Goal: Communication & Community: Answer question/provide support

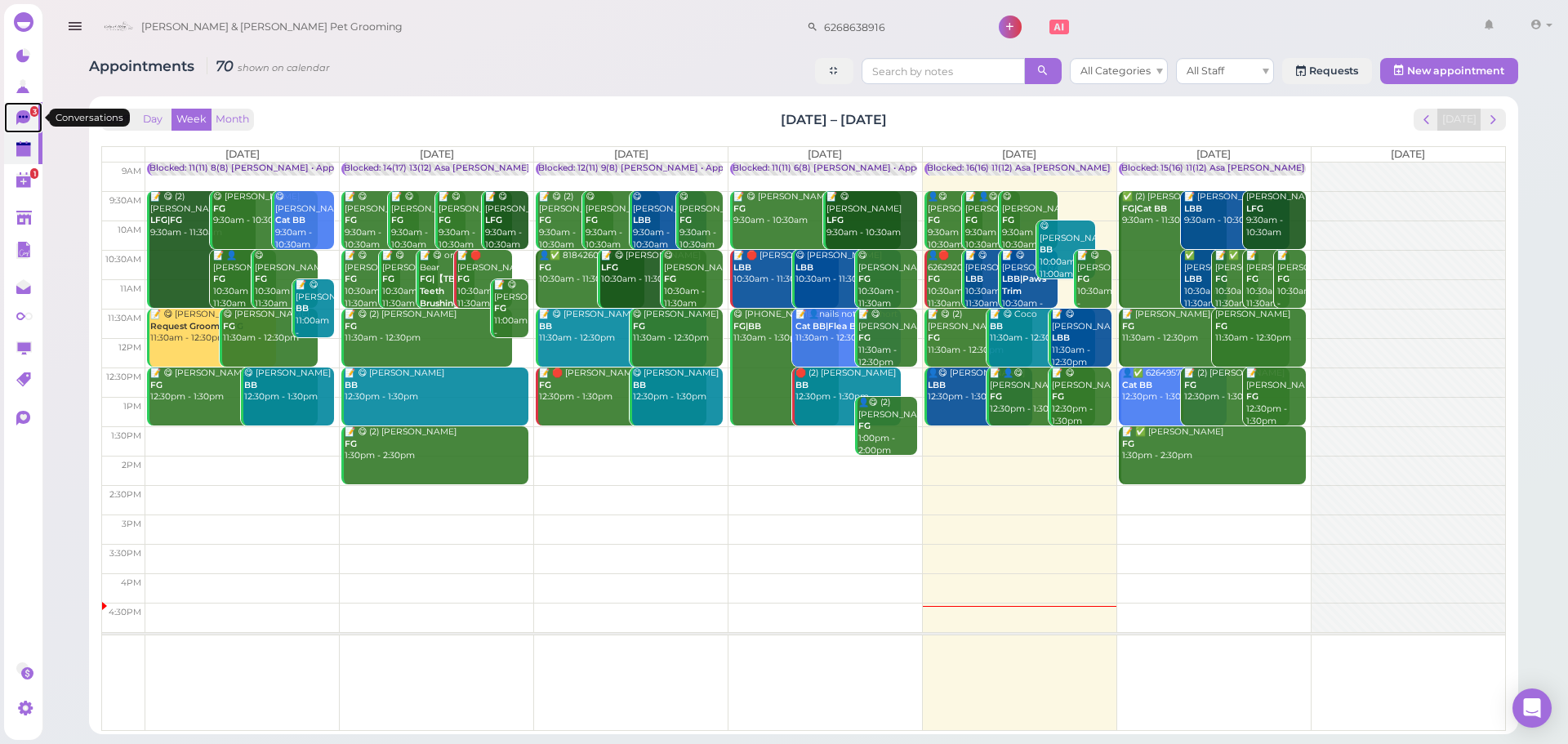
click at [19, 114] on icon at bounding box center [23, 117] width 14 height 15
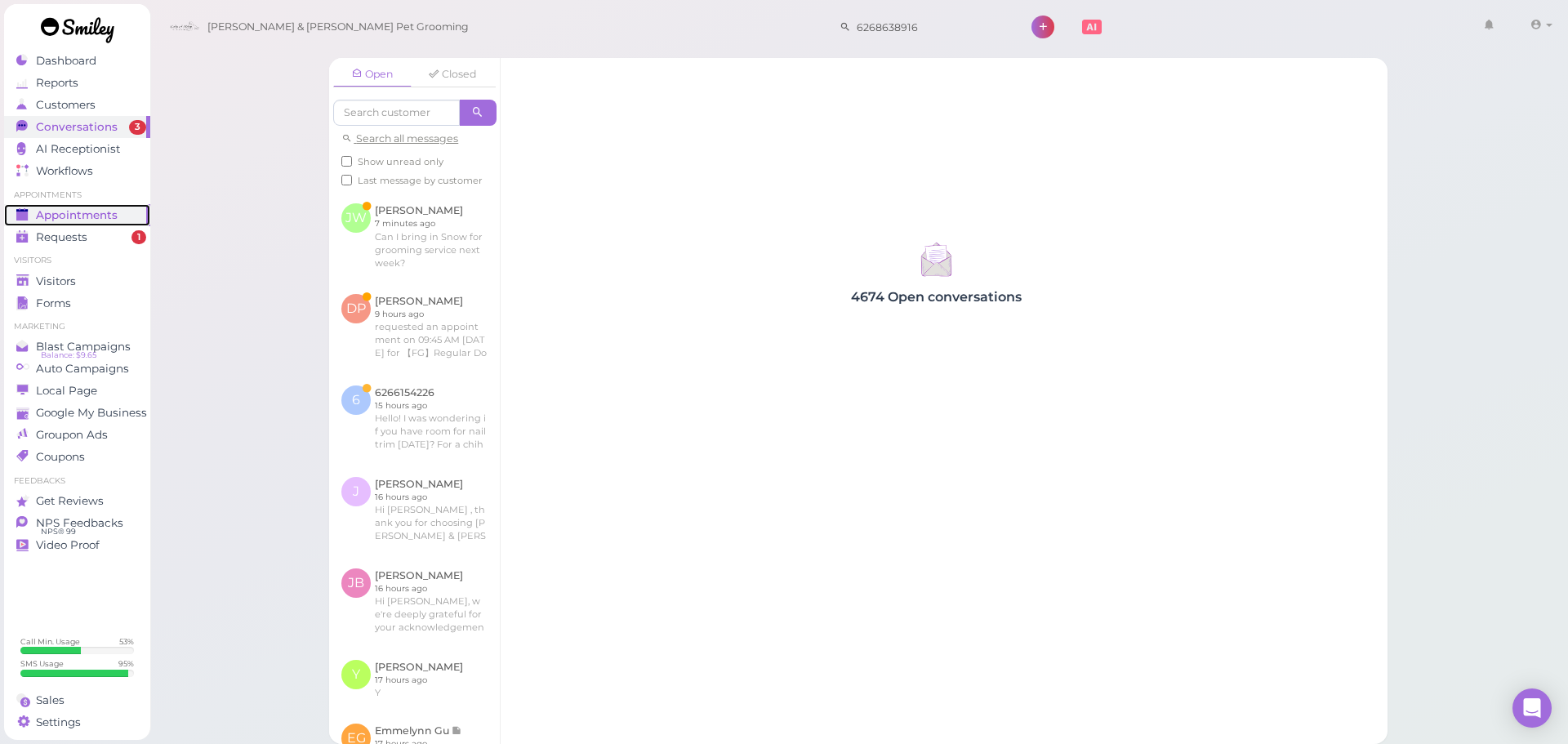
click at [88, 220] on span "Appointments" at bounding box center [77, 215] width 82 height 14
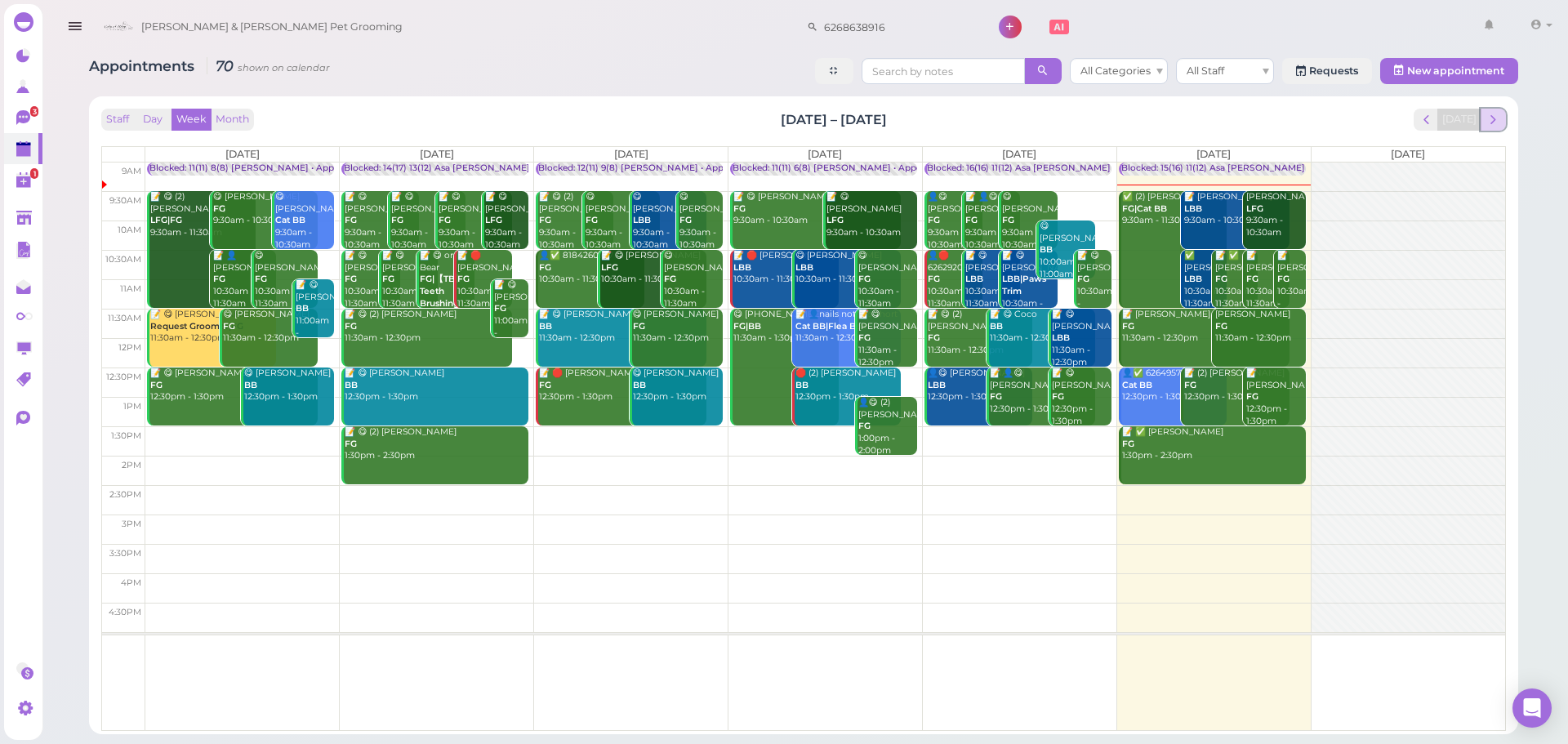
click at [1499, 126] on span "next" at bounding box center [1493, 120] width 16 height 16
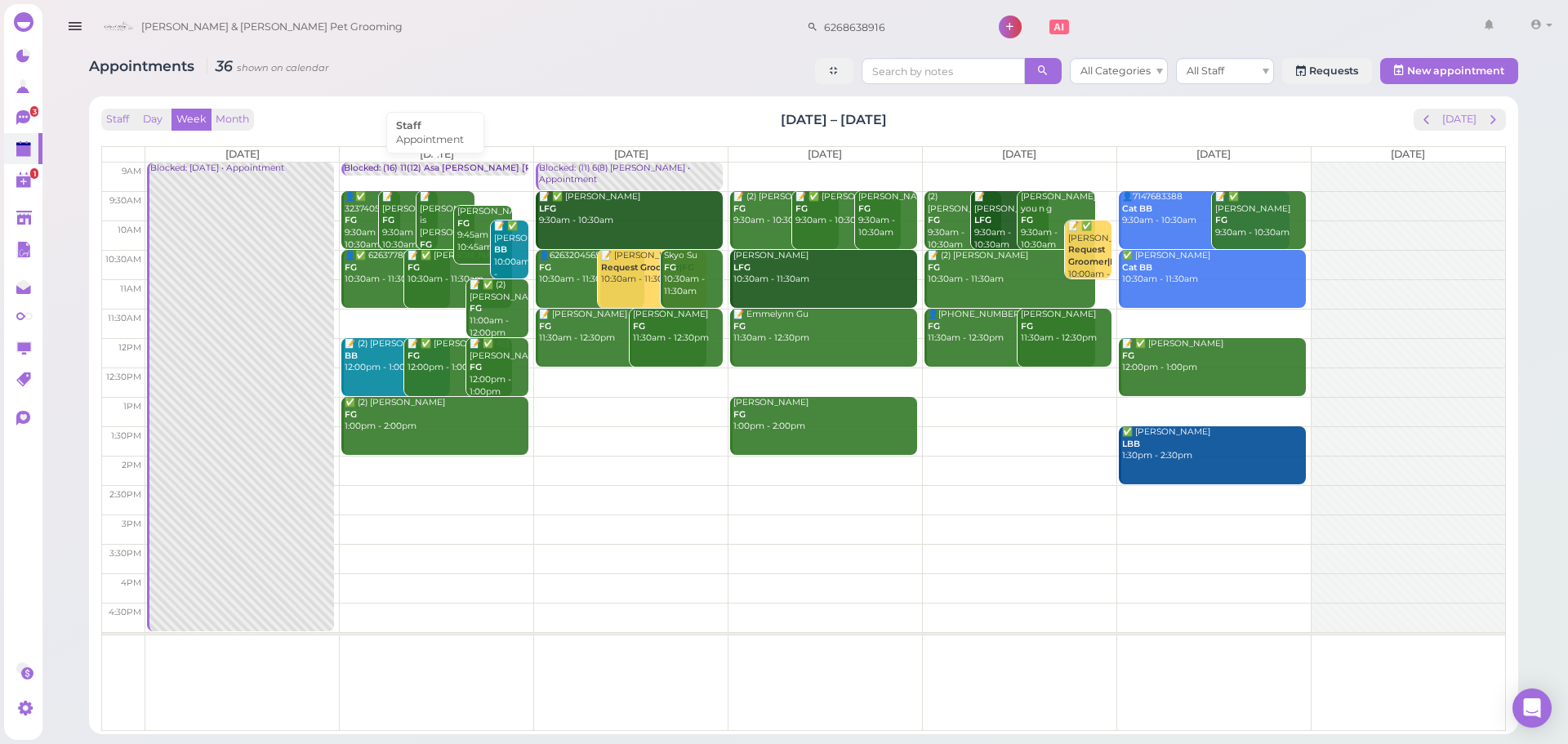
click at [425, 167] on div "Blocked: (16) 11(12) Asa [PERSON_NAME] [PERSON_NAME] • Appointment" at bounding box center [504, 168] width 321 height 12
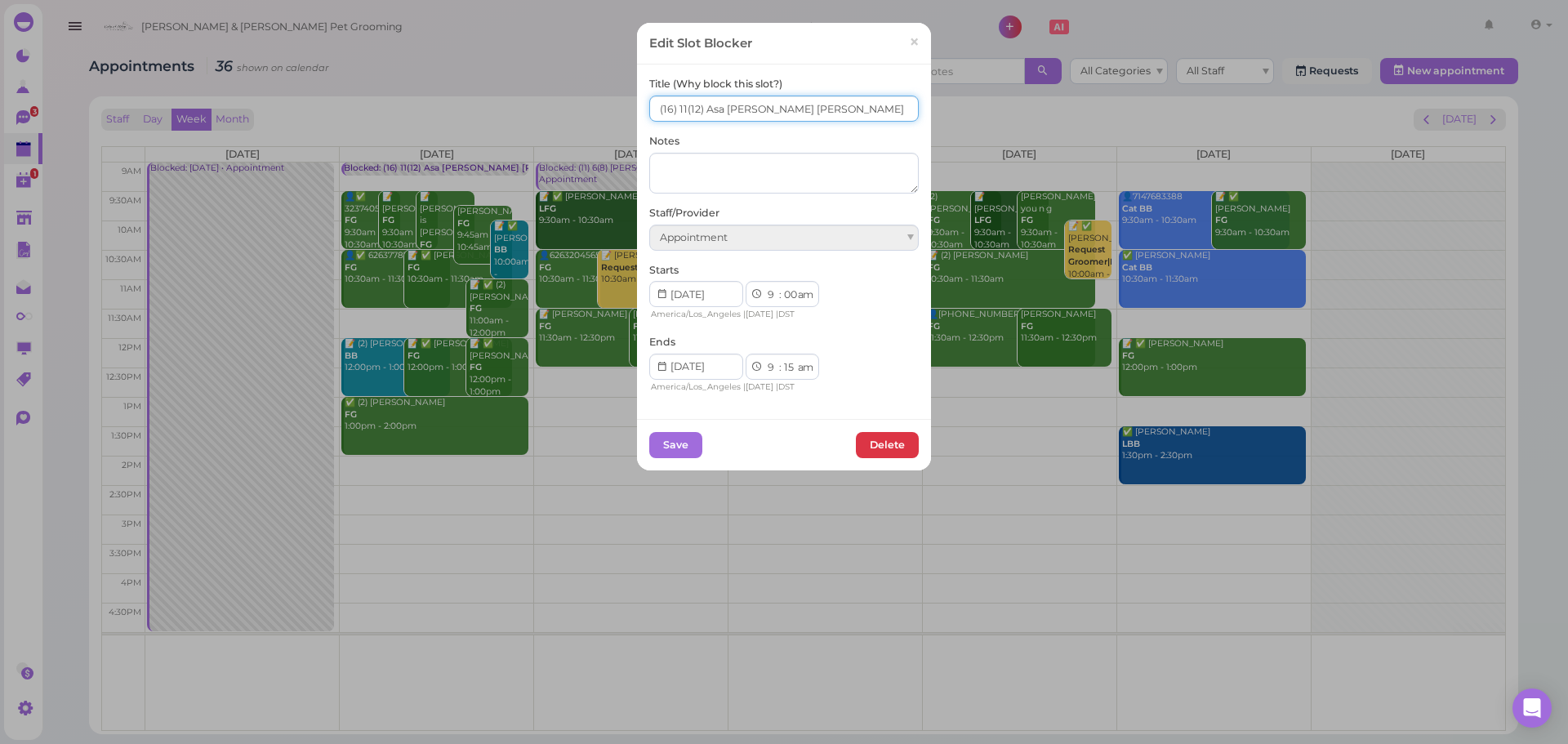
click at [649, 107] on input "(16) 11(12) Asa Helen Rebecca" at bounding box center [783, 109] width 269 height 26
type input "15(16) 11(12) Asa Helen Rebecca"
click at [652, 448] on button "Save" at bounding box center [675, 445] width 53 height 26
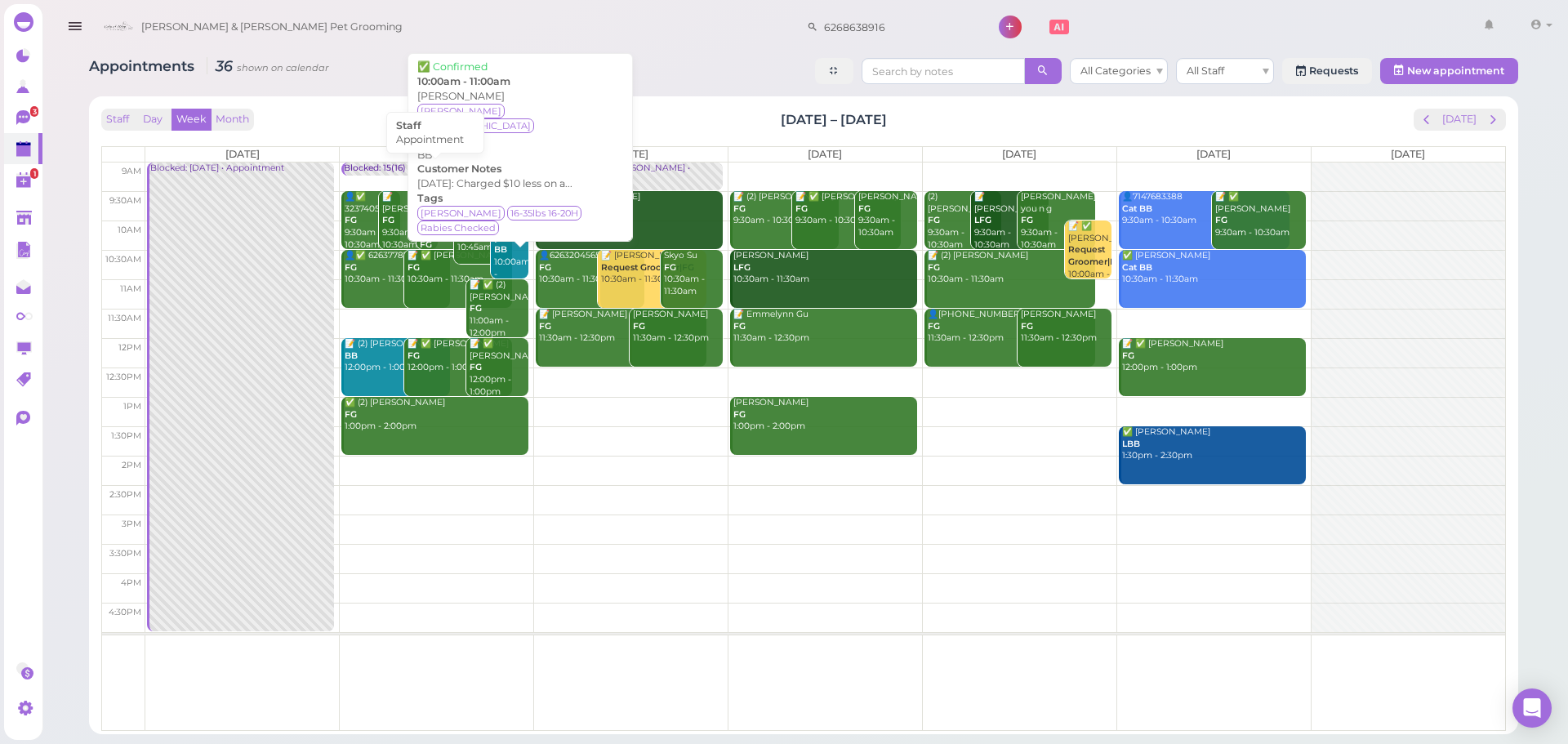
click at [385, 168] on div "Blocked: 15(16) 11(12) Asa [PERSON_NAME] [PERSON_NAME] • Appointment" at bounding box center [508, 168] width 329 height 12
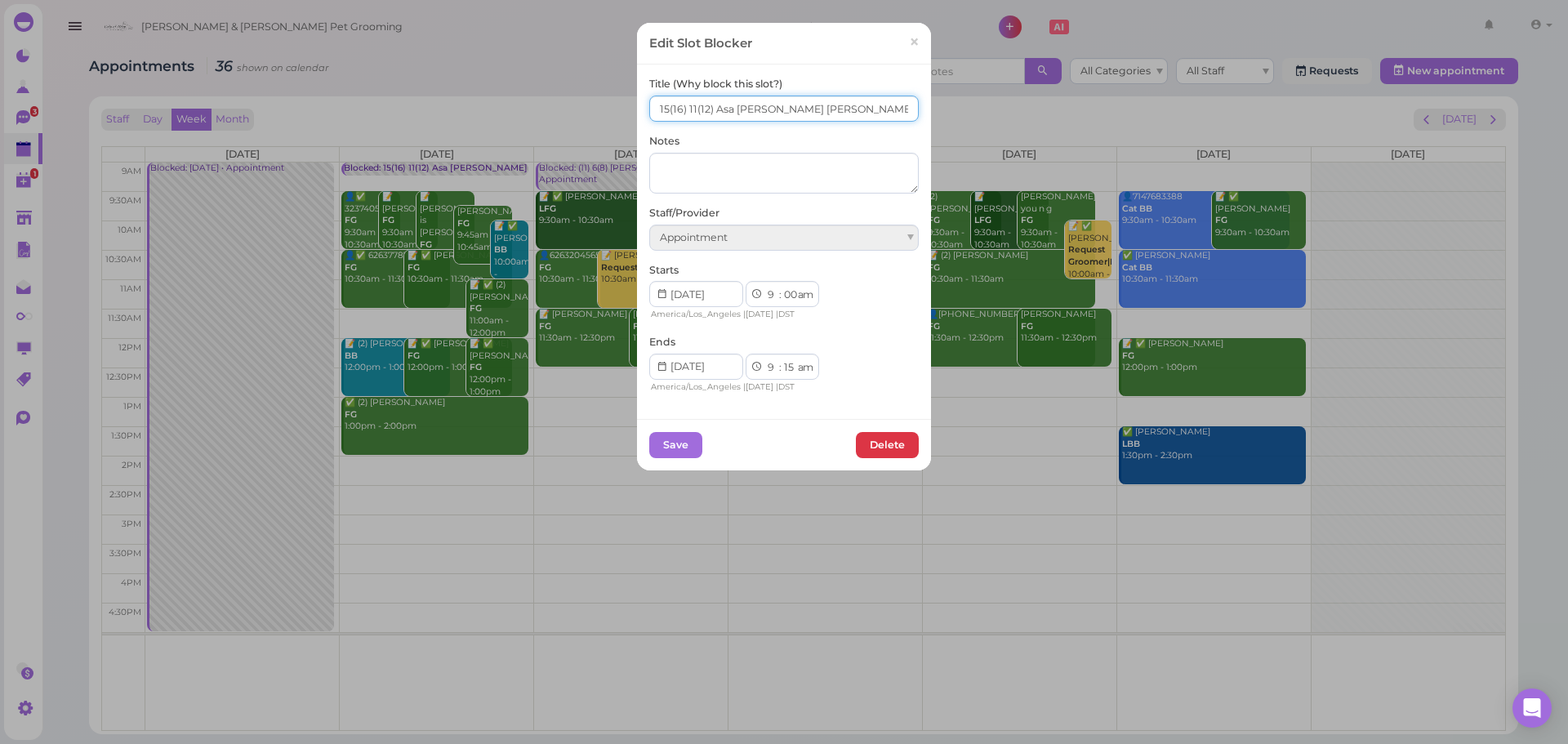
click at [689, 104] on input "15(16) 11(12) Asa Helen Rebecca" at bounding box center [783, 109] width 269 height 26
type input "15(16) 12(12) Asa Helen Rebecca"
click at [662, 438] on button "Save" at bounding box center [675, 445] width 53 height 26
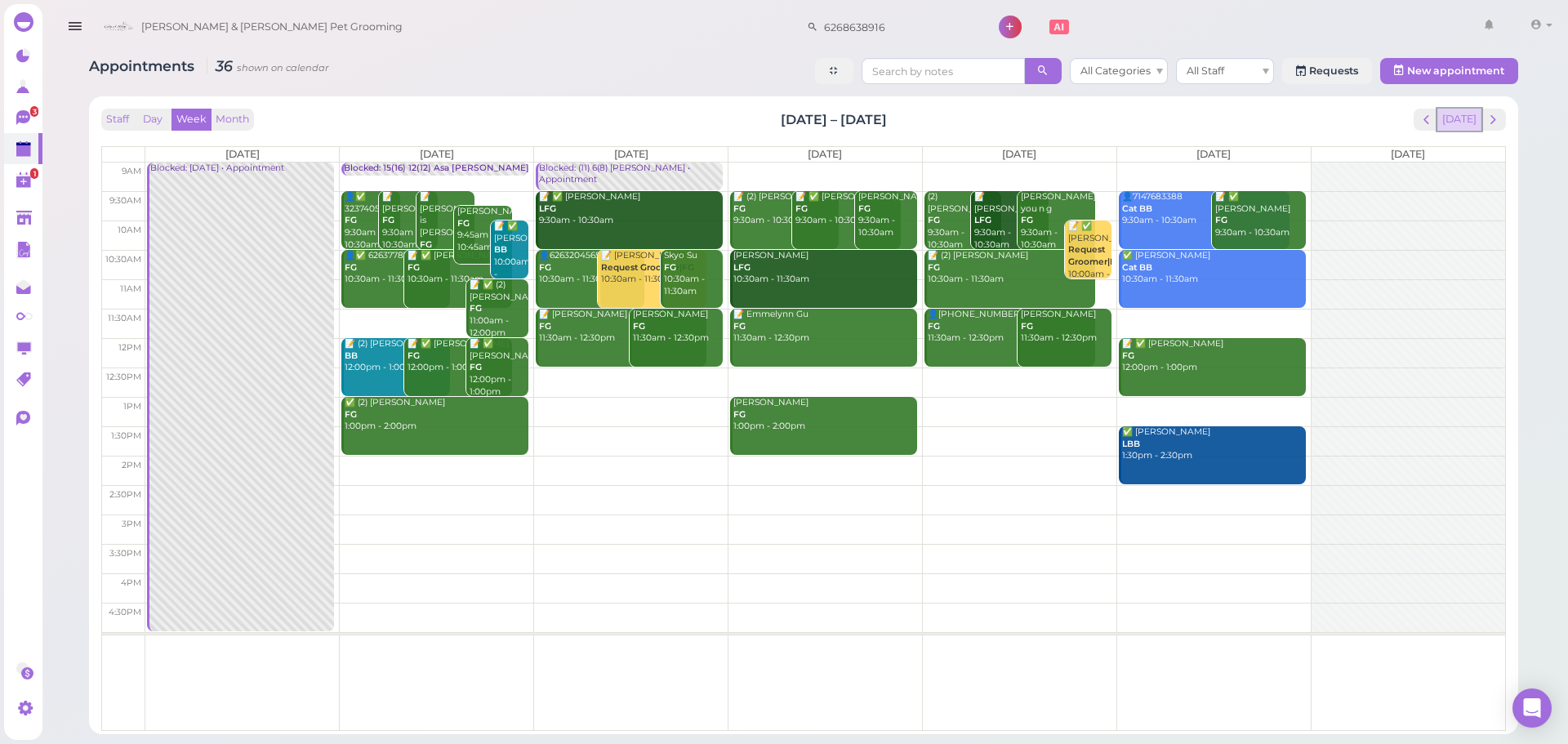
click at [1456, 113] on button "[DATE]" at bounding box center [1459, 120] width 44 height 22
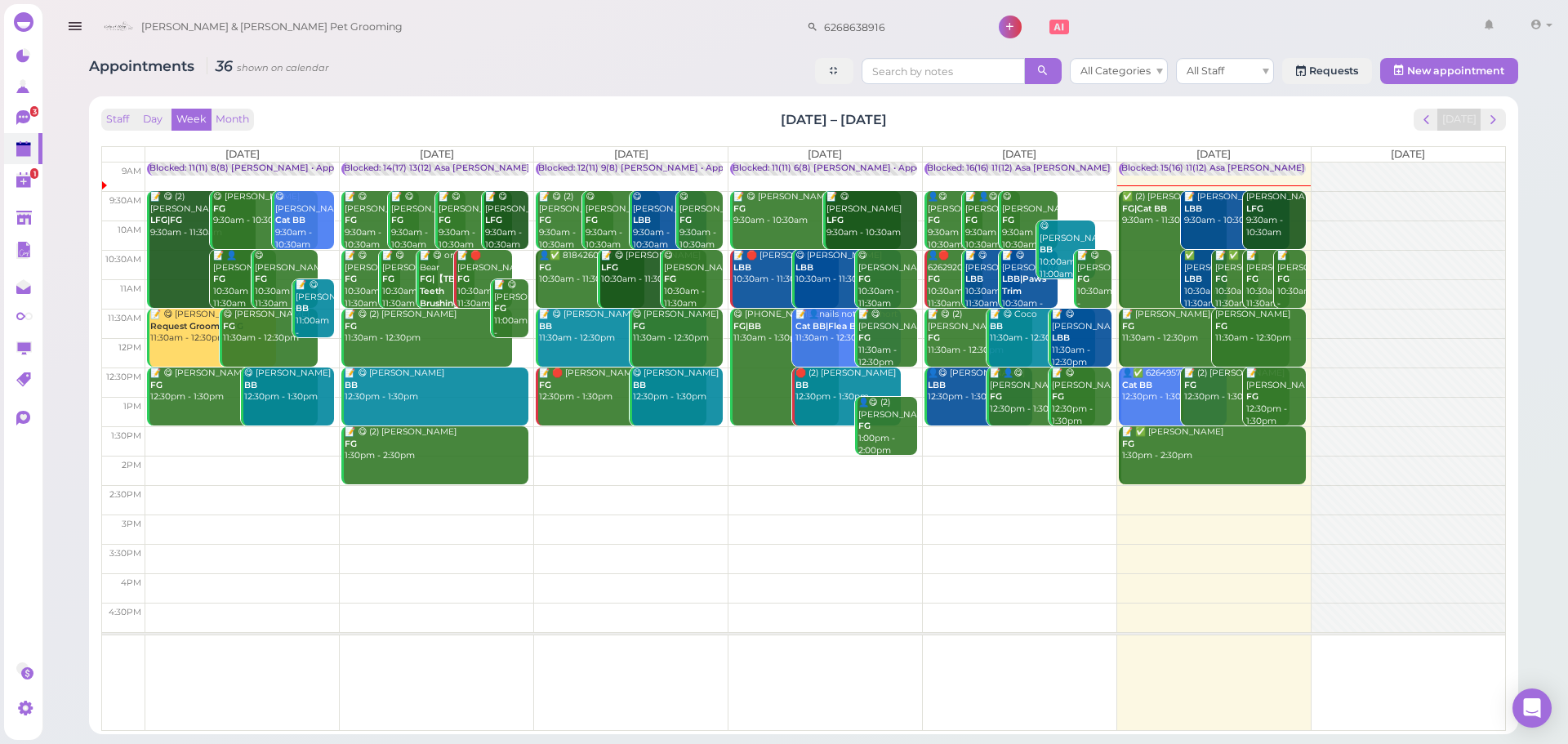
click at [515, 38] on div "Cody & Miley Pet Grooming 6268638916 1 Account" at bounding box center [827, 27] width 1462 height 47
click at [1507, 124] on div "Staff Day Week Month Aug 25 – 31, 2025 Today Mon 8/25 Tue 8/26 Wed 8/27 Thu 8/2…" at bounding box center [803, 415] width 1412 height 621
click at [1500, 124] on span "next" at bounding box center [1493, 120] width 16 height 16
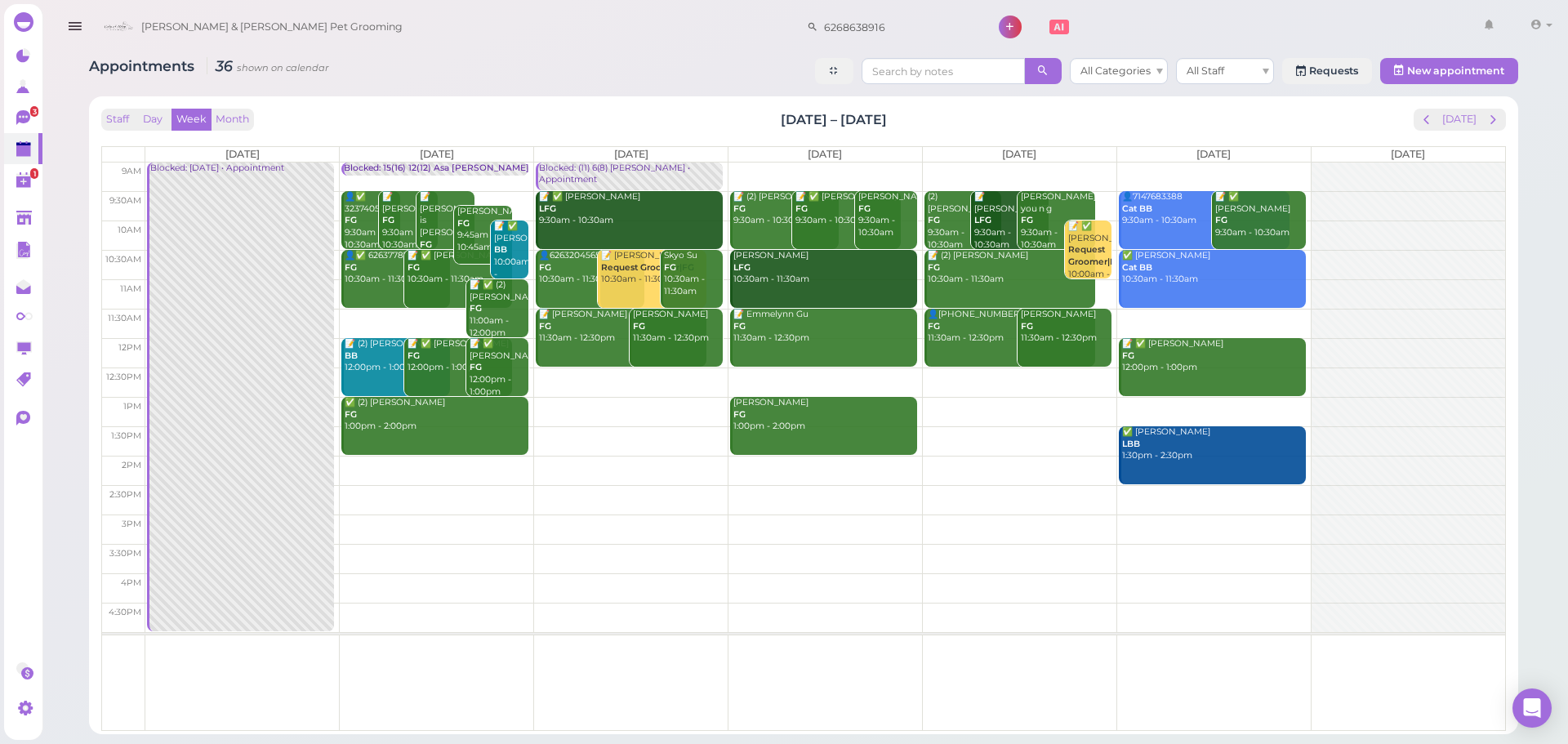
click at [811, 173] on td at bounding box center [824, 176] width 1359 height 29
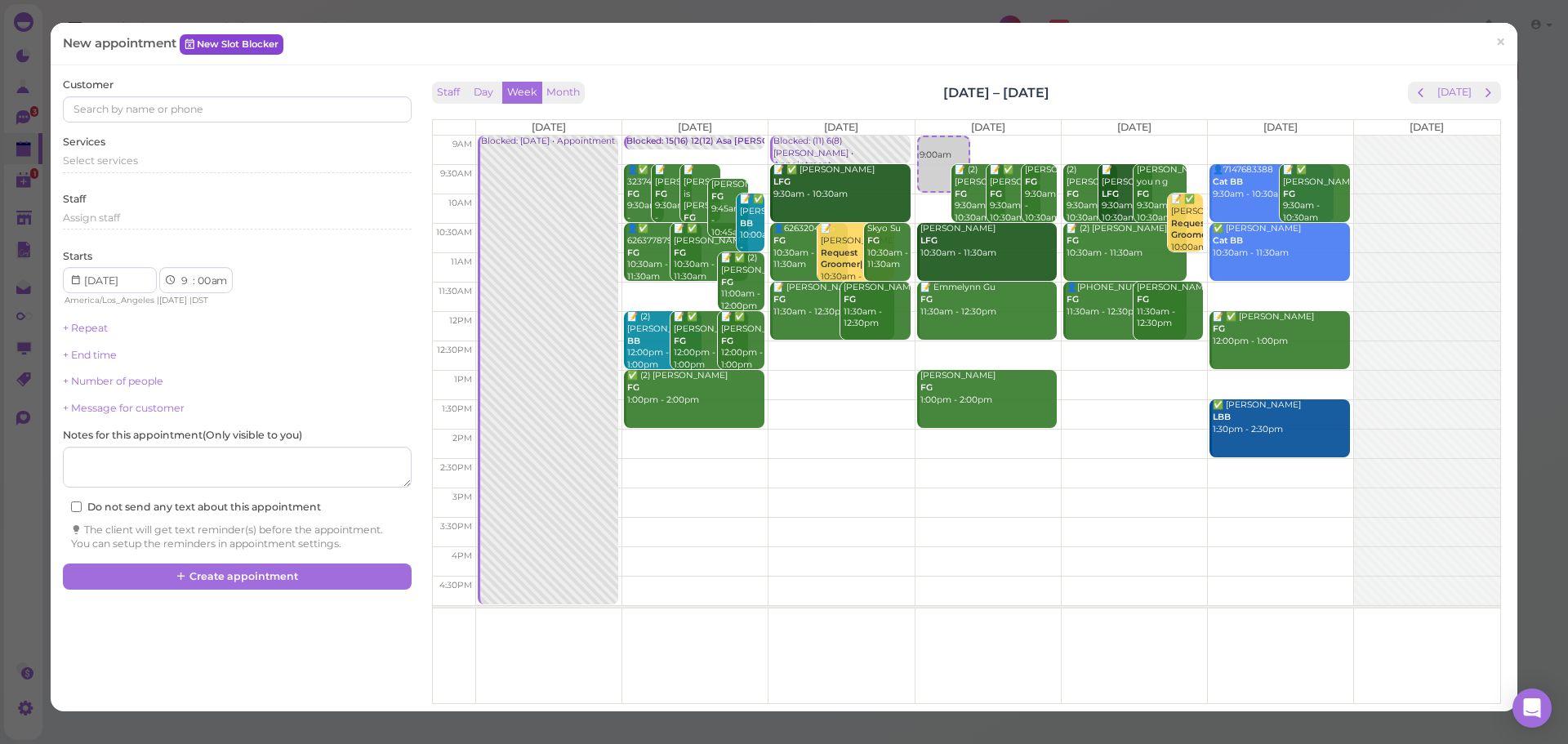
click at [273, 47] on link "New Slot Blocker" at bounding box center [232, 44] width 104 height 20
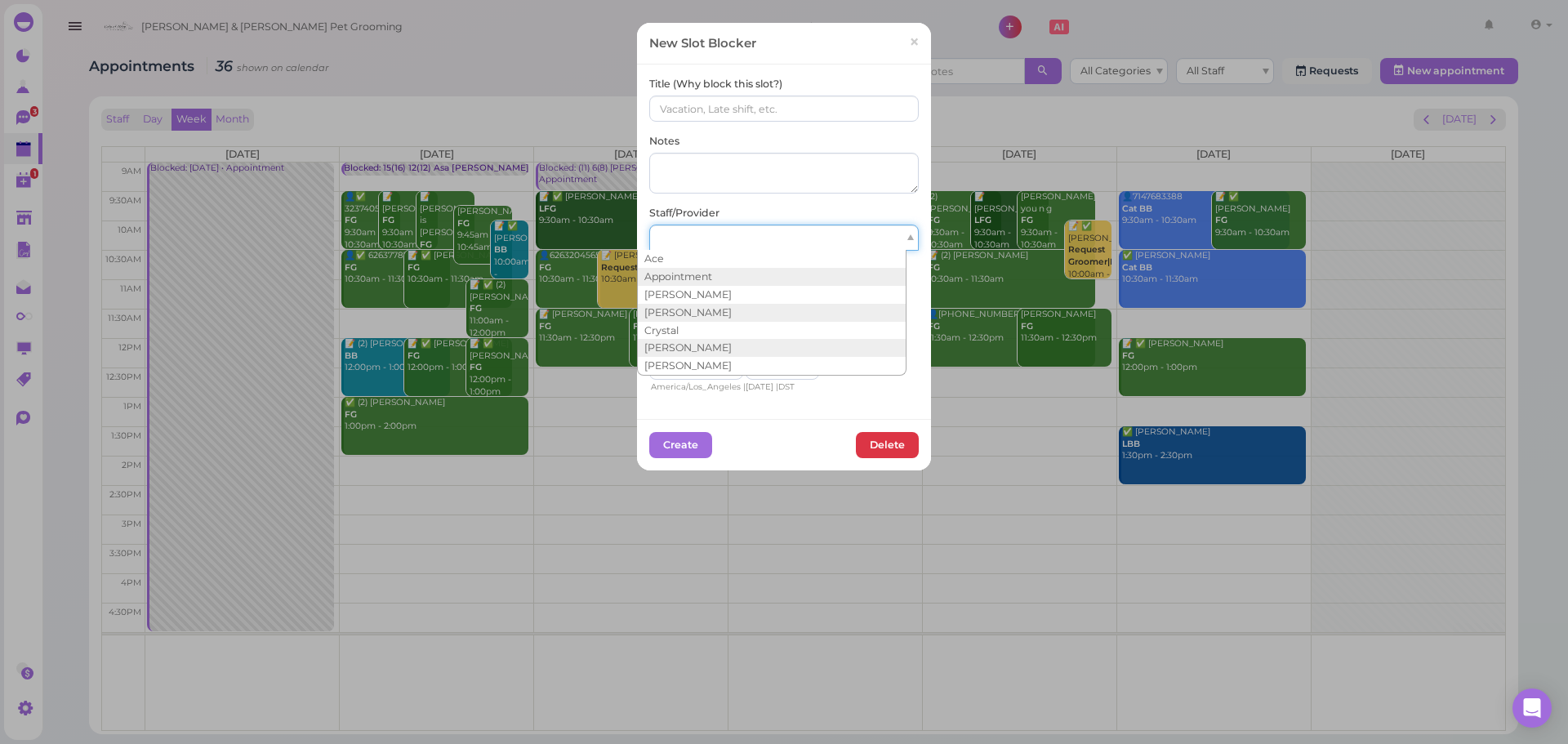
click at [723, 238] on div at bounding box center [783, 238] width 269 height 26
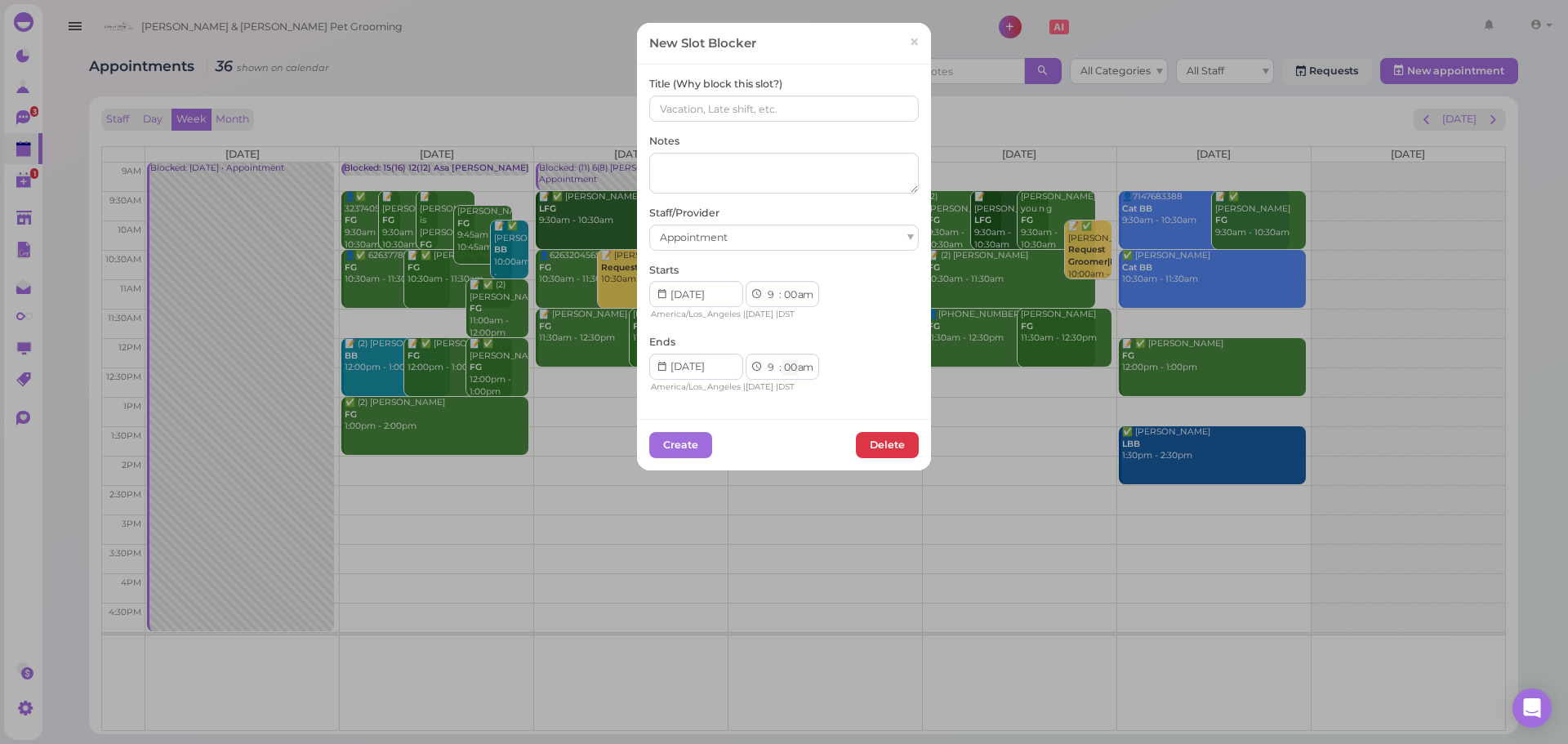
click at [784, 363] on select "00 05 10 15 20 25 30 35 40 45 50 55" at bounding box center [789, 367] width 16 height 17
select select "30"
click at [781, 359] on select "00 05 10 15 20 25 30 35 40 45 50 55" at bounding box center [789, 367] width 16 height 17
click at [754, 110] on input at bounding box center [783, 109] width 269 height 26
drag, startPoint x: 707, startPoint y: 113, endPoint x: 574, endPoint y: 108, distance: 133.2
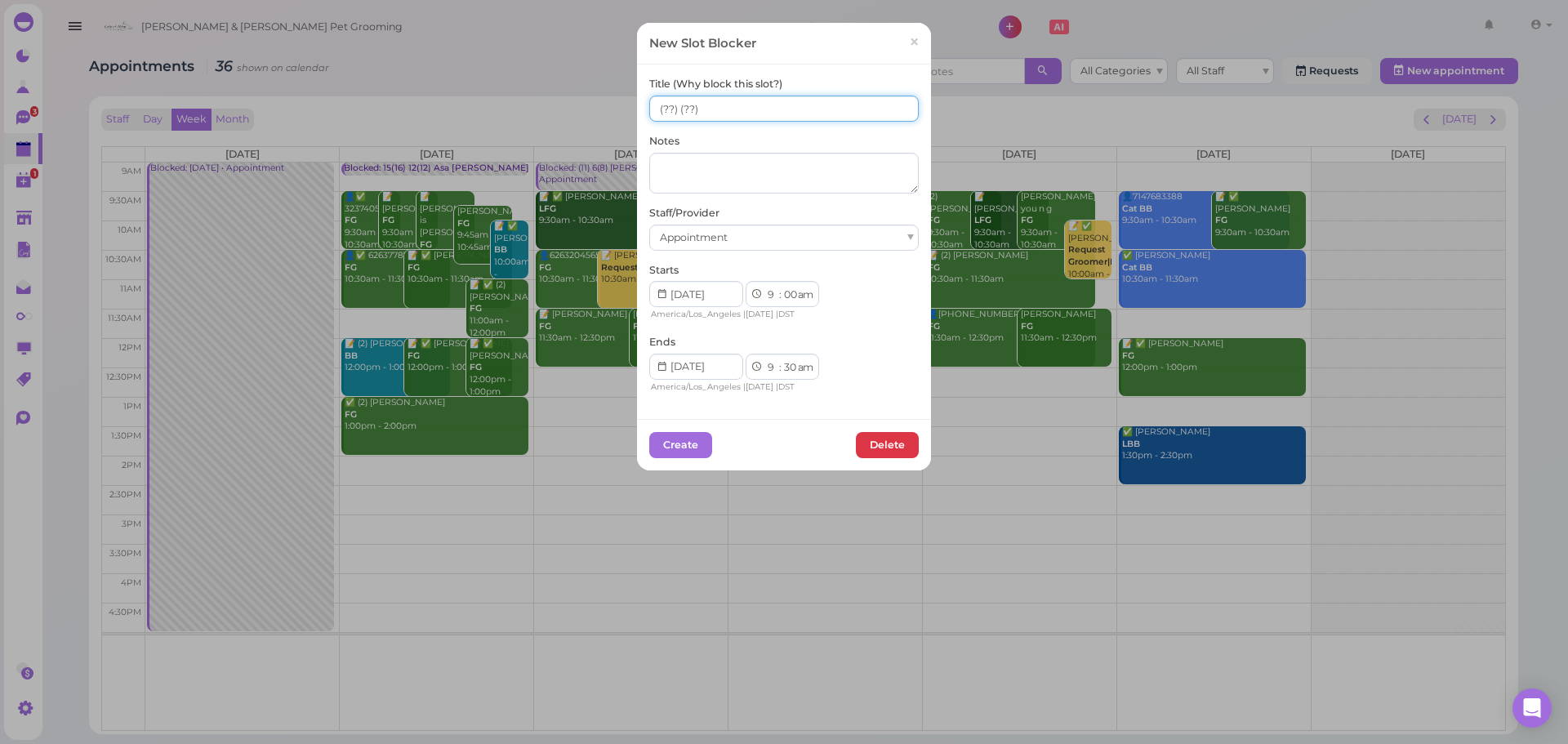
click at [574, 108] on div "New Slot Blocker × Title (Why block this slot?) (??) (??) Notes Staff/Provider …" at bounding box center [784, 372] width 1568 height 744
type input "(??) (??)"
click at [685, 442] on button "Create" at bounding box center [680, 445] width 63 height 26
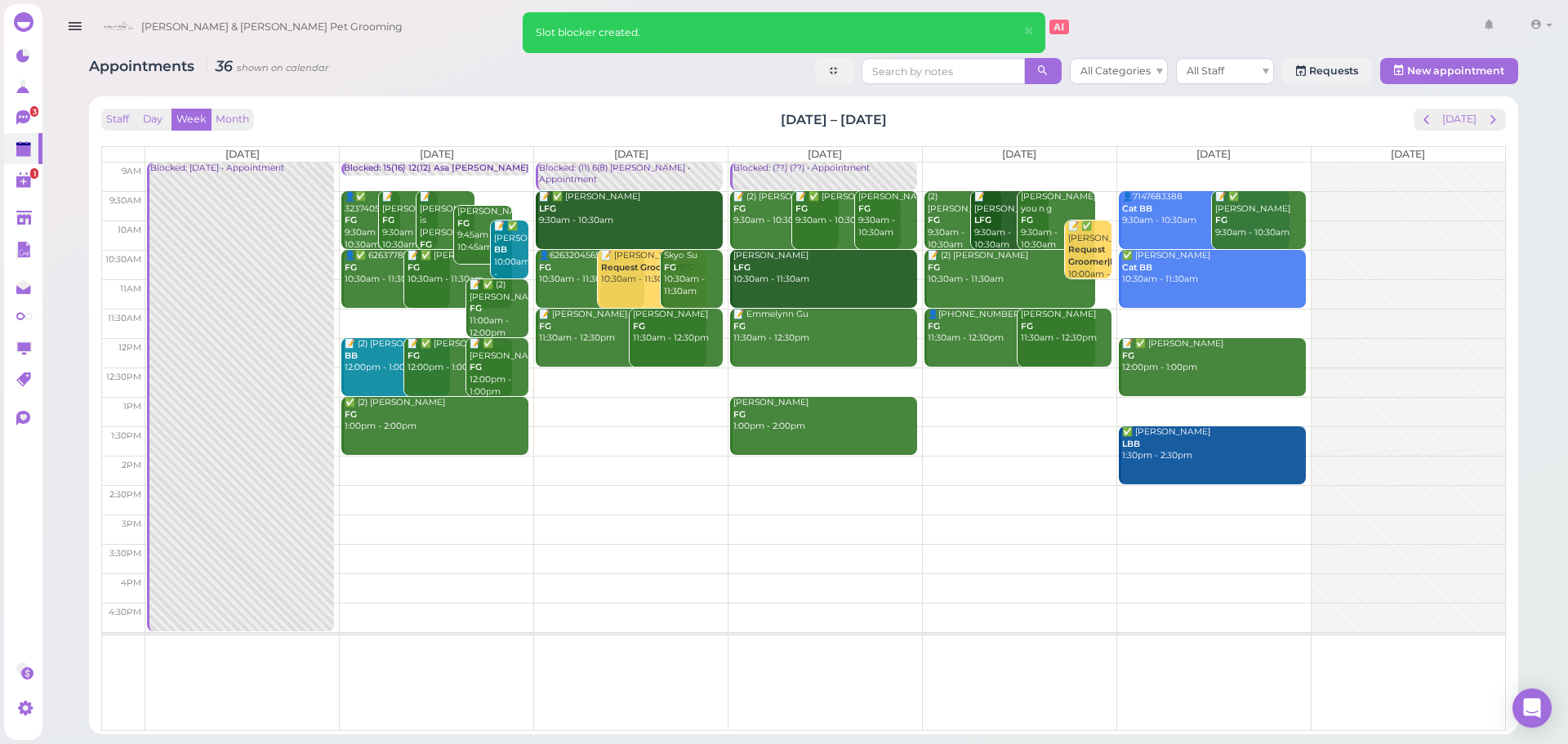
click at [1004, 174] on td at bounding box center [824, 176] width 1359 height 29
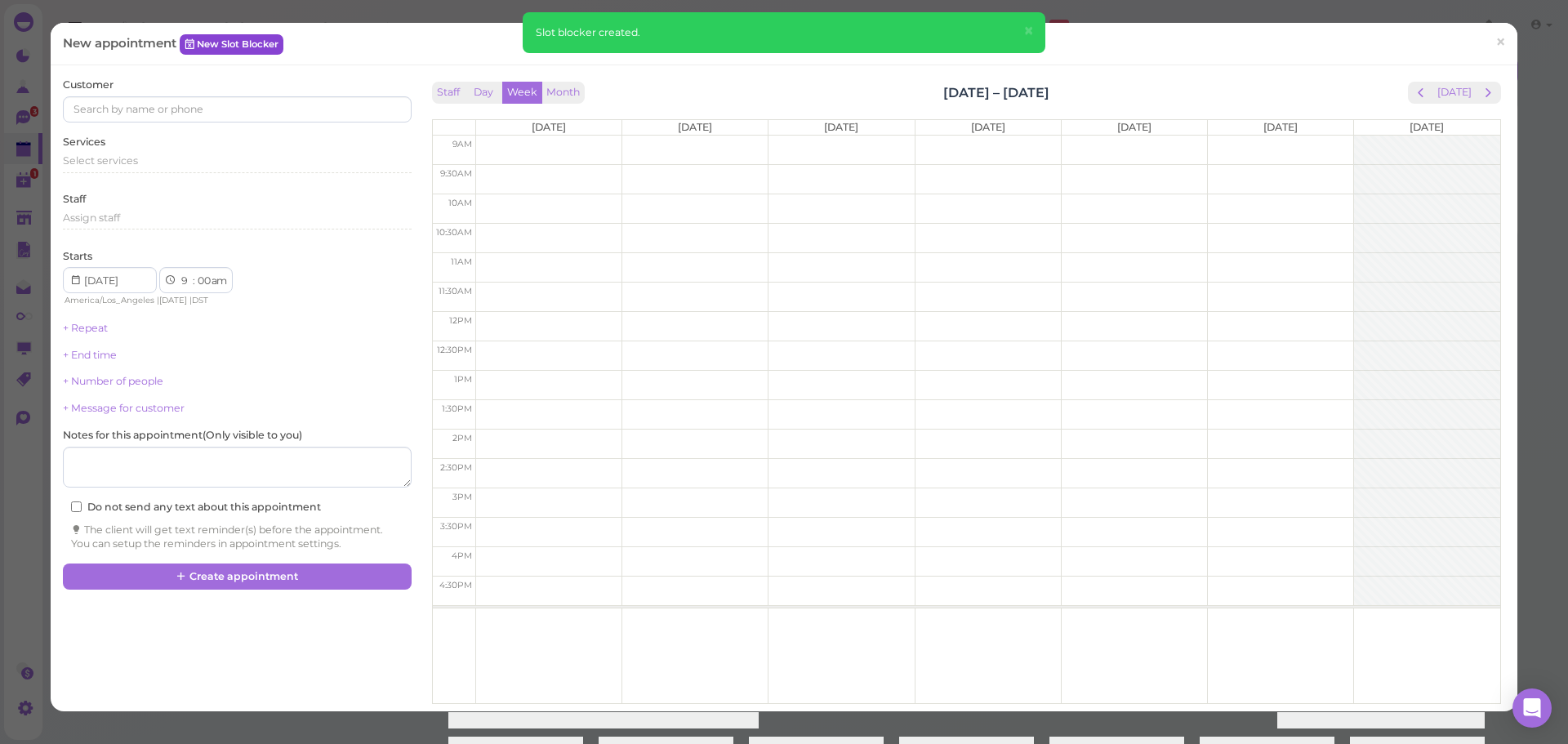
click at [225, 46] on link "New Slot Blocker" at bounding box center [232, 44] width 104 height 20
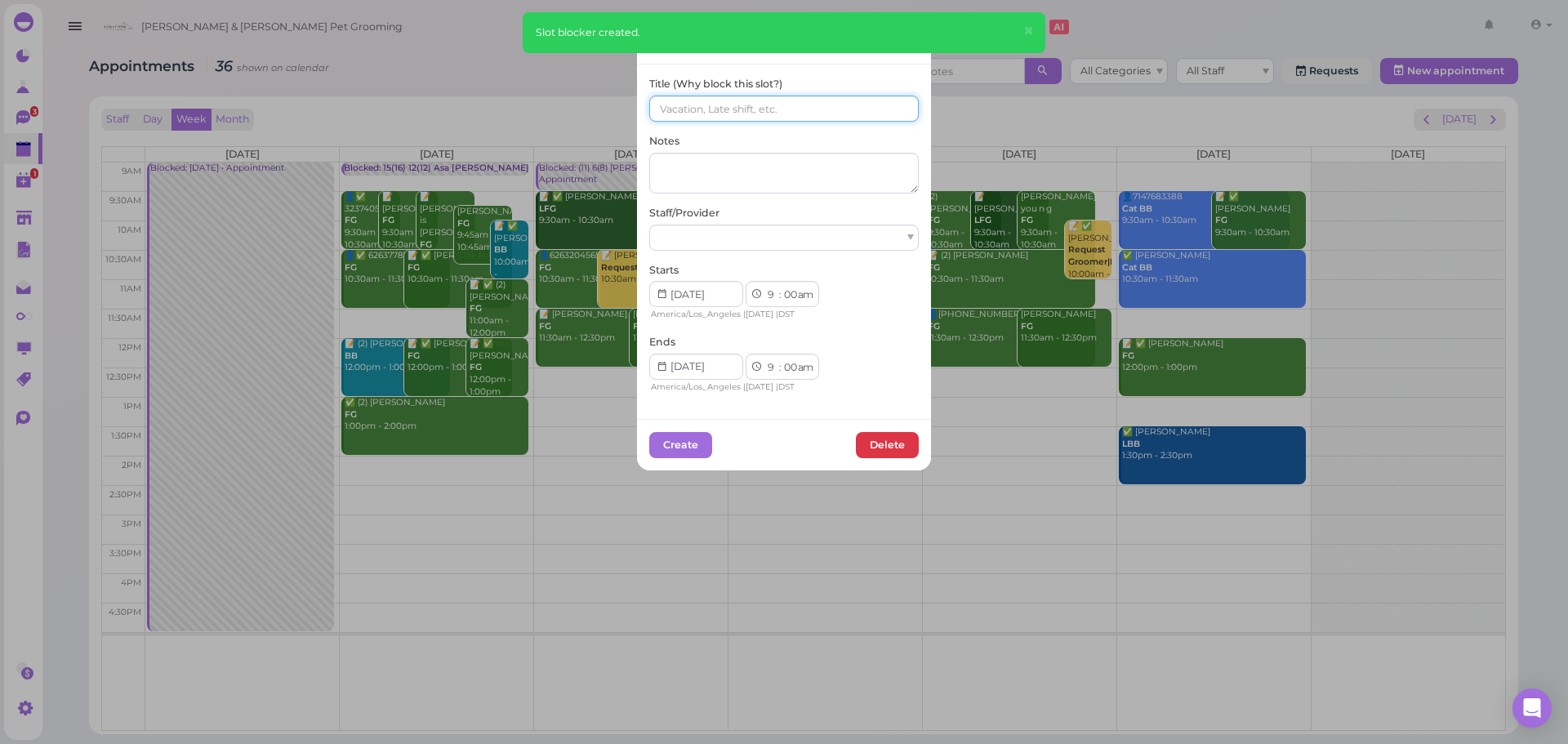
click at [729, 97] on input at bounding box center [783, 109] width 269 height 26
paste input "(??) (??)"
type input "(??) (??)"
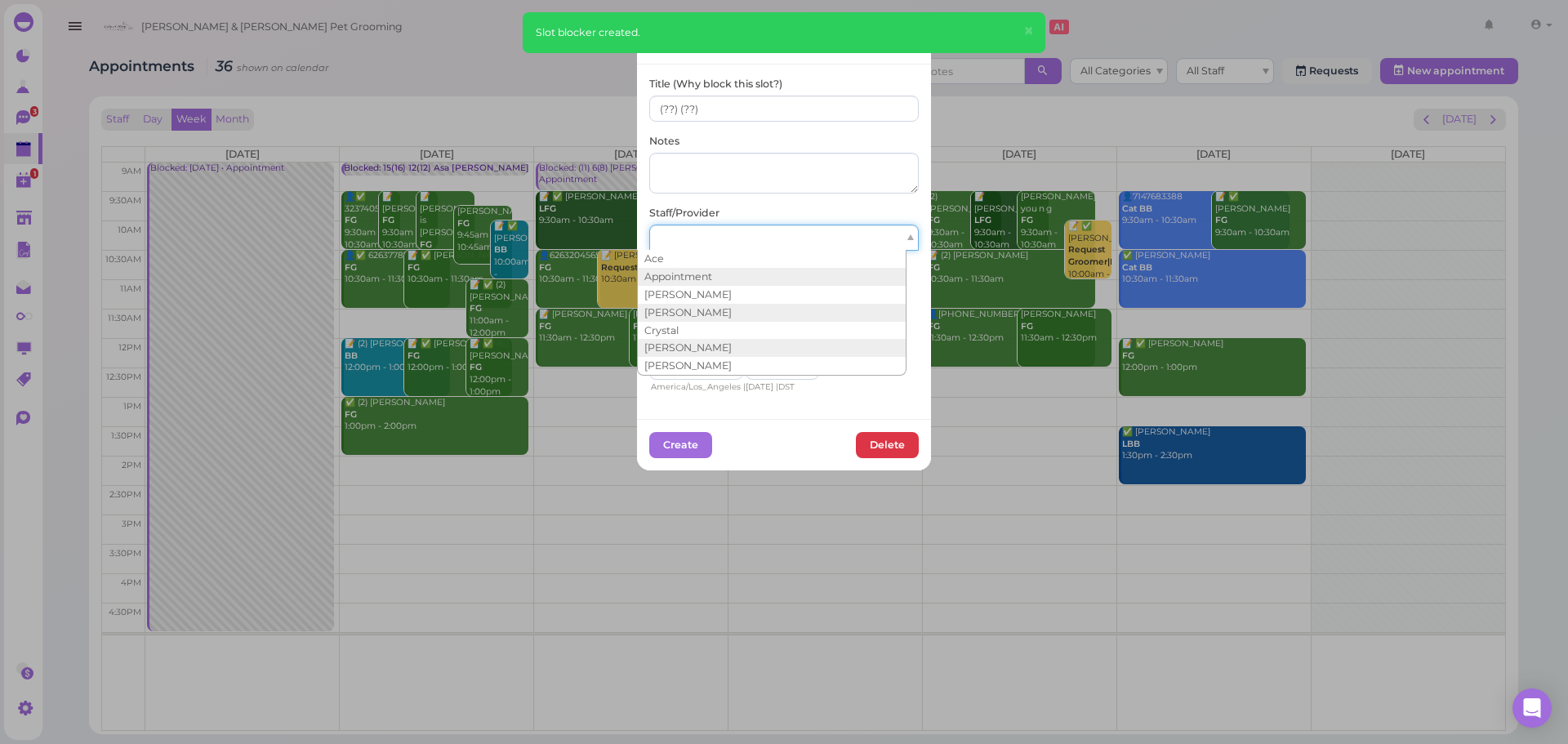
click at [701, 238] on div at bounding box center [783, 238] width 269 height 26
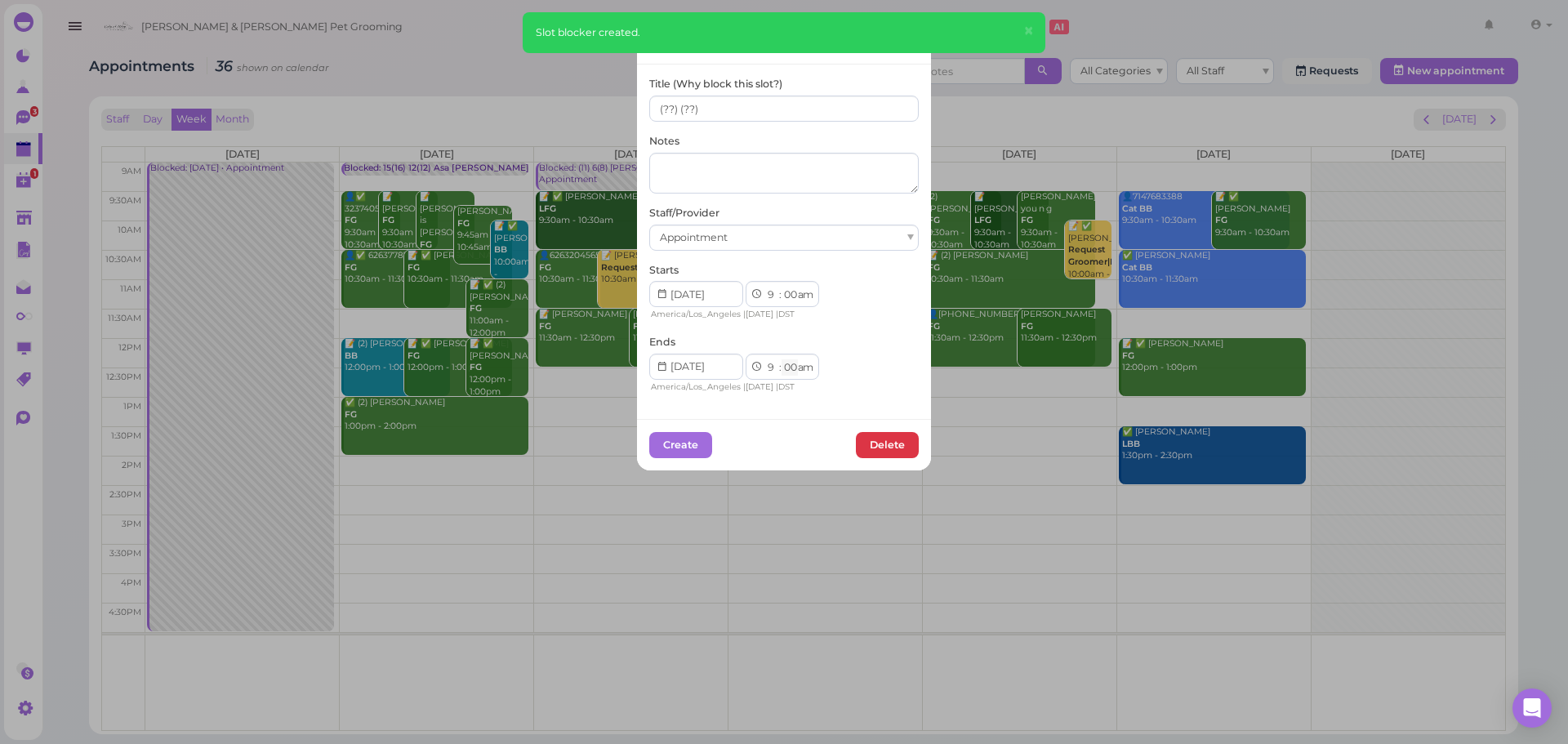
click at [781, 364] on select "00 05 10 15 20 25 30 35 40 45 50 55" at bounding box center [789, 367] width 16 height 17
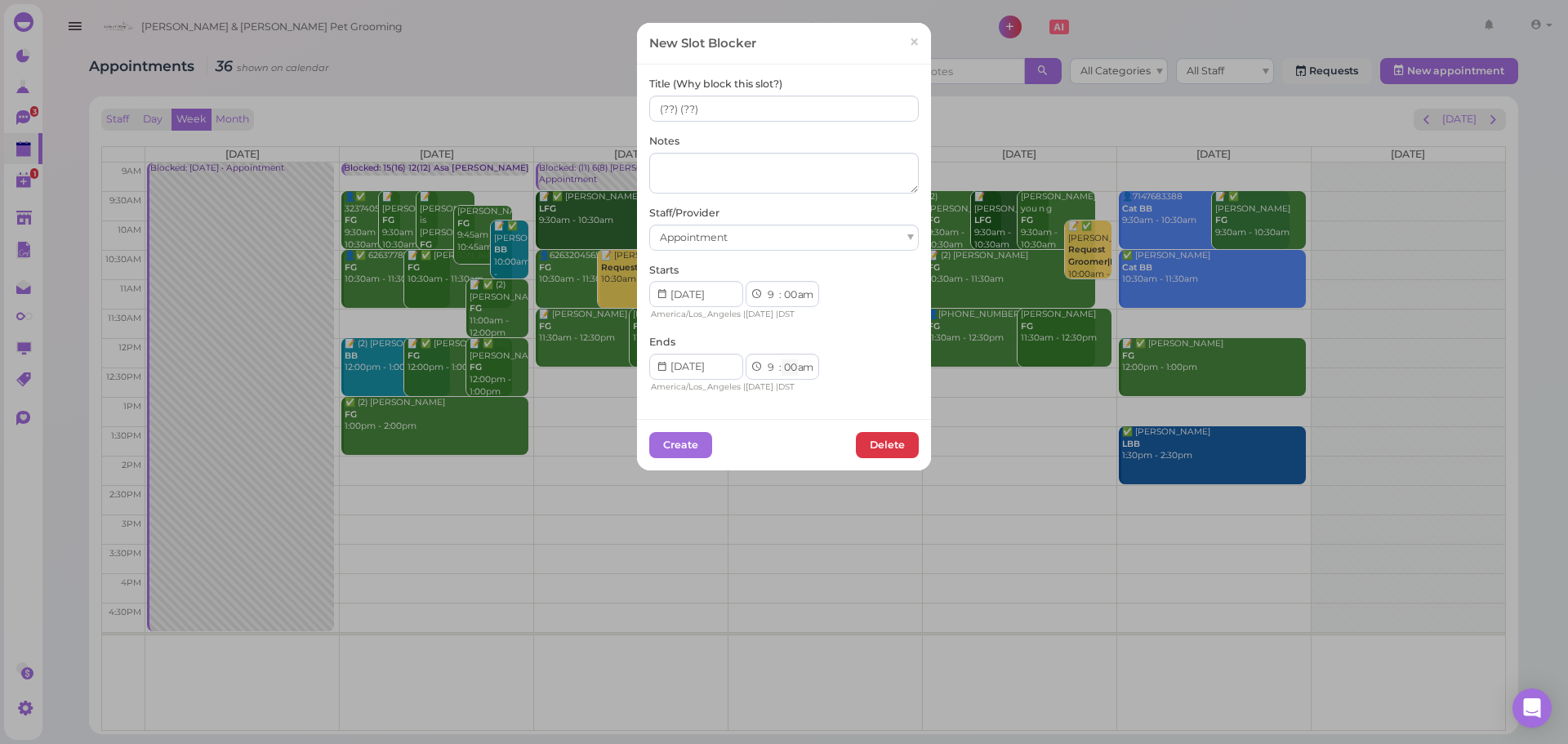
select select "30"
click at [781, 359] on select "00 05 10 15 20 25 30 35 40 45 50 55" at bounding box center [789, 367] width 16 height 17
click at [692, 447] on button "Create" at bounding box center [680, 445] width 63 height 26
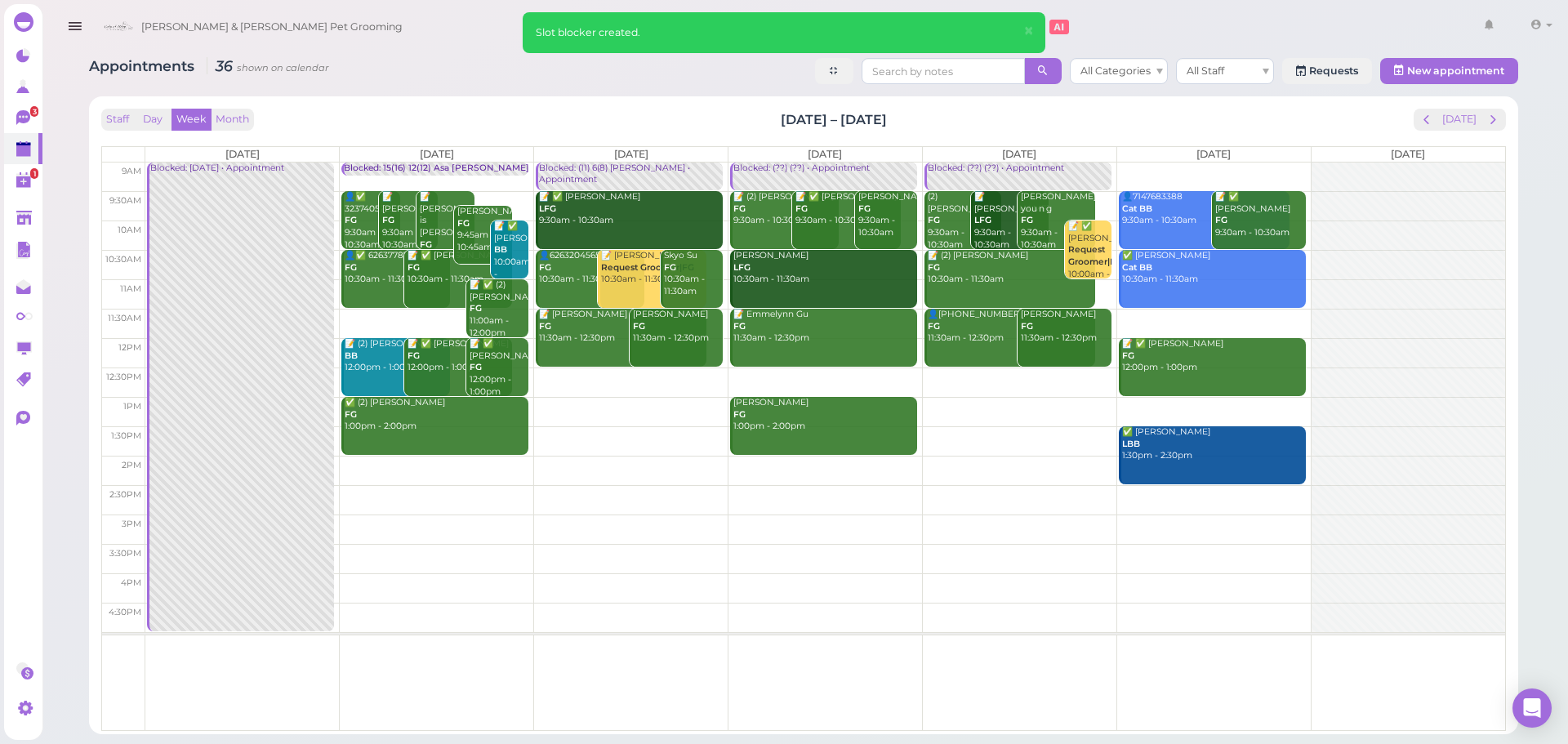
click at [969, 166] on div "Blocked: (??) (??) • Appointment" at bounding box center [1019, 168] width 185 height 12
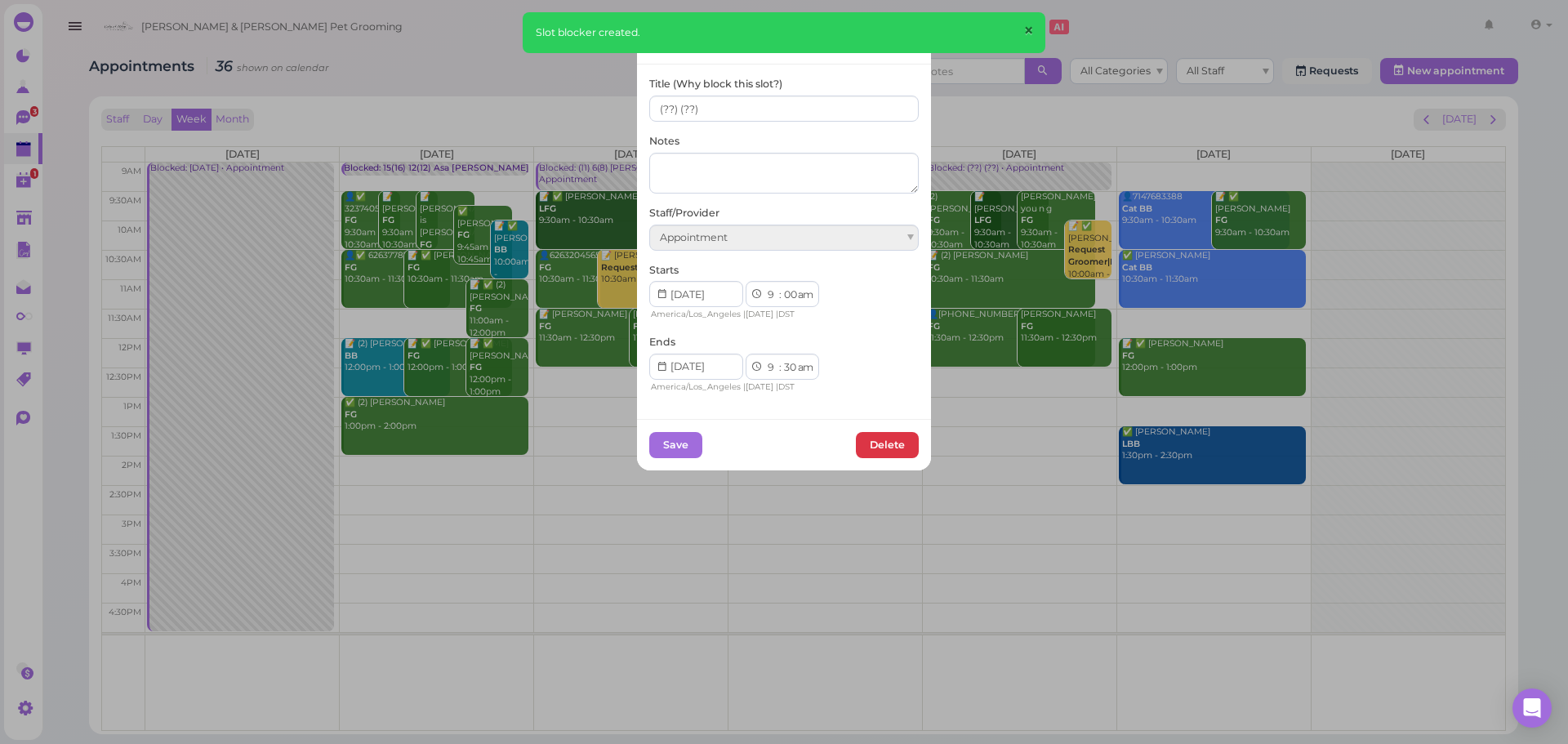
click at [1023, 33] on span "×" at bounding box center [1028, 31] width 11 height 23
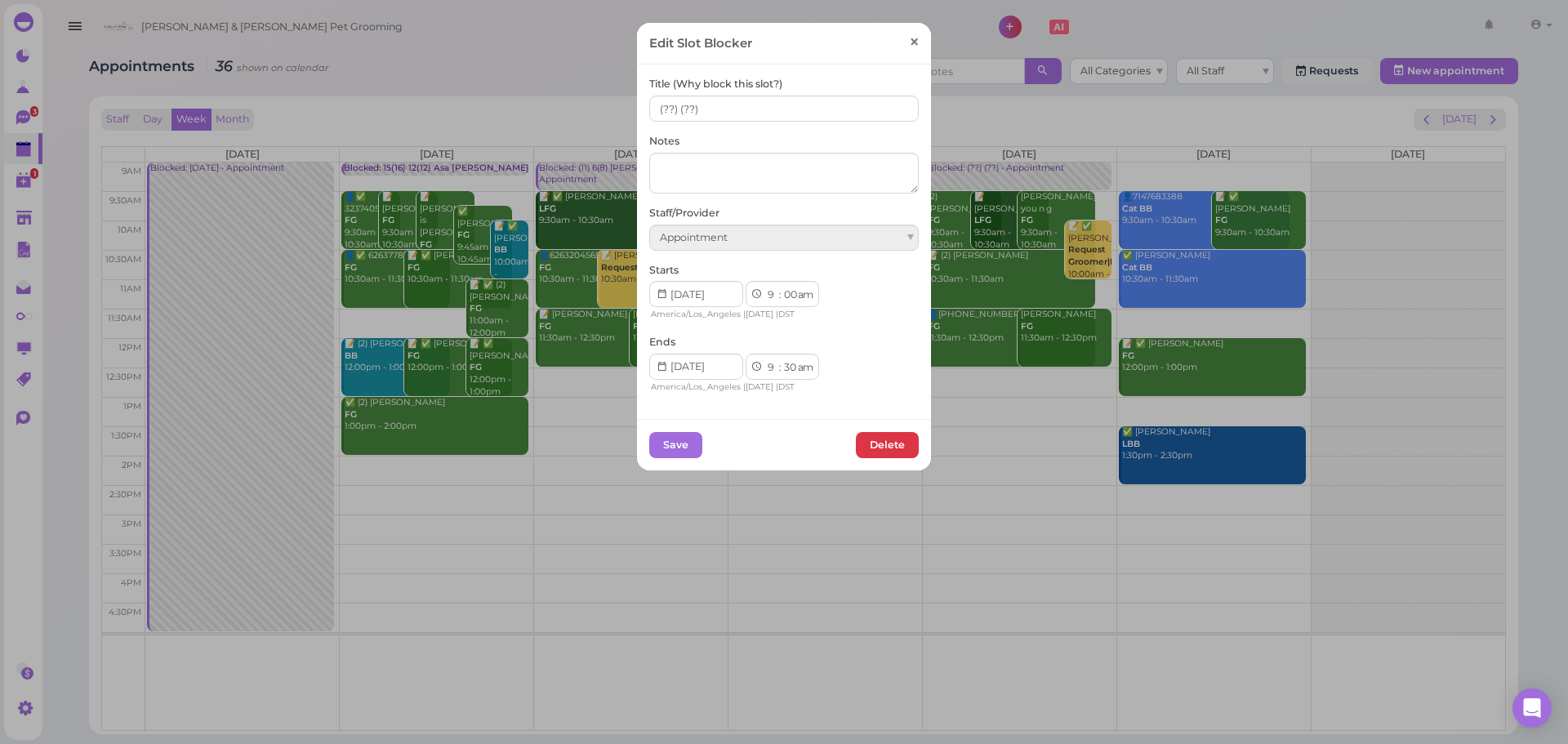
click at [909, 44] on span "×" at bounding box center [914, 42] width 11 height 23
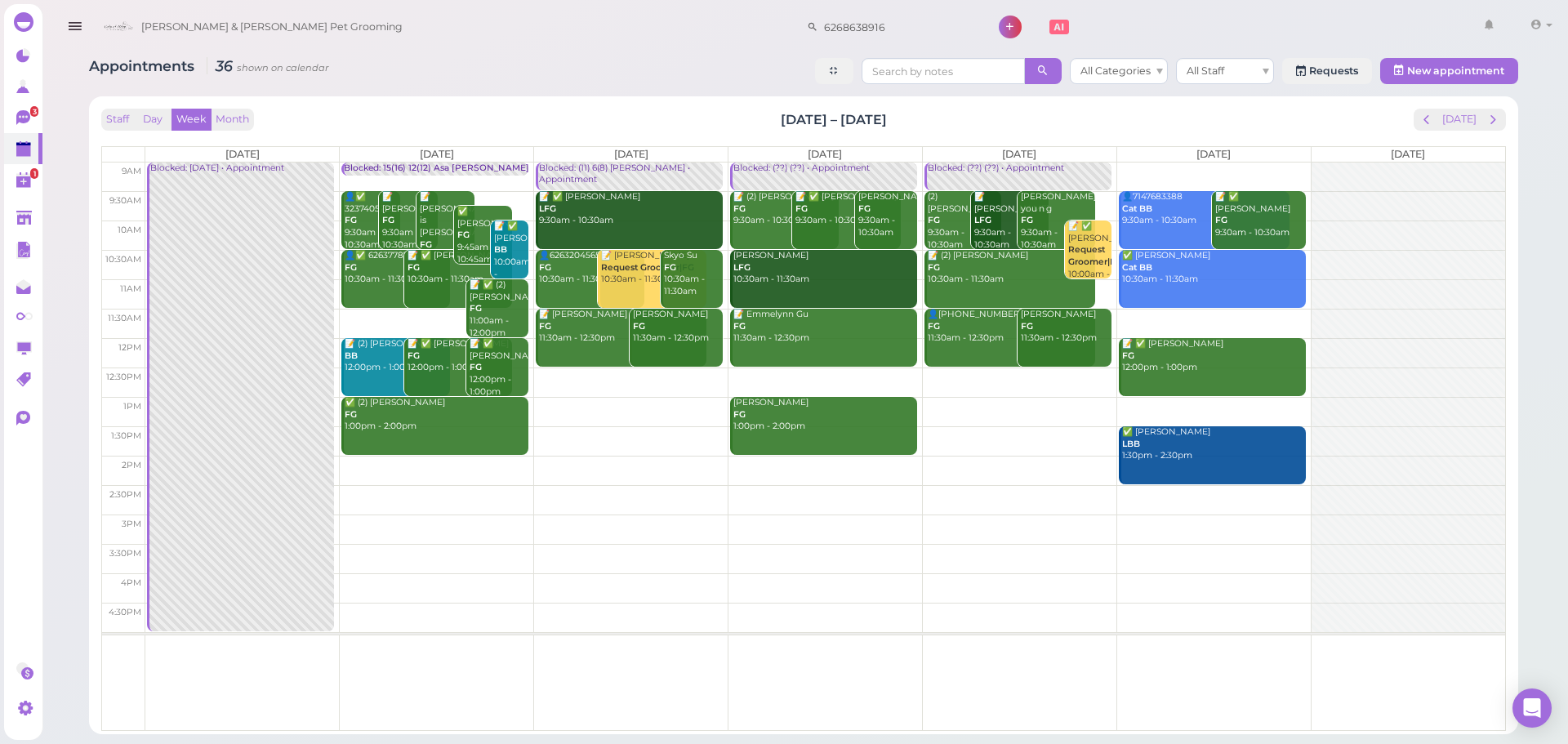
click at [1171, 176] on td at bounding box center [824, 176] width 1359 height 29
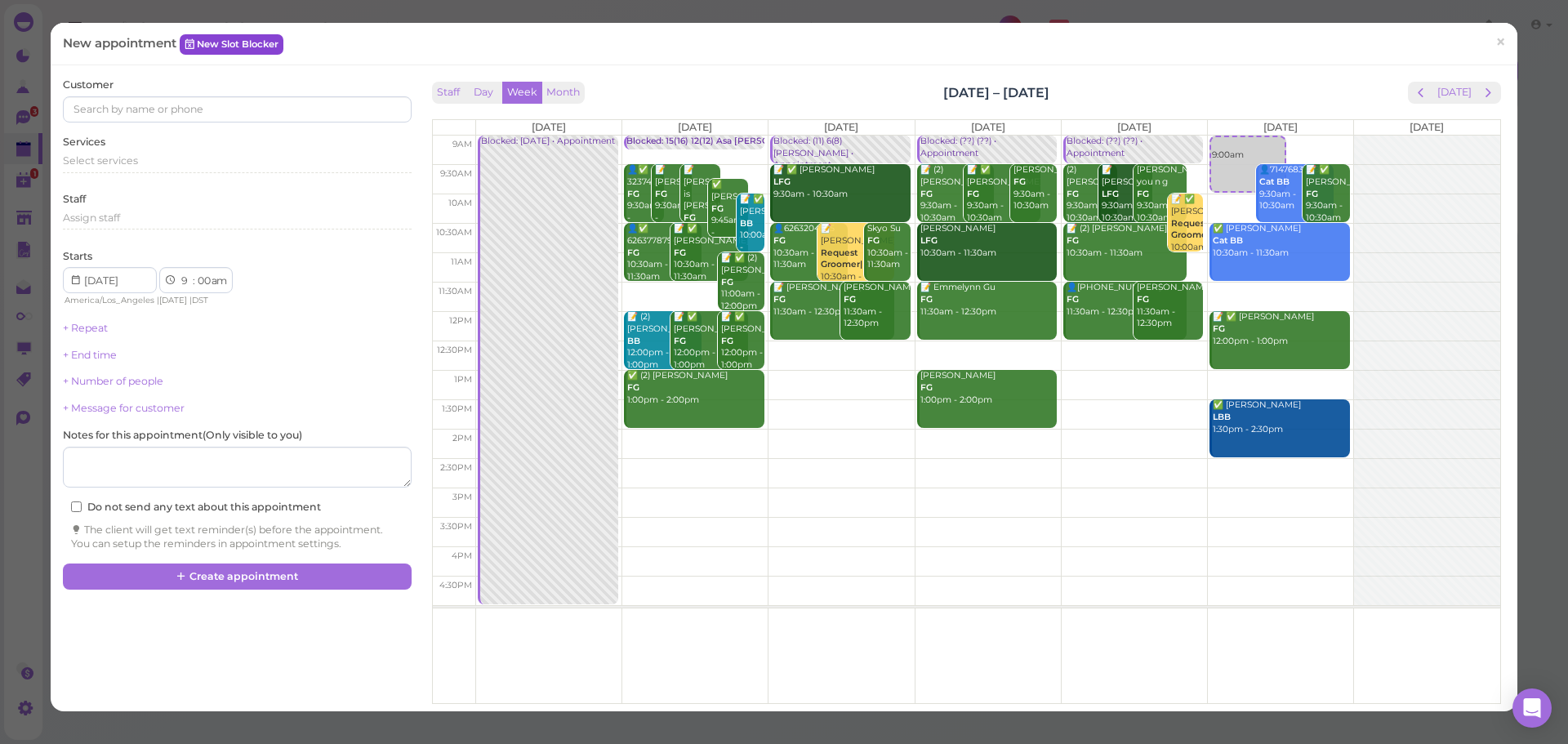
click at [264, 43] on link "New Slot Blocker" at bounding box center [232, 44] width 104 height 20
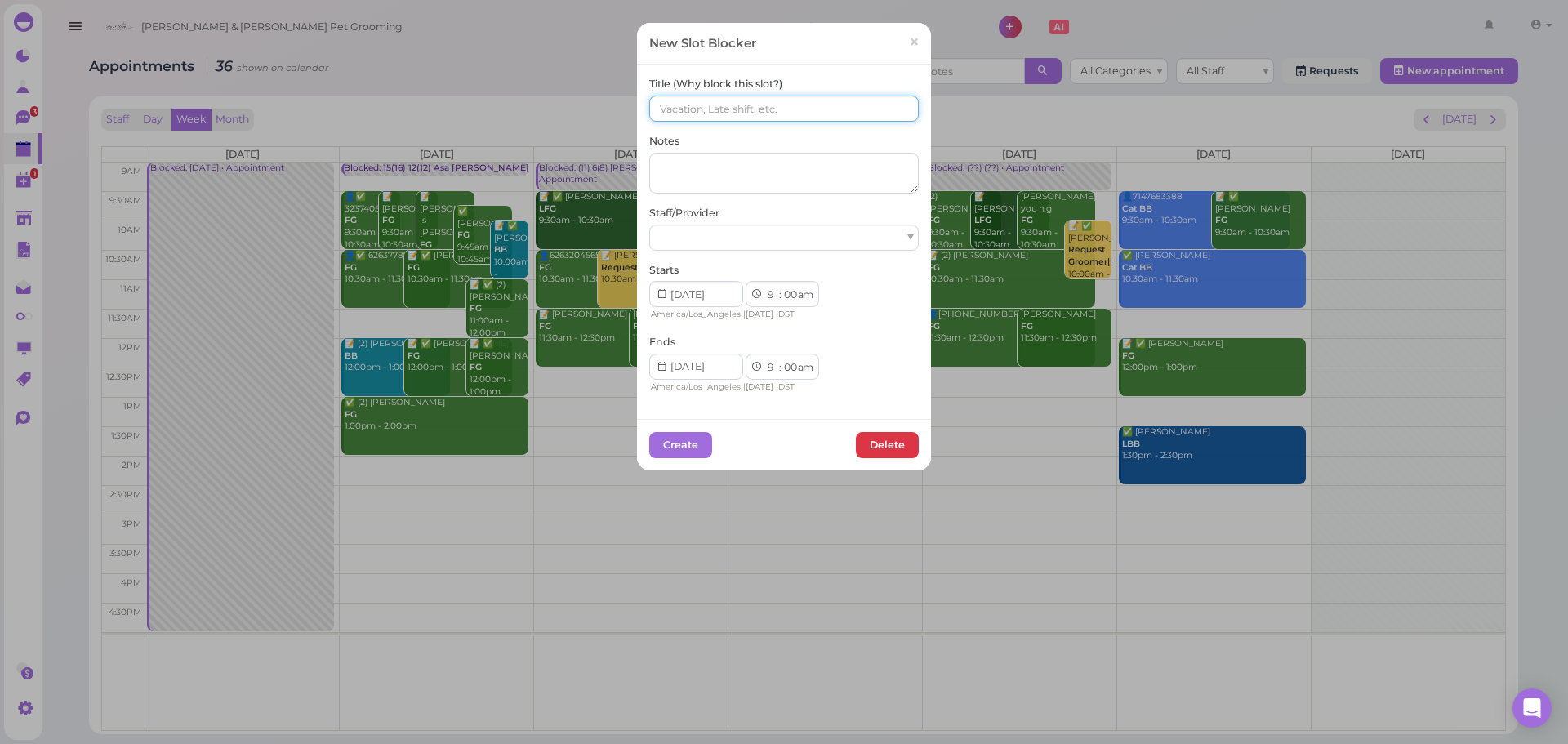
click at [731, 98] on input at bounding box center [783, 109] width 269 height 26
paste input "(??) (??)"
type input "(??) (??)"
click at [756, 190] on textarea at bounding box center [783, 173] width 269 height 41
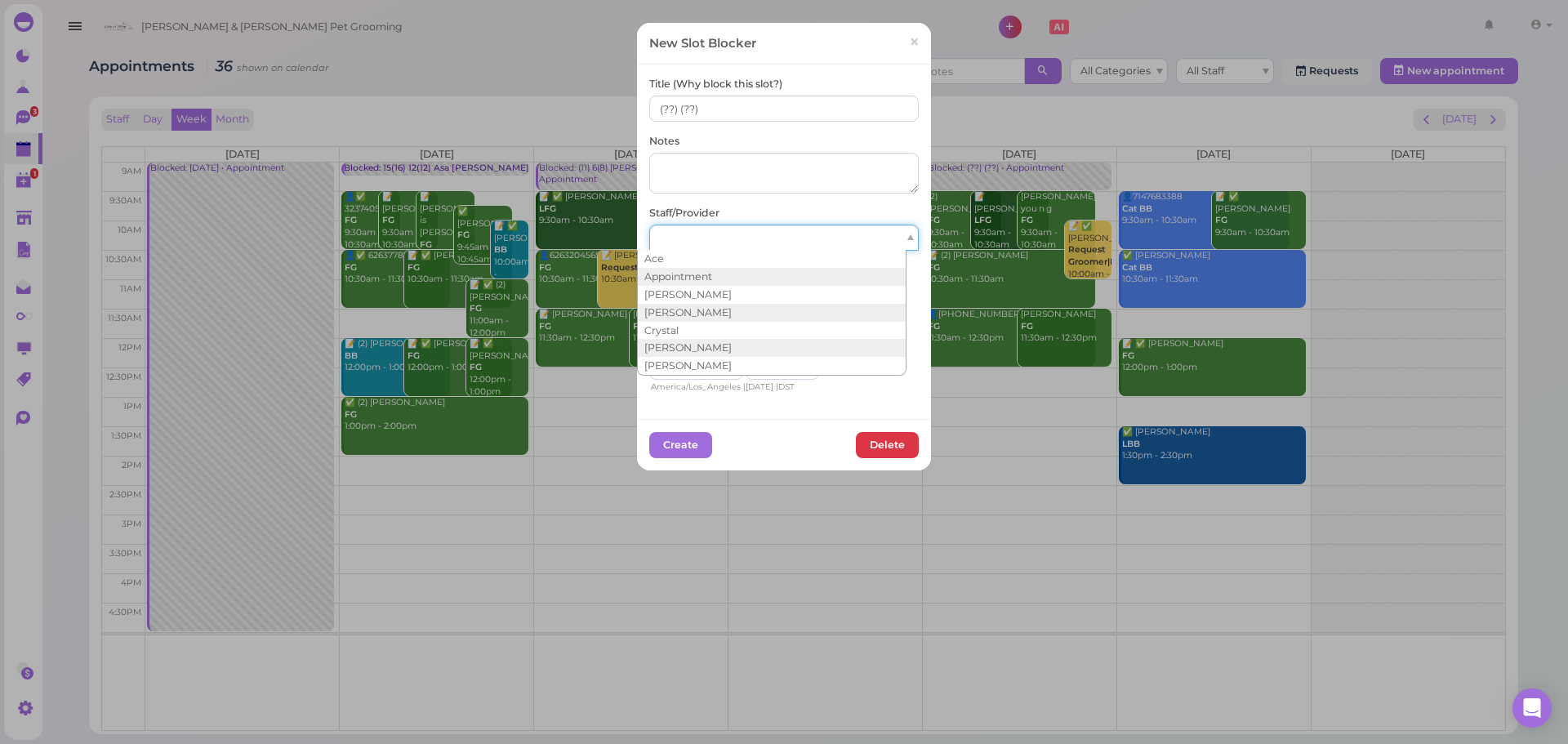
click at [753, 242] on div at bounding box center [783, 238] width 269 height 26
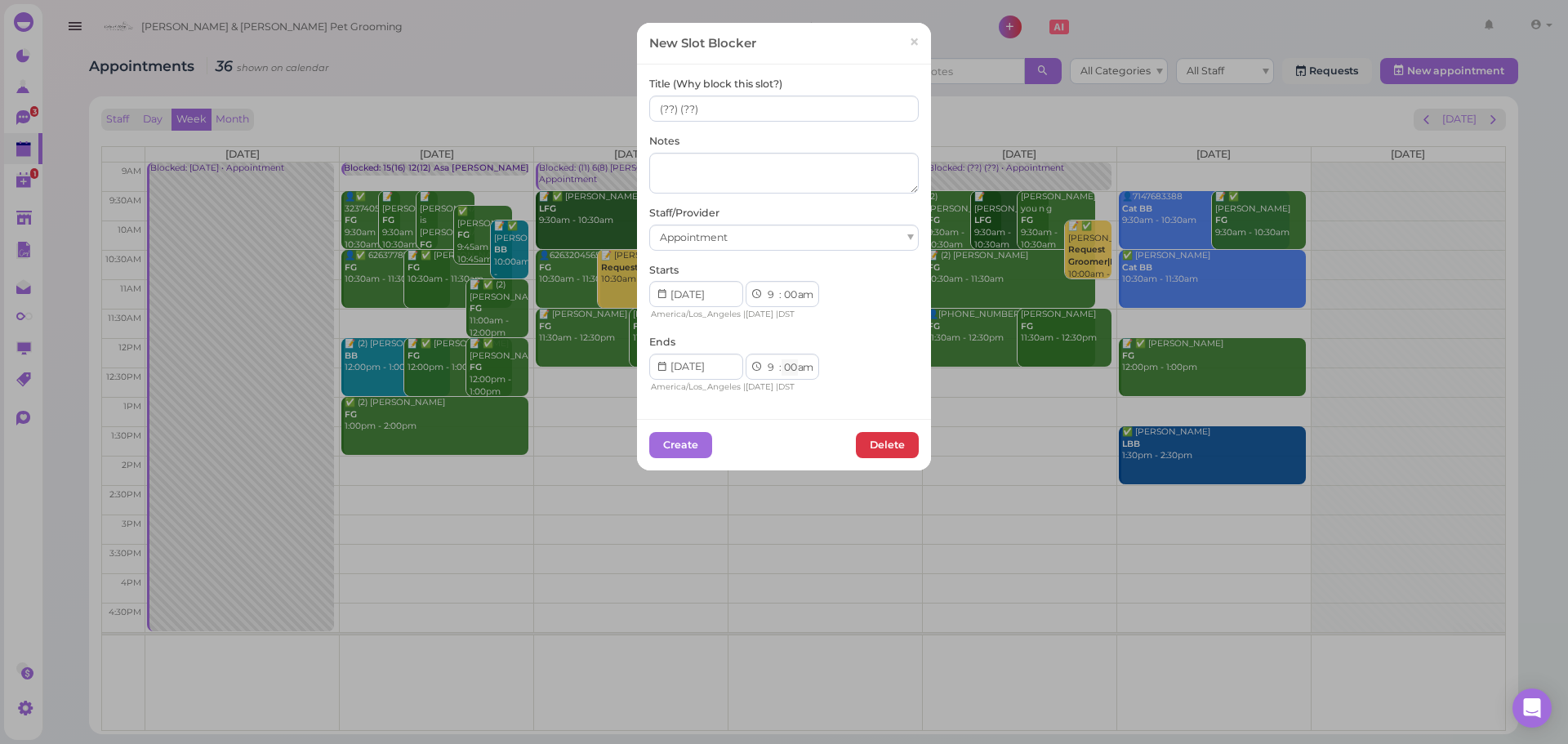
click at [785, 367] on select "00 05 10 15 20 25 30 35 40 45 50 55" at bounding box center [789, 367] width 16 height 17
select select "30"
click at [781, 359] on select "00 05 10 15 20 25 30 35 40 45 50 55" at bounding box center [789, 367] width 16 height 17
click at [678, 447] on button "Create" at bounding box center [680, 445] width 63 height 26
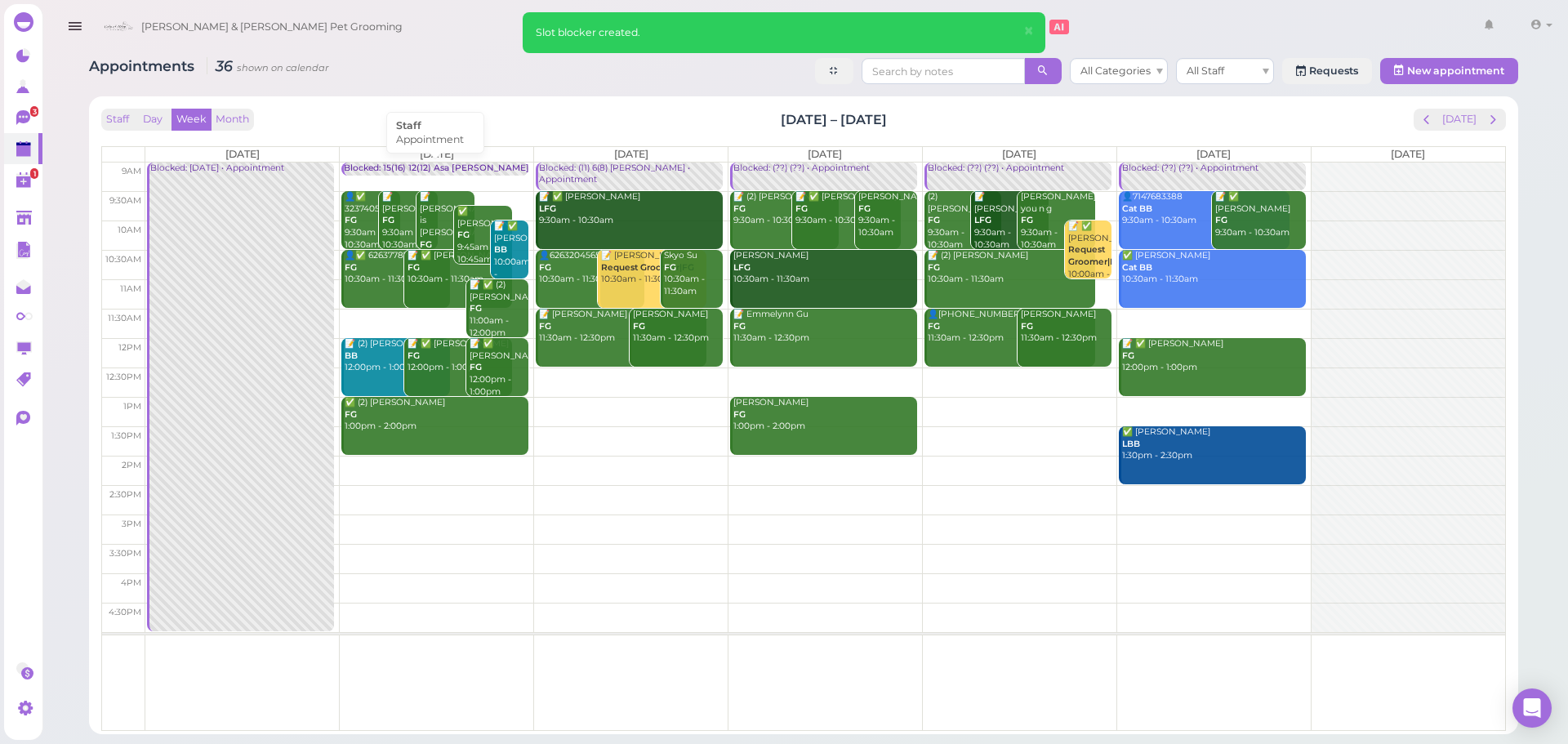
click at [481, 167] on div "Blocked: 15(16) 12(12) Asa Helen Rebecca • Appointment" at bounding box center [509, 168] width 331 height 12
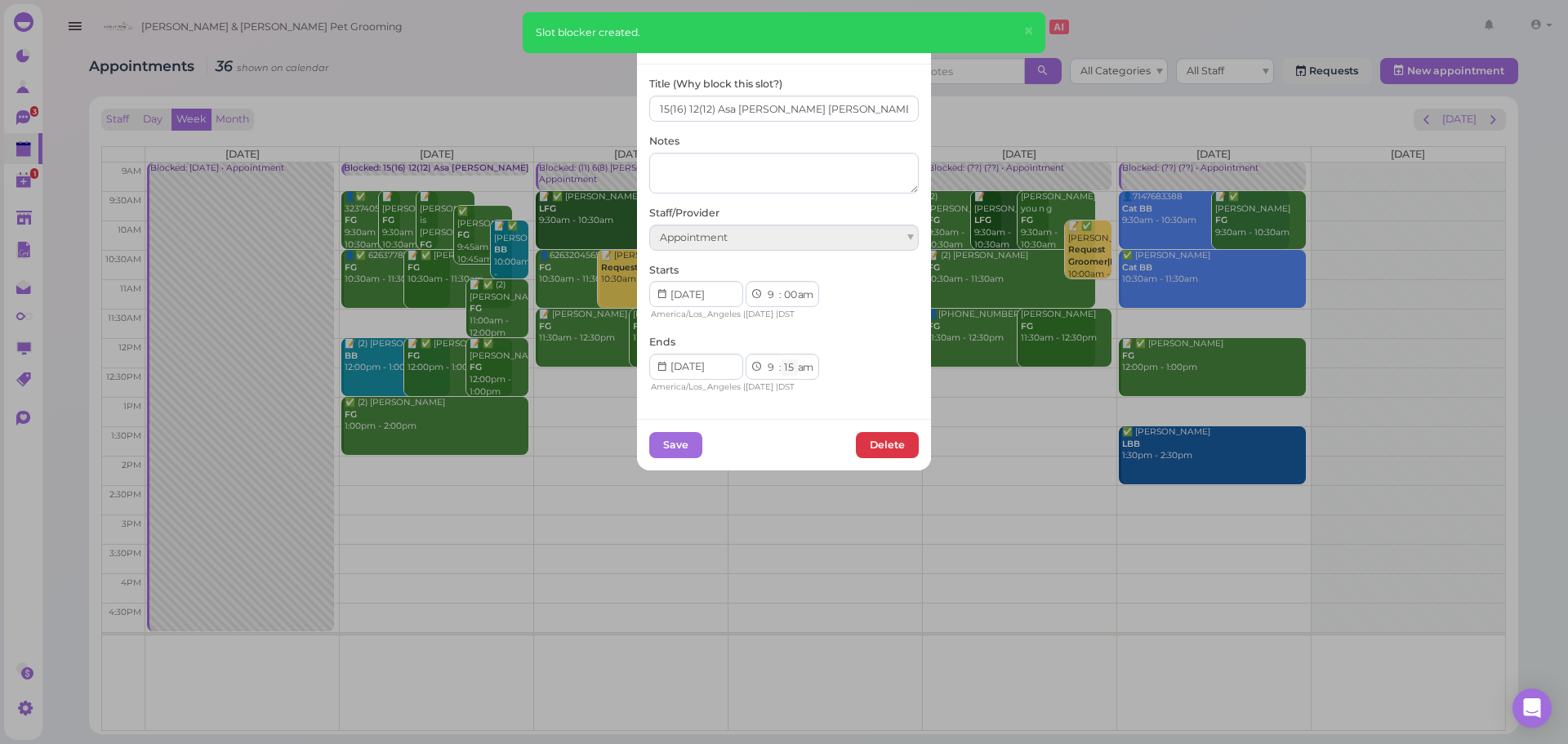
click at [785, 367] on select "00 05 10 15 20 25 30 35 40 45 50 55" at bounding box center [789, 367] width 16 height 17
select select "30"
click at [781, 359] on select "00 05 10 15 20 25 30 35 40 45 50 55" at bounding box center [789, 367] width 16 height 17
click at [655, 445] on button "Save" at bounding box center [675, 445] width 53 height 26
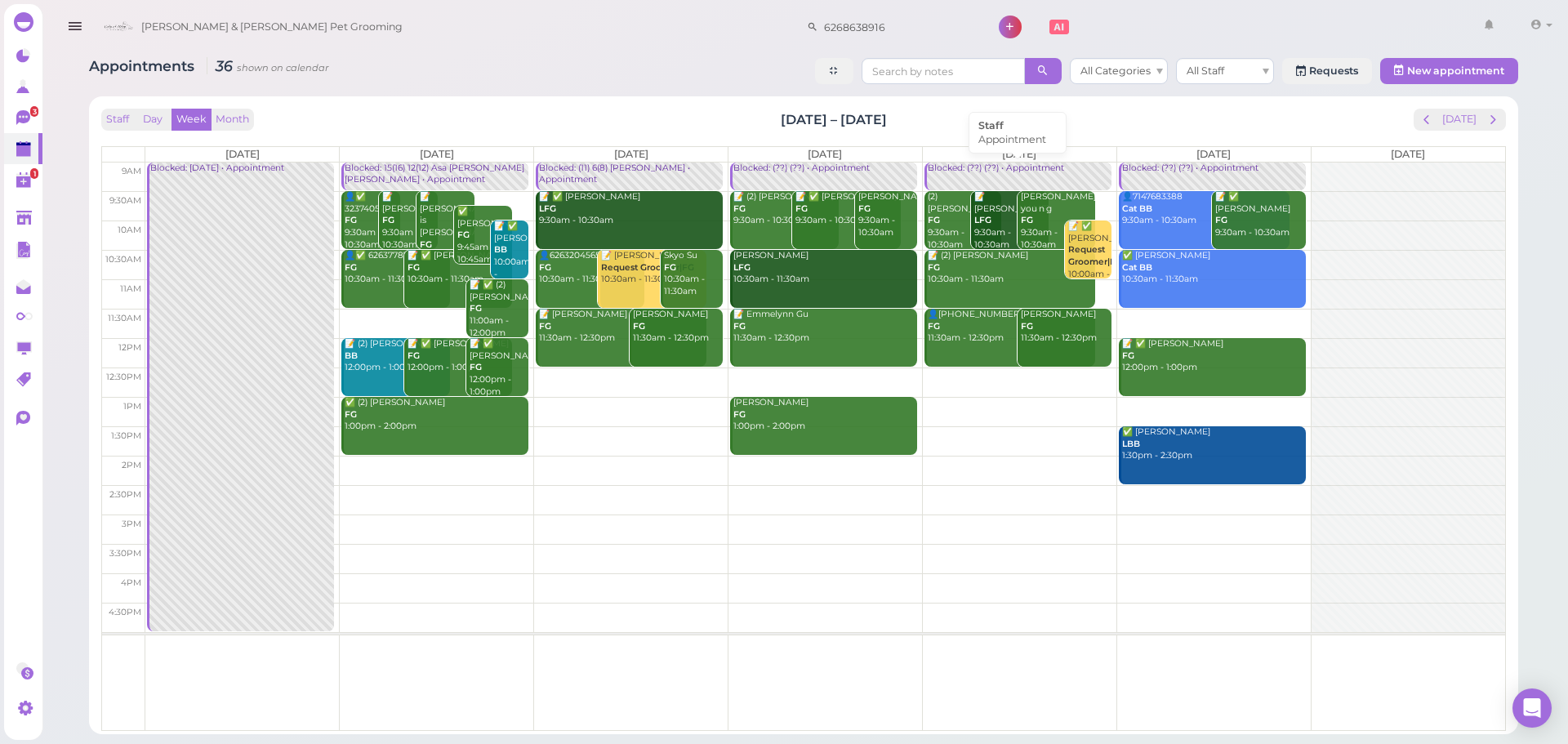
click at [1007, 174] on div "Blocked: (??) (??) • Appointment" at bounding box center [1019, 168] width 185 height 12
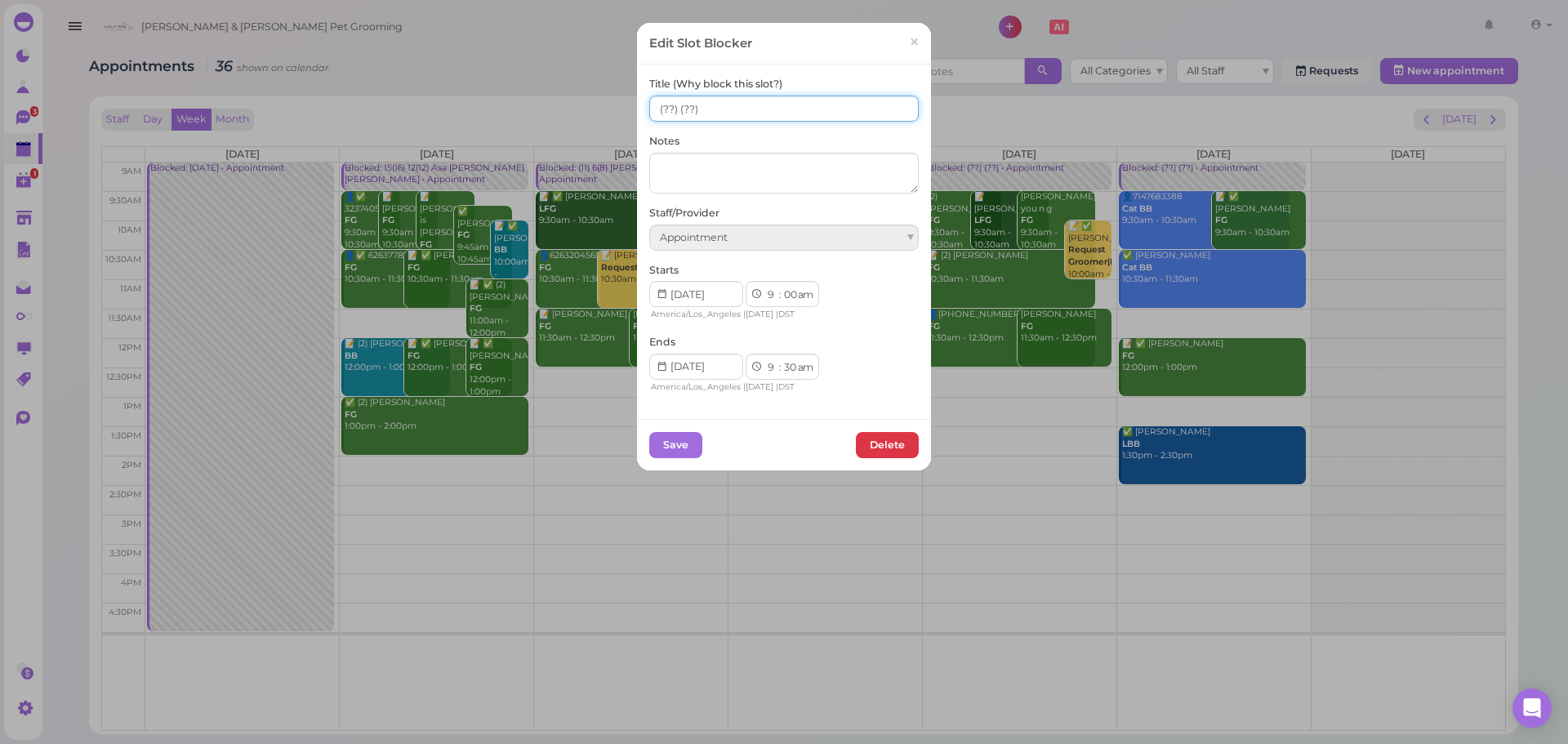
click at [652, 106] on input "(??) (??)" at bounding box center [783, 109] width 269 height 26
click at [683, 105] on input "10(??) (??)" at bounding box center [783, 109] width 269 height 26
type input "10(??) 10(??)"
click at [671, 444] on button "Save" at bounding box center [675, 445] width 53 height 26
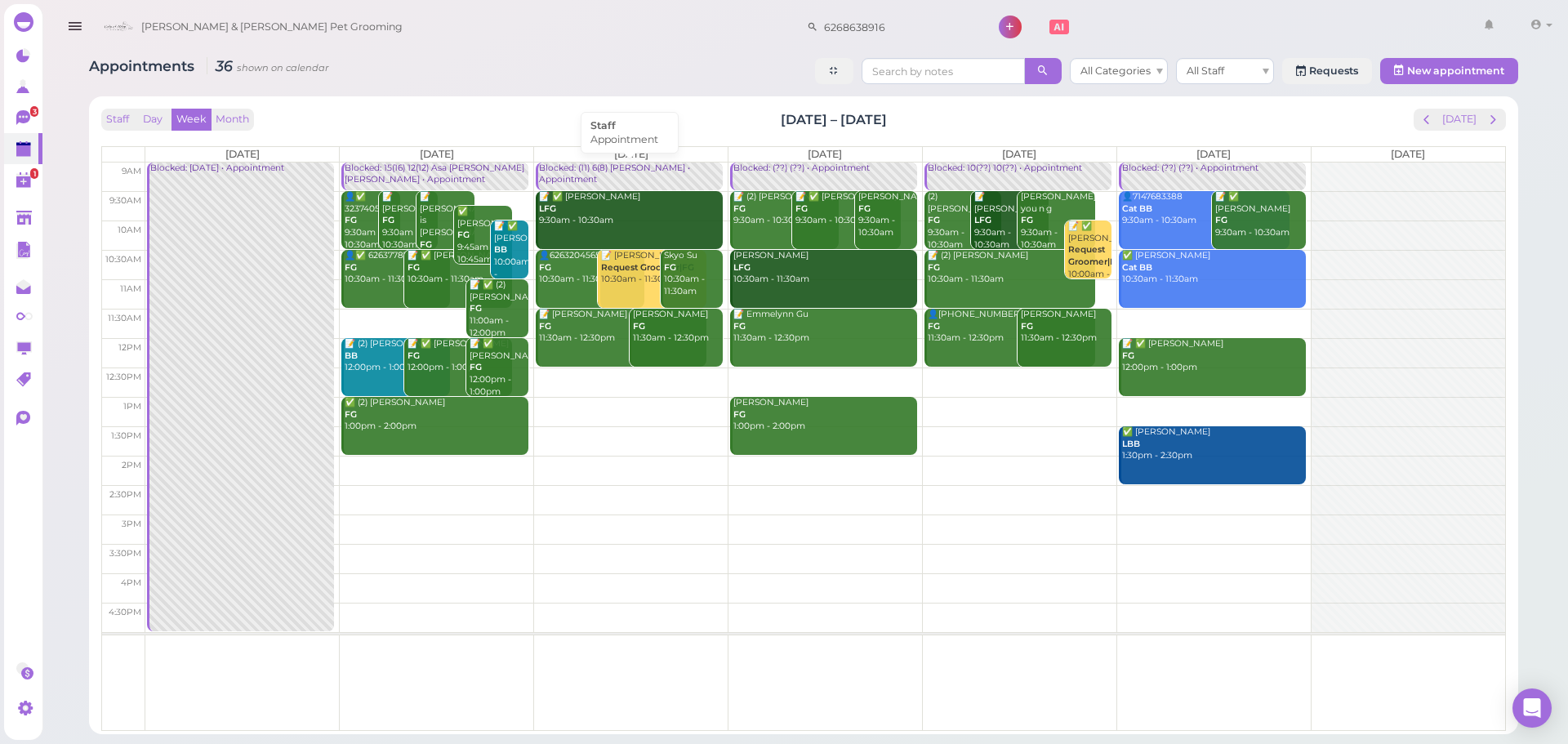
click at [598, 174] on div "Blocked: (11) 6(8) [PERSON_NAME] • Appointment" at bounding box center [630, 174] width 185 height 24
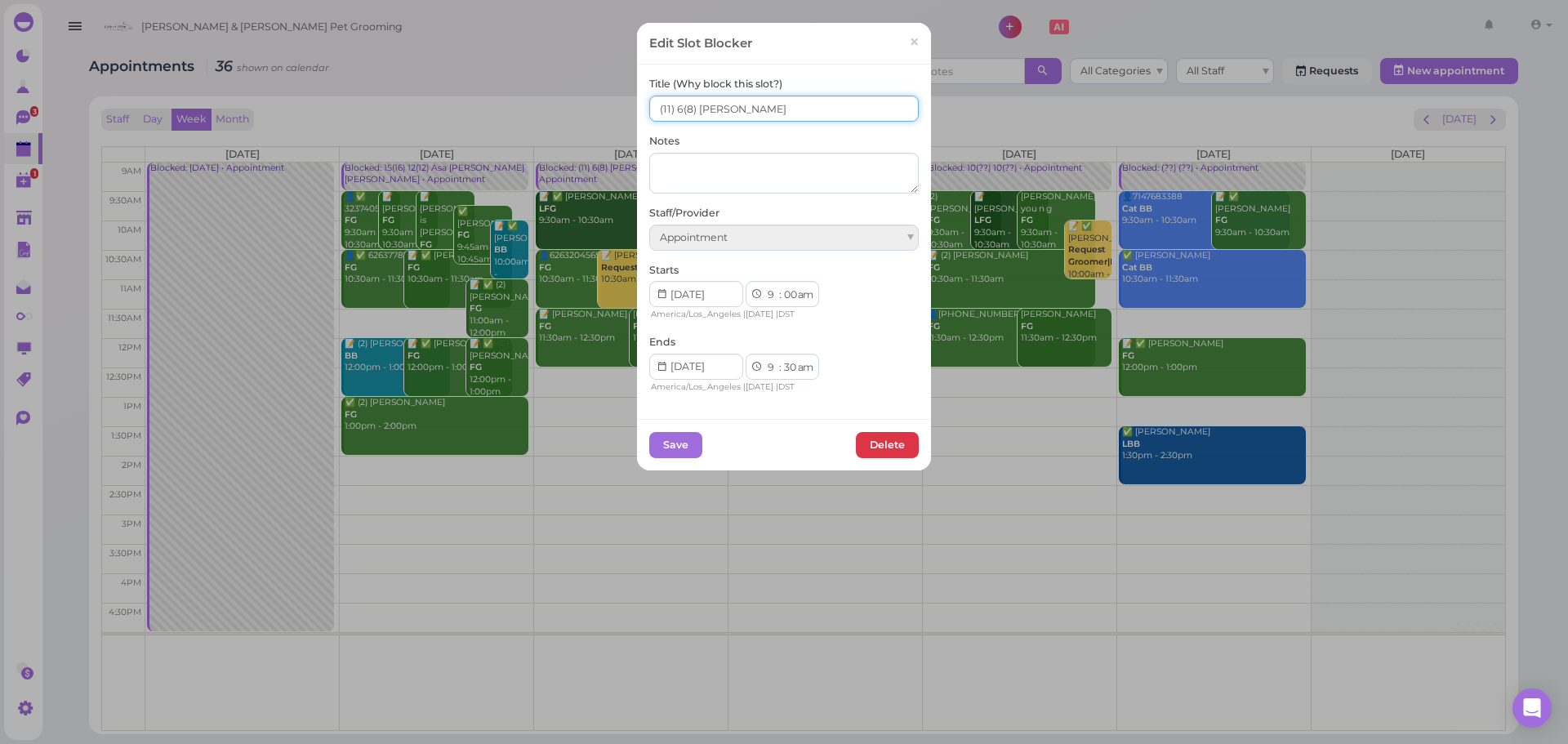
click at [651, 101] on input "(11) 6(8) Asa Helen" at bounding box center [783, 109] width 269 height 26
type input "6(11) 6(8) Asa Helen"
click at [678, 436] on button "Save" at bounding box center [675, 445] width 53 height 26
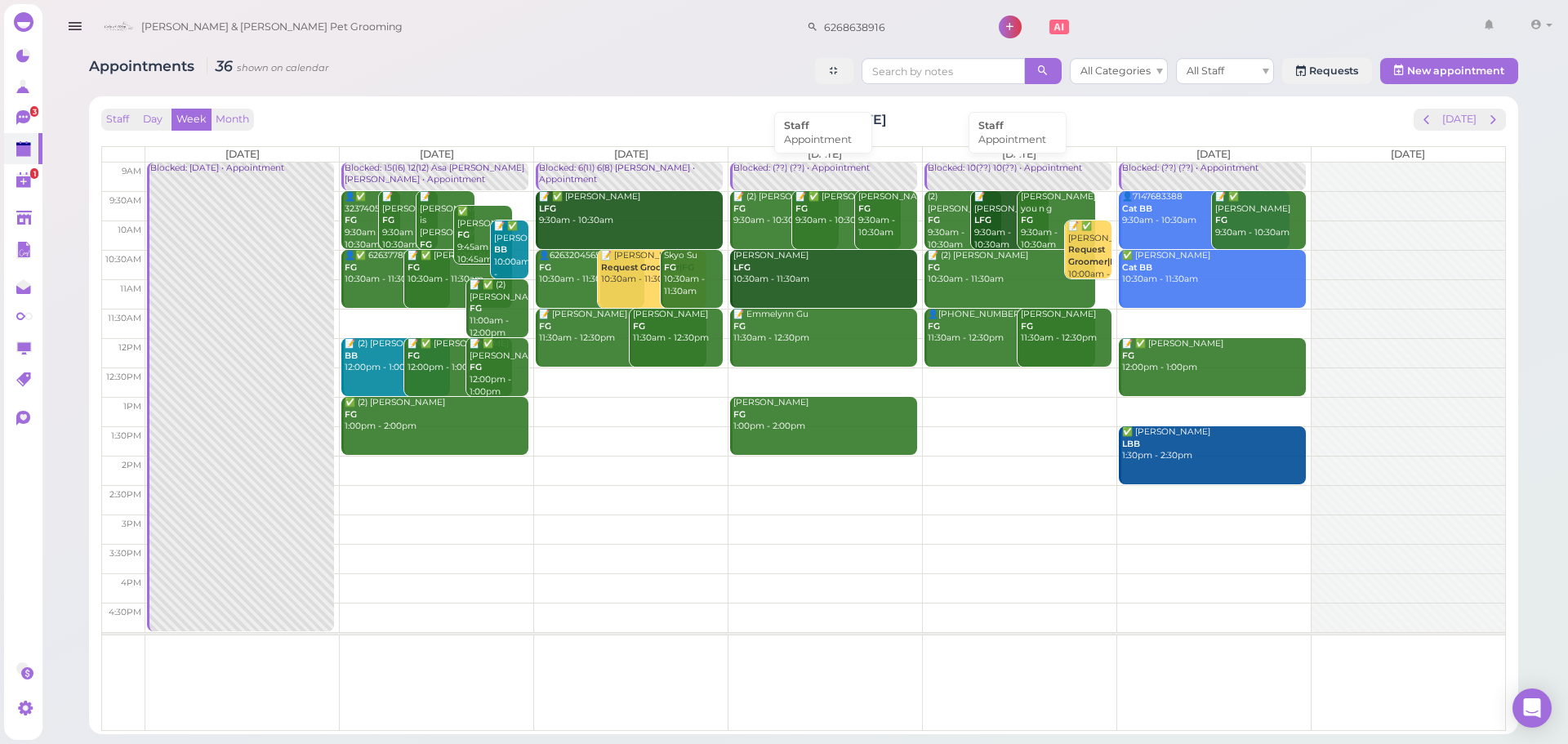
click at [821, 172] on div "Blocked: (??) (??) • Appointment" at bounding box center [824, 168] width 185 height 12
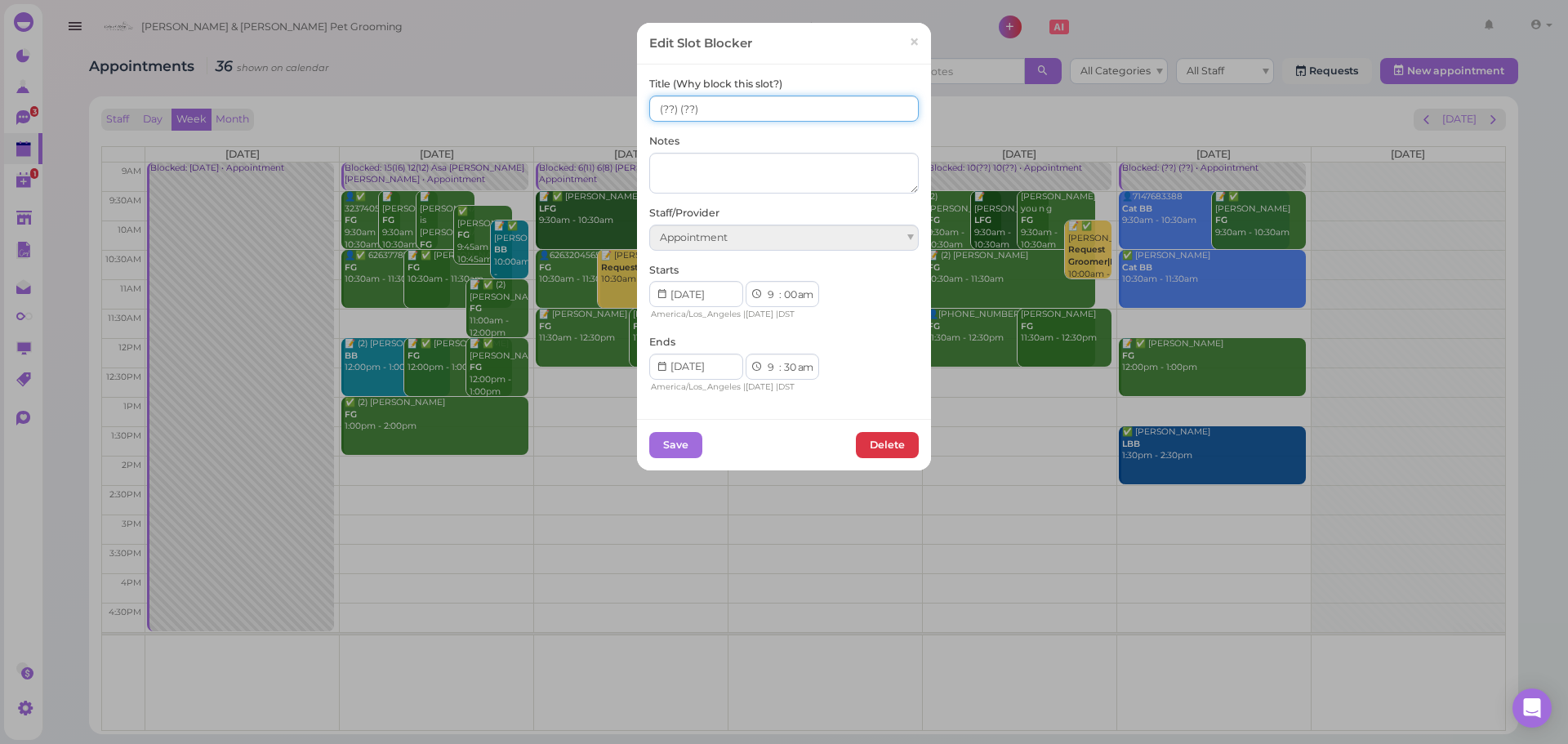
click at [654, 100] on input "(??) (??)" at bounding box center [783, 109] width 269 height 26
click at [681, 102] on input "7(??) (??)" at bounding box center [783, 109] width 269 height 26
type input "7(??) 7(??)"
click at [673, 438] on button "Save" at bounding box center [675, 445] width 53 height 26
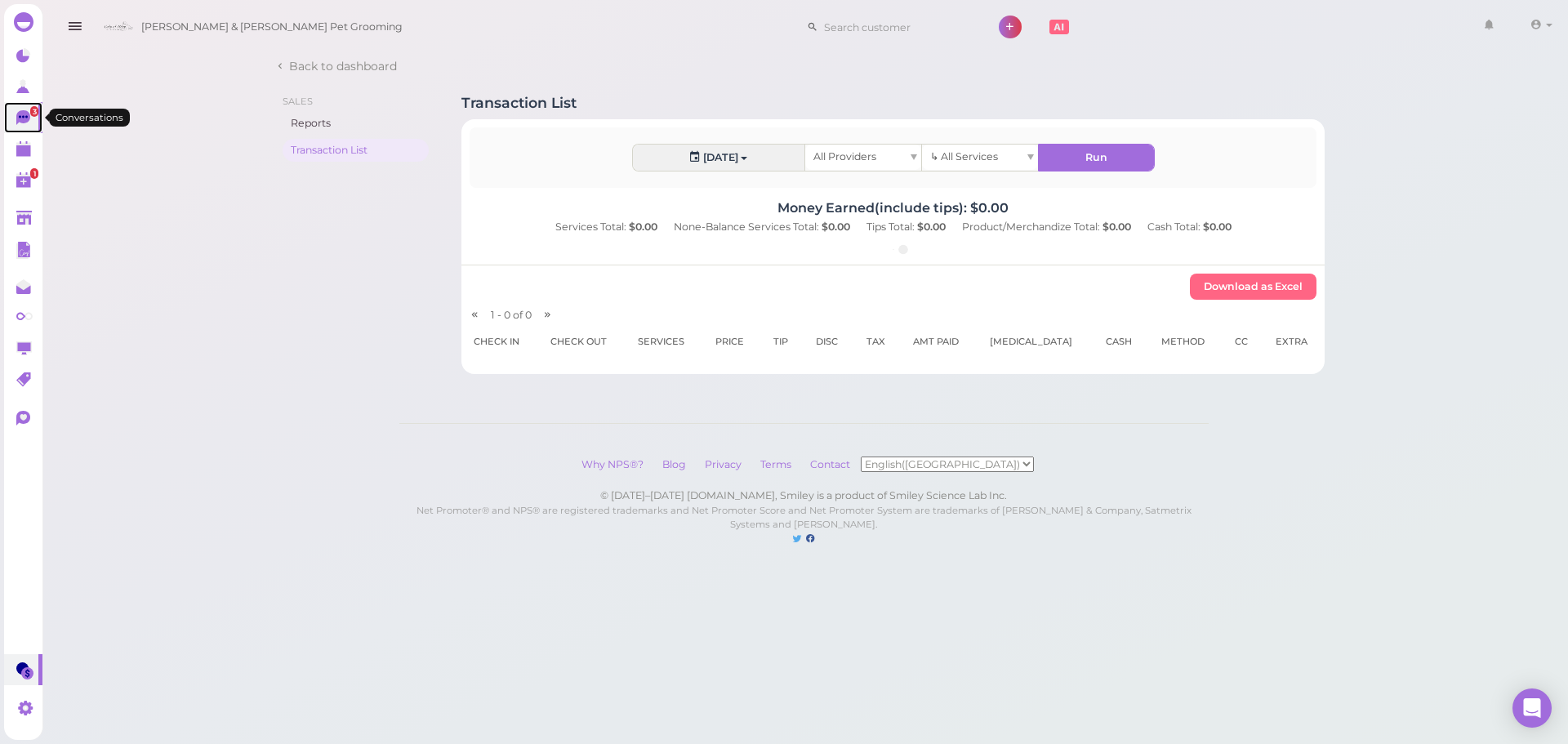
drag, startPoint x: 16, startPoint y: 118, endPoint x: 135, endPoint y: 69, distance: 128.4
click at [16, 118] on icon at bounding box center [23, 117] width 14 height 15
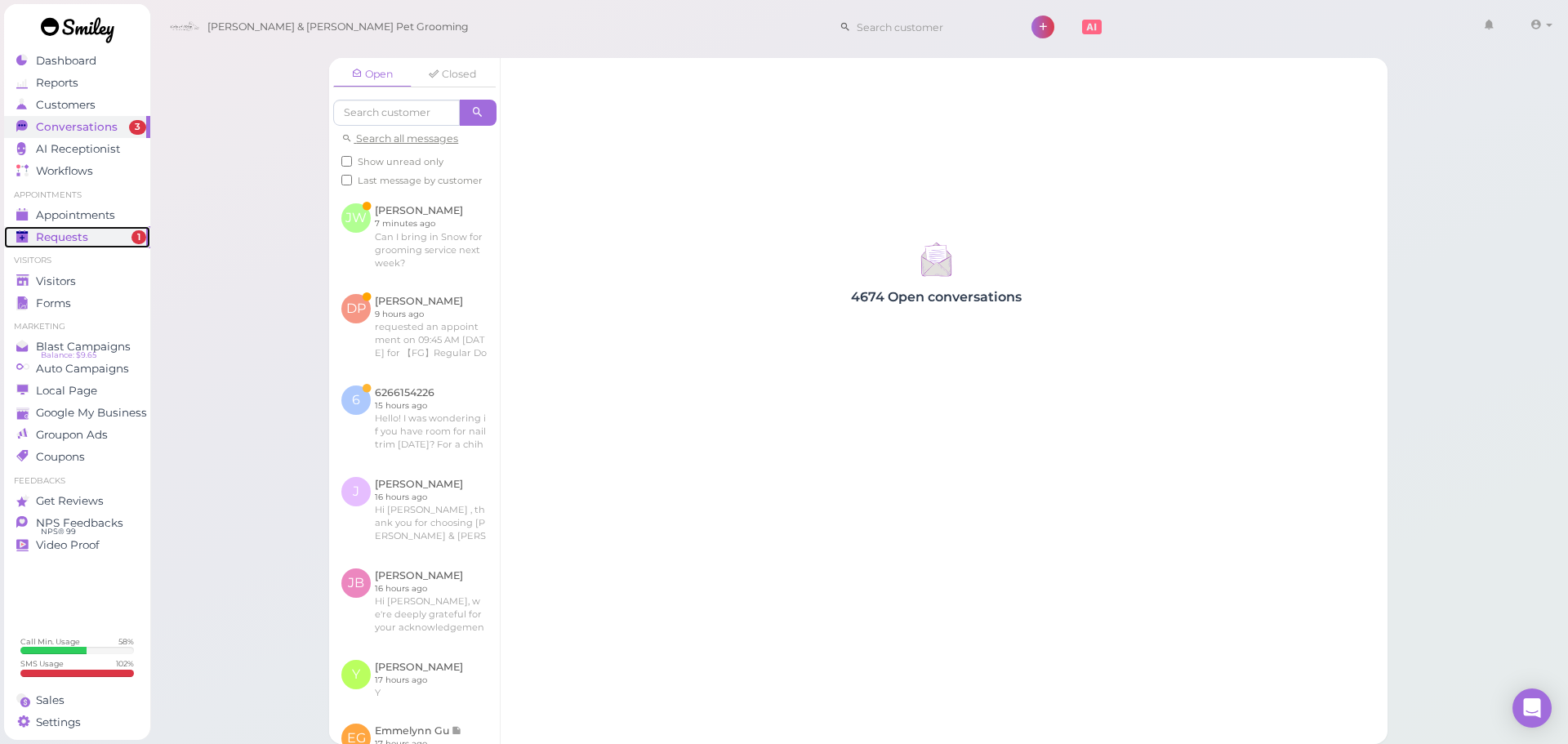
click at [96, 244] on link "Requests 1" at bounding box center [77, 237] width 146 height 22
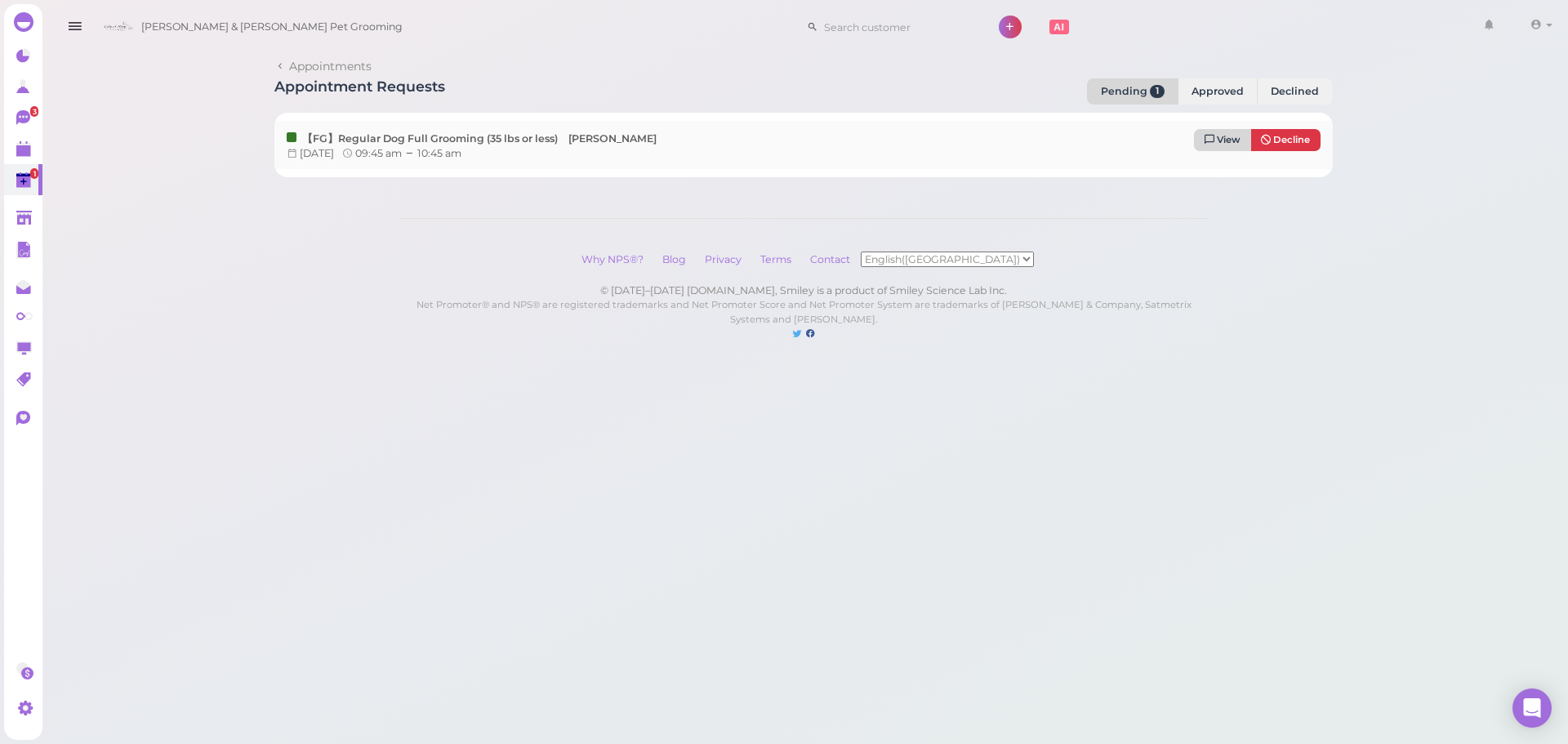
click at [1217, 137] on span "View" at bounding box center [1229, 139] width 24 height 11
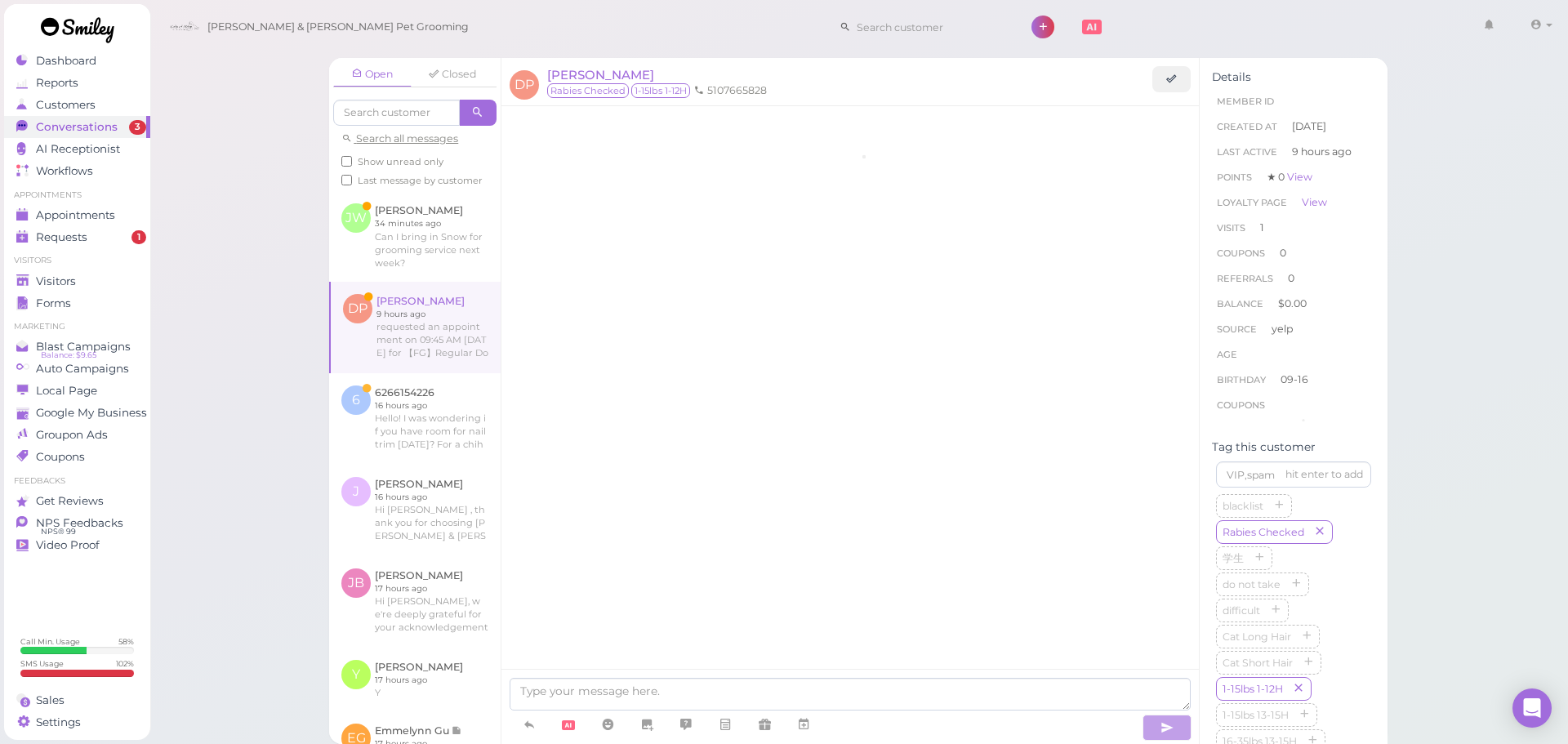
scroll to position [1354, 0]
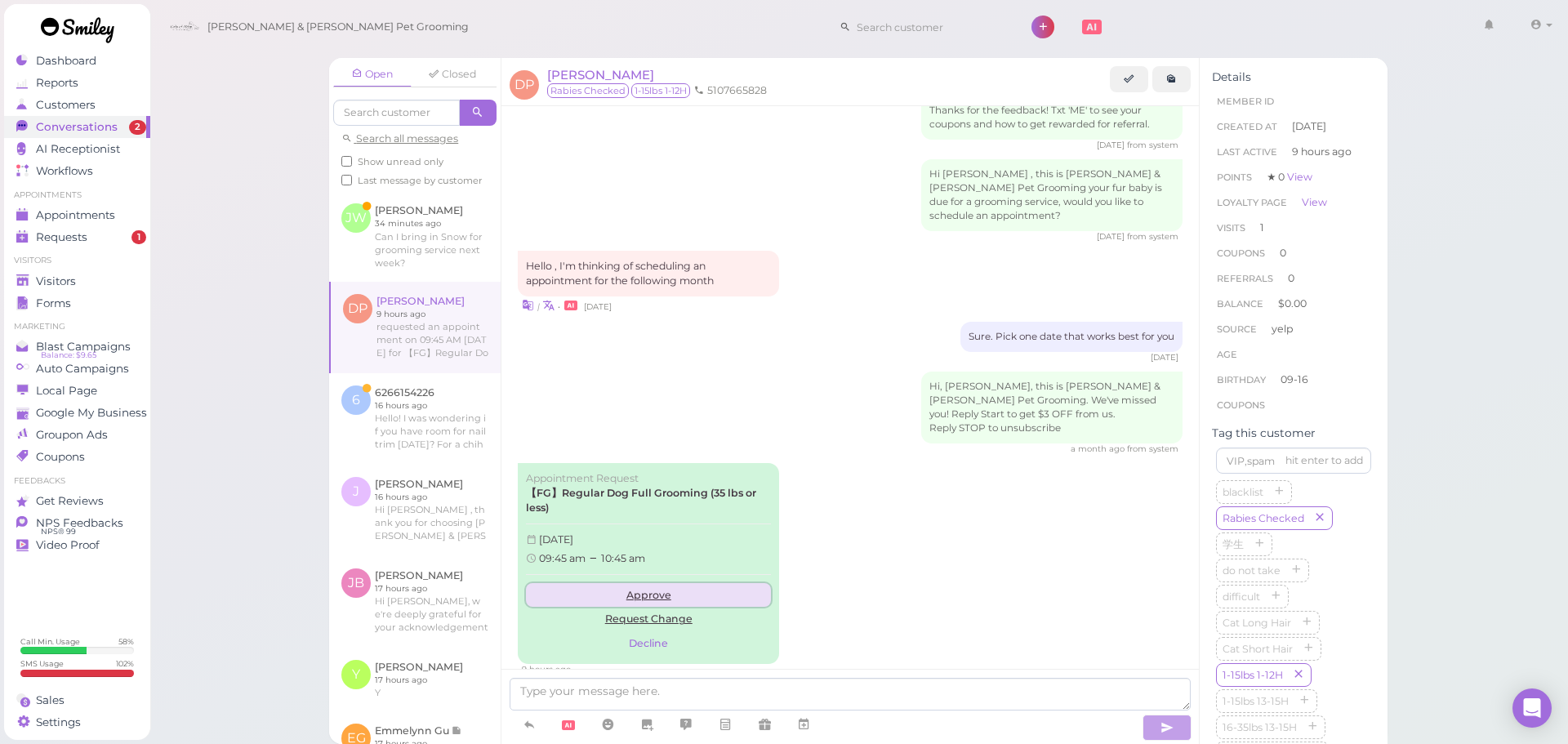
click at [659, 583] on link "Approve" at bounding box center [648, 595] width 245 height 24
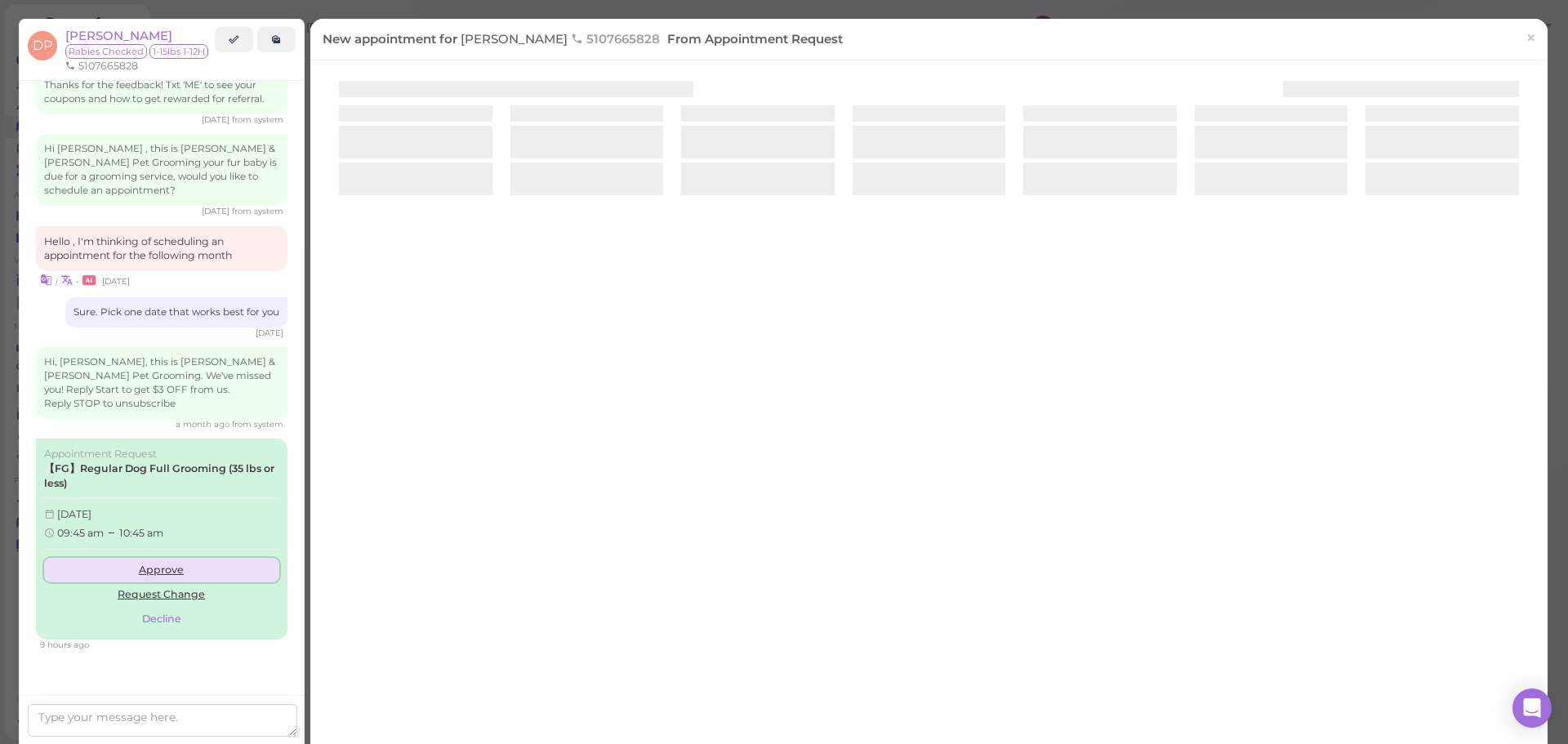
scroll to position [1396, 0]
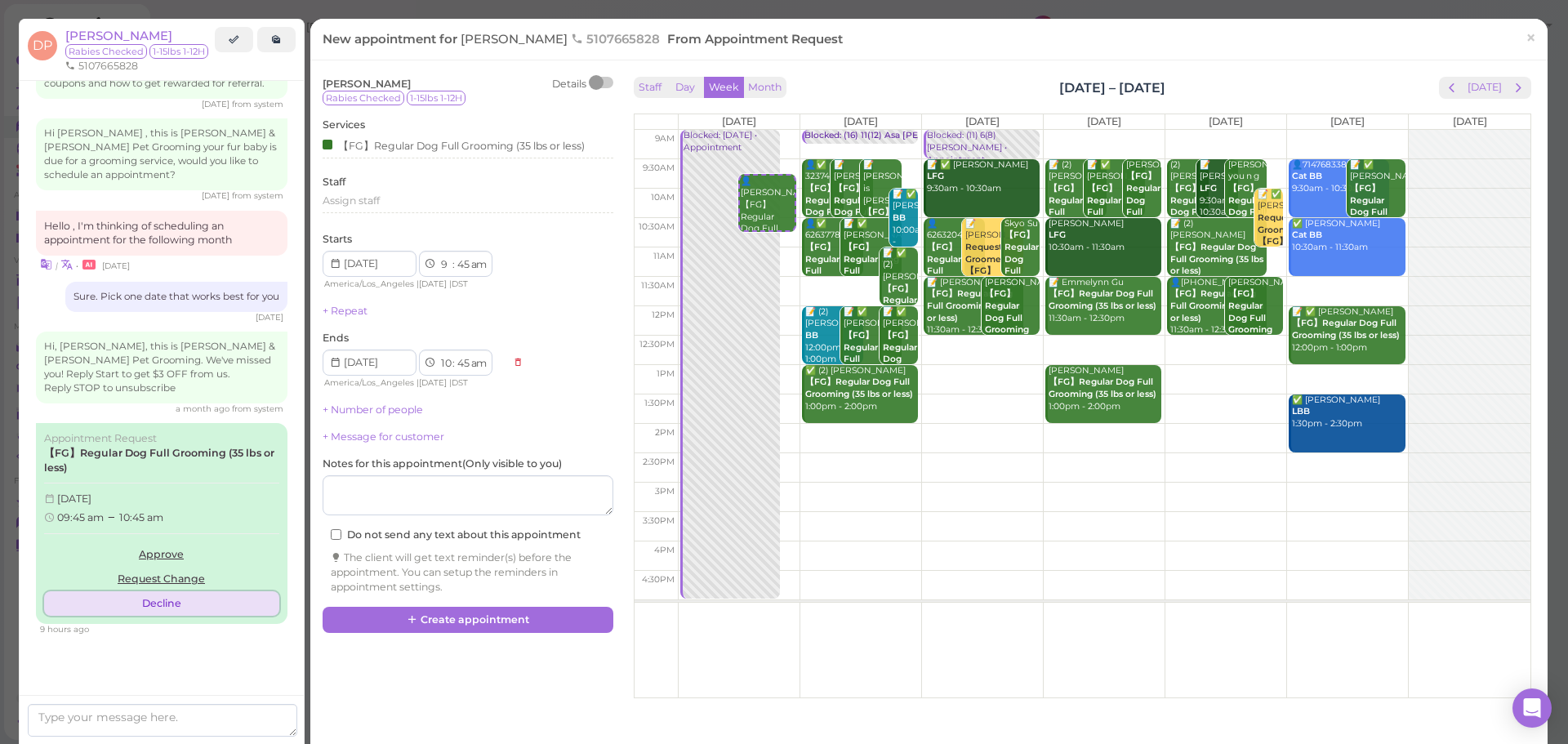
click at [162, 592] on button "Decline" at bounding box center [161, 603] width 235 height 24
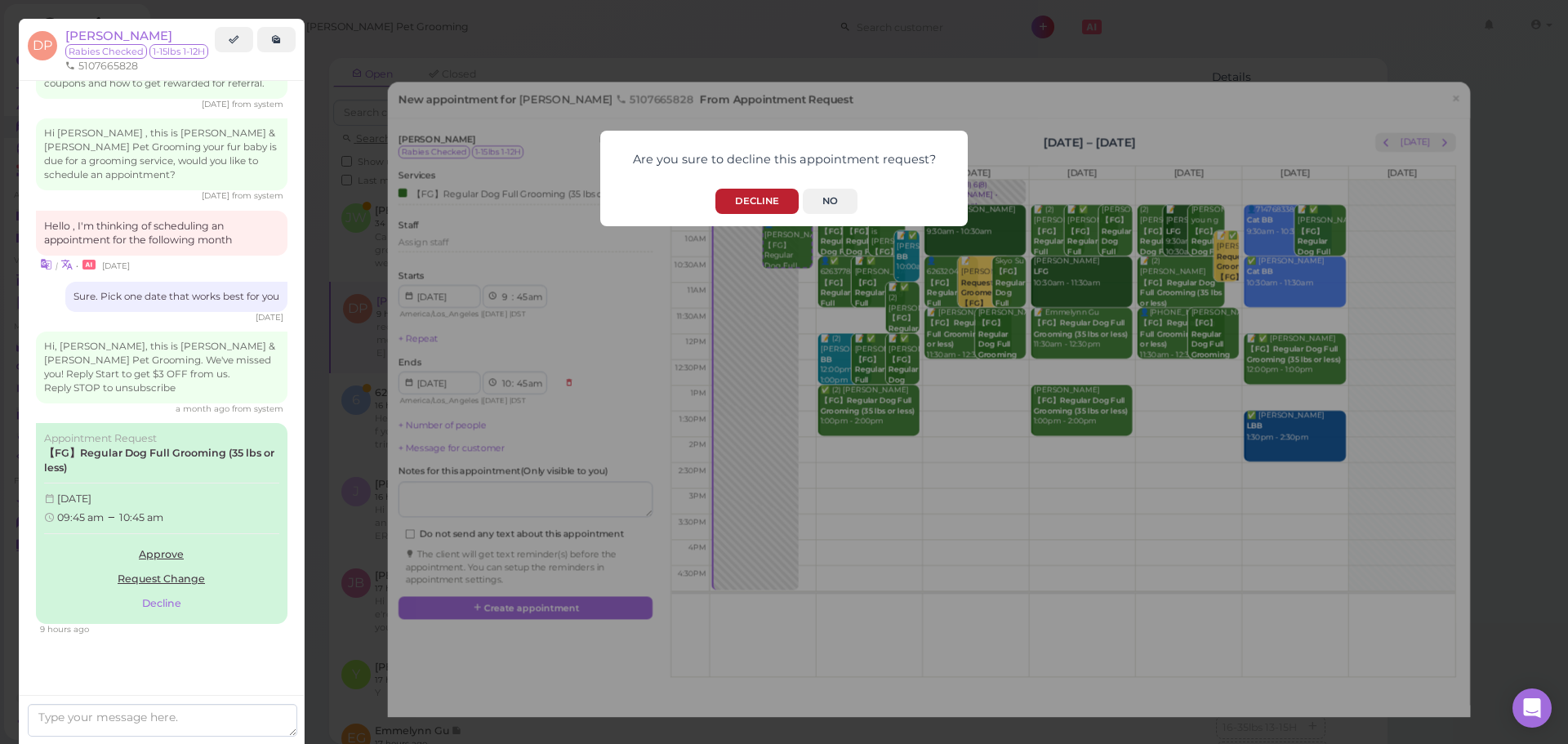
click at [764, 200] on button "Decline" at bounding box center [756, 201] width 83 height 25
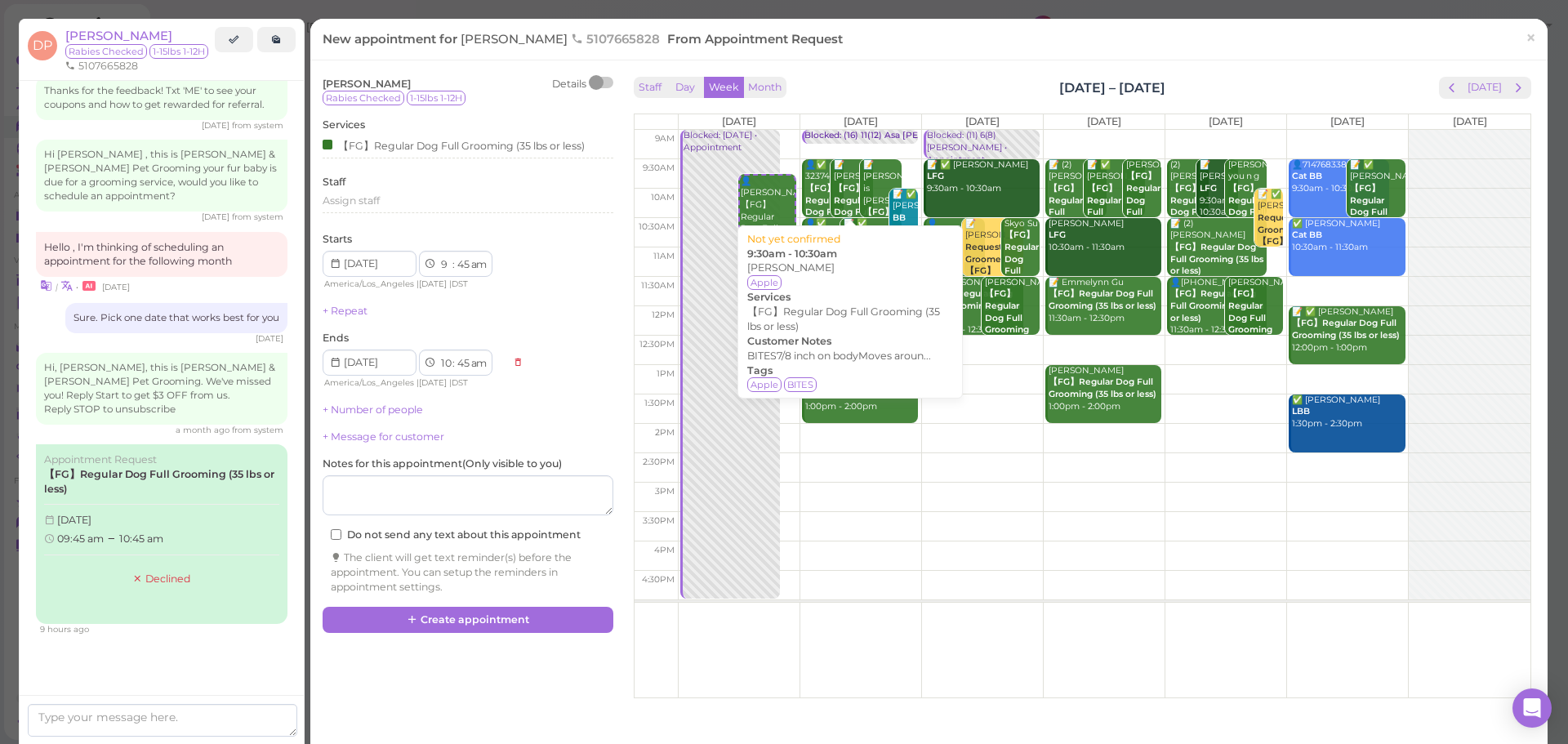
scroll to position [1375, 0]
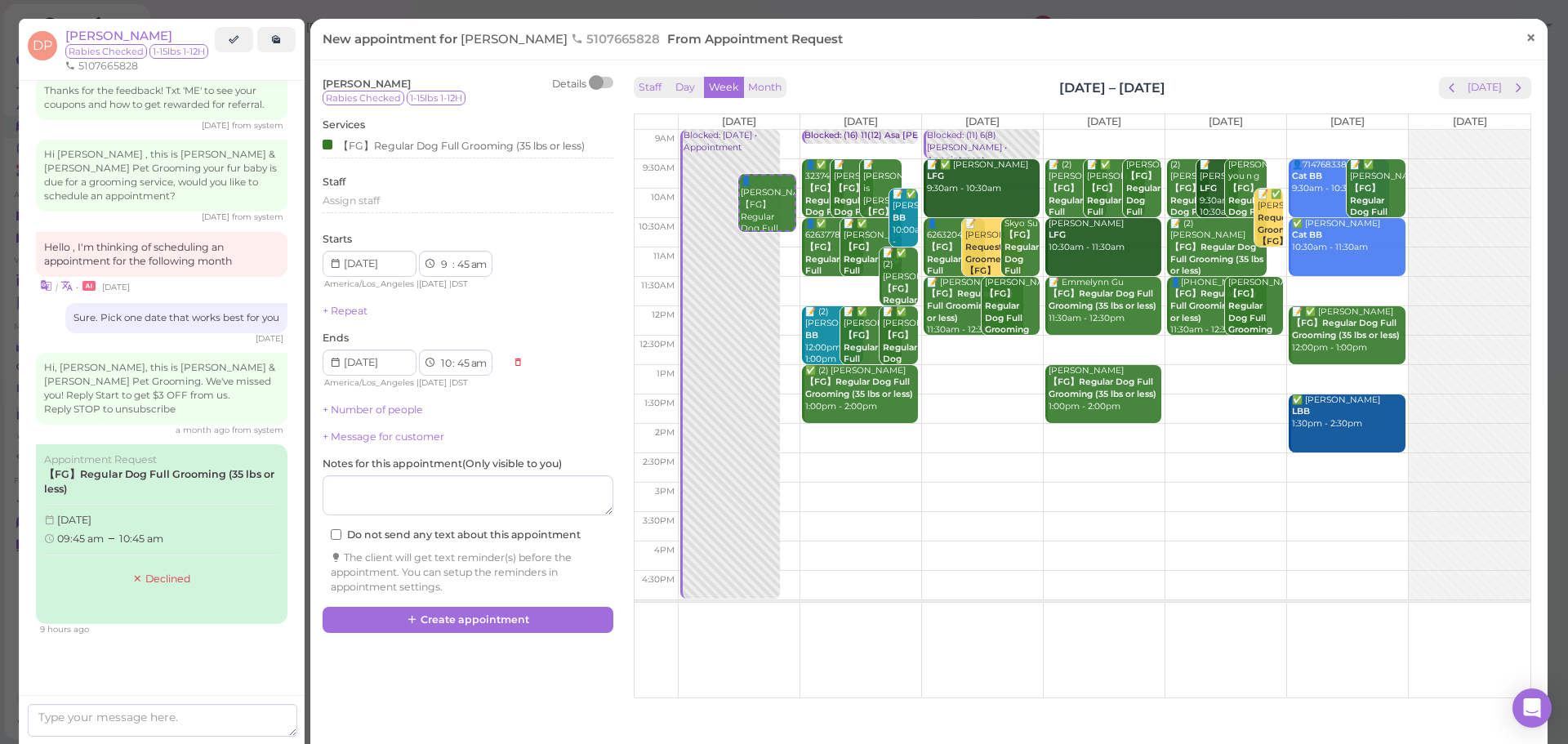
click at [1525, 38] on span "×" at bounding box center [1530, 37] width 11 height 23
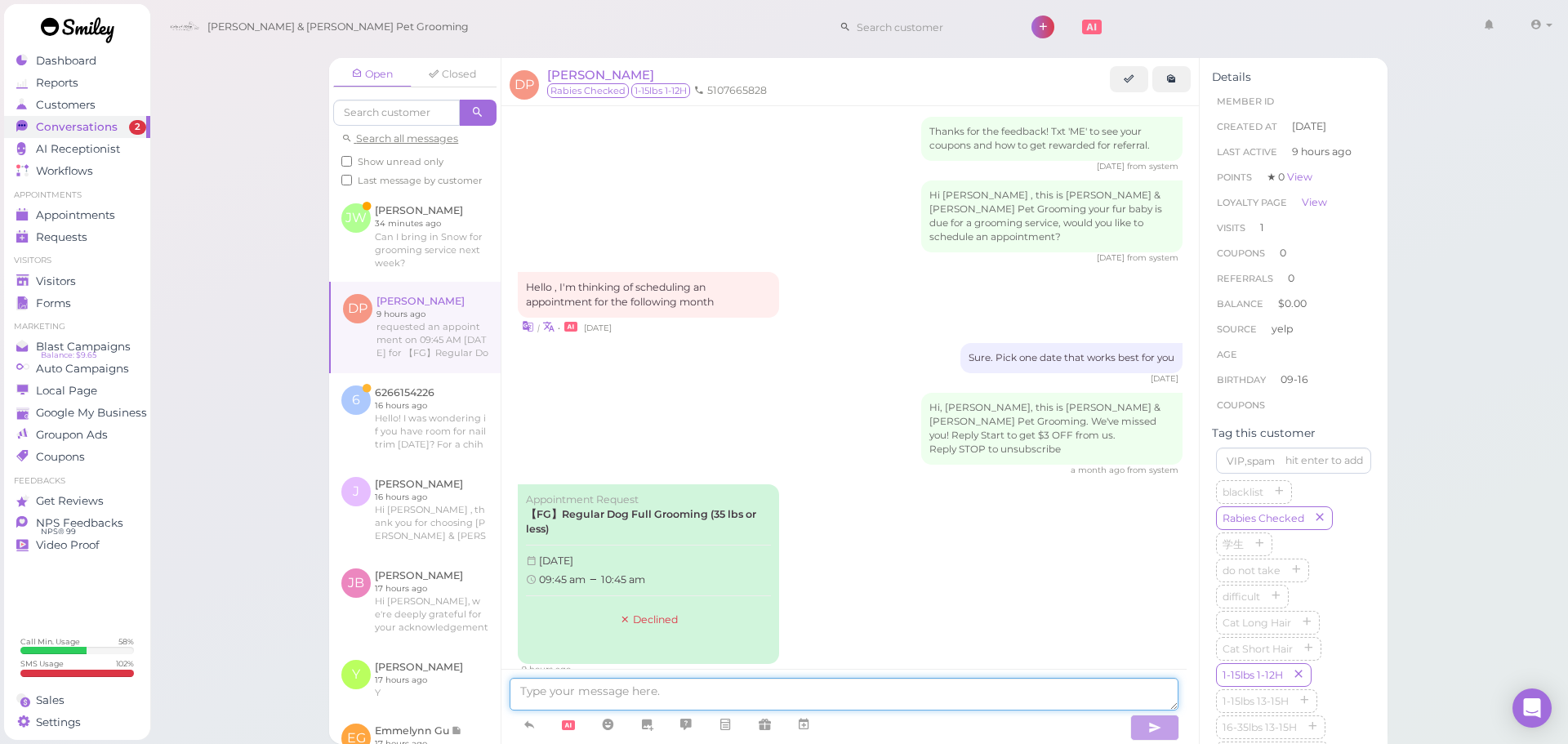
click at [749, 696] on textarea at bounding box center [843, 694] width 669 height 33
click at [700, 687] on textarea "Hi, [PERSON_NAME], we don't open on nSep 1st duet to national holiday" at bounding box center [843, 694] width 669 height 33
click at [910, 691] on textarea "Hi, [PERSON_NAME], we don't open on [DATE] duet to national holiday" at bounding box center [843, 694] width 669 height 33
click at [806, 732] on icon at bounding box center [803, 724] width 13 height 16
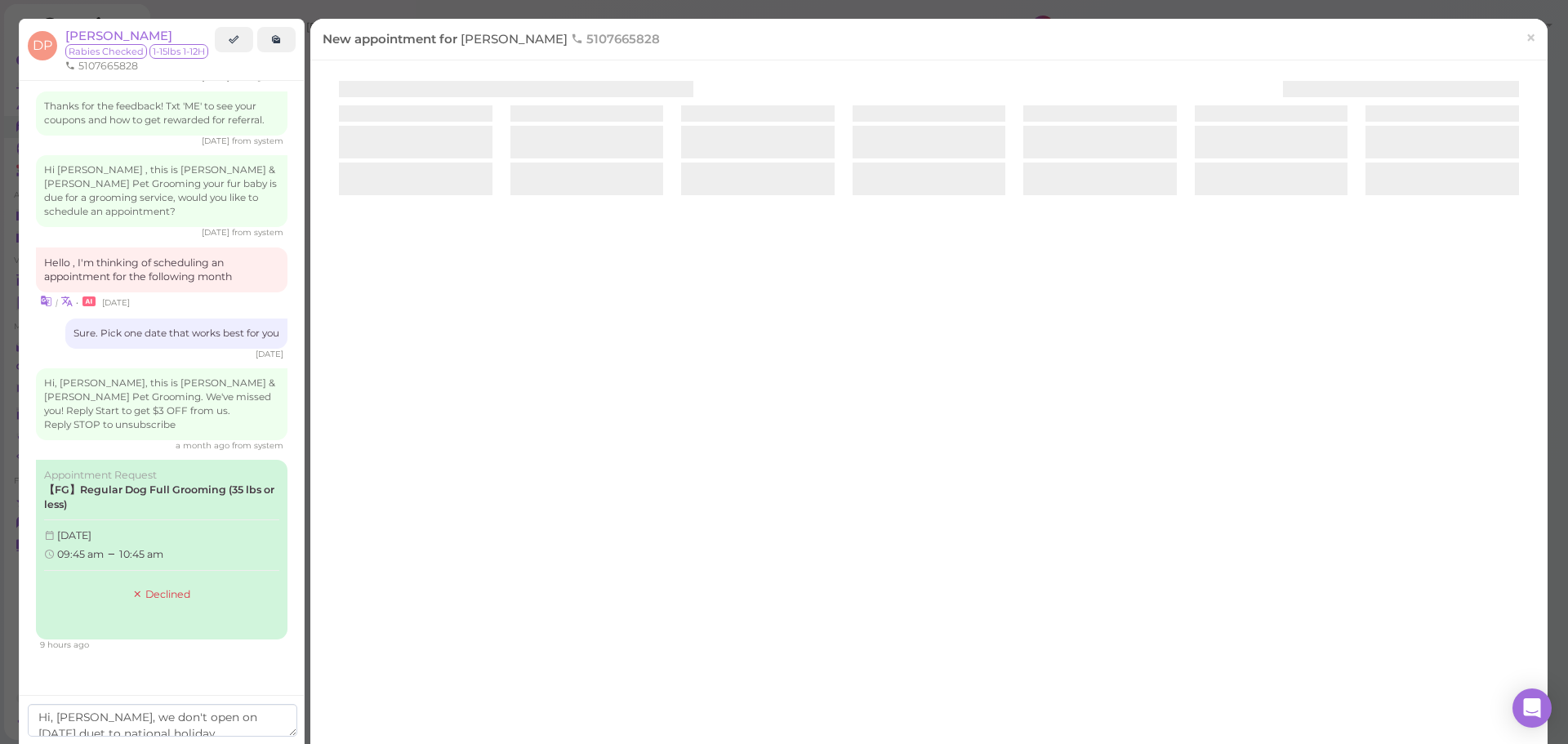
scroll to position [1375, 0]
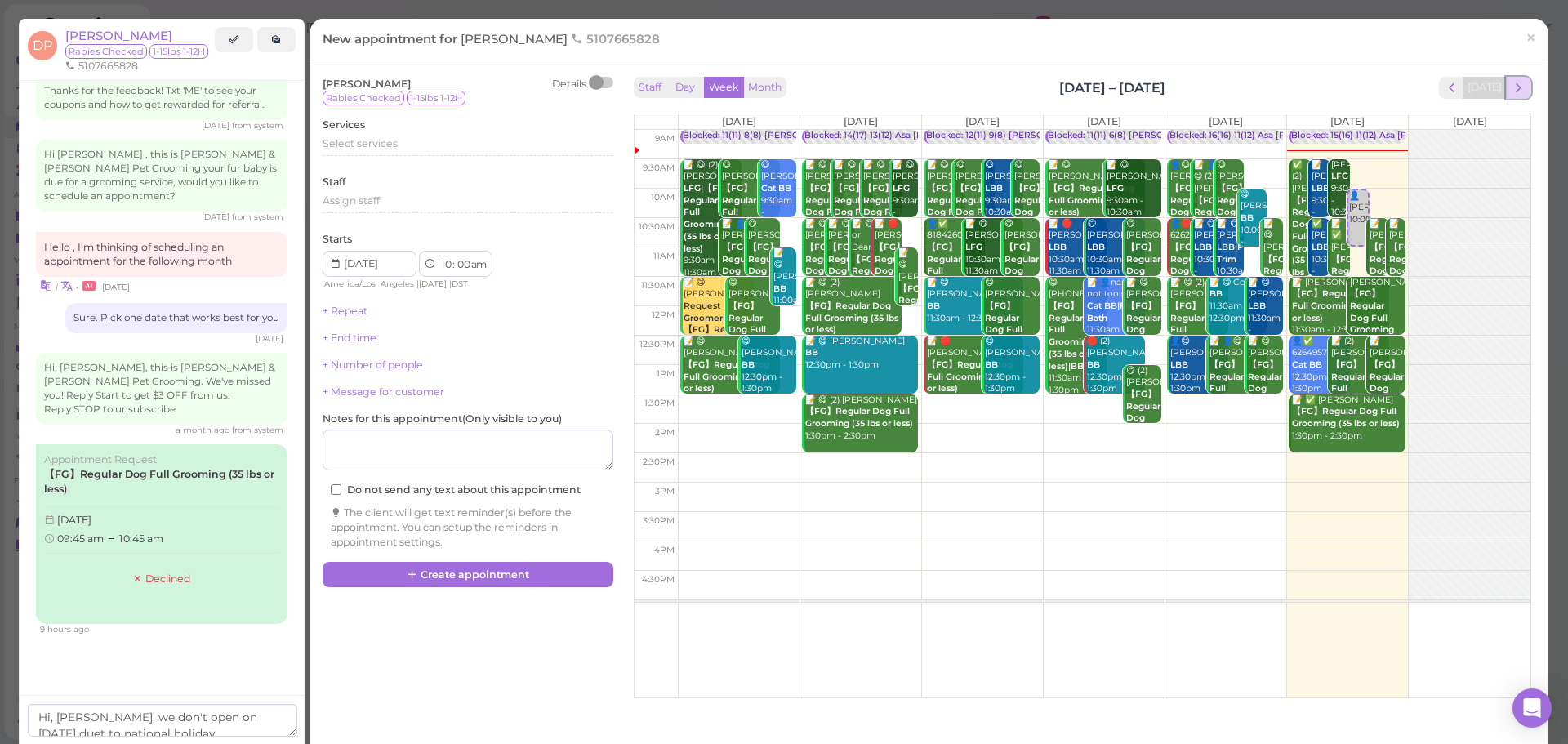
click at [1510, 84] on span "next" at bounding box center [1518, 88] width 16 height 16
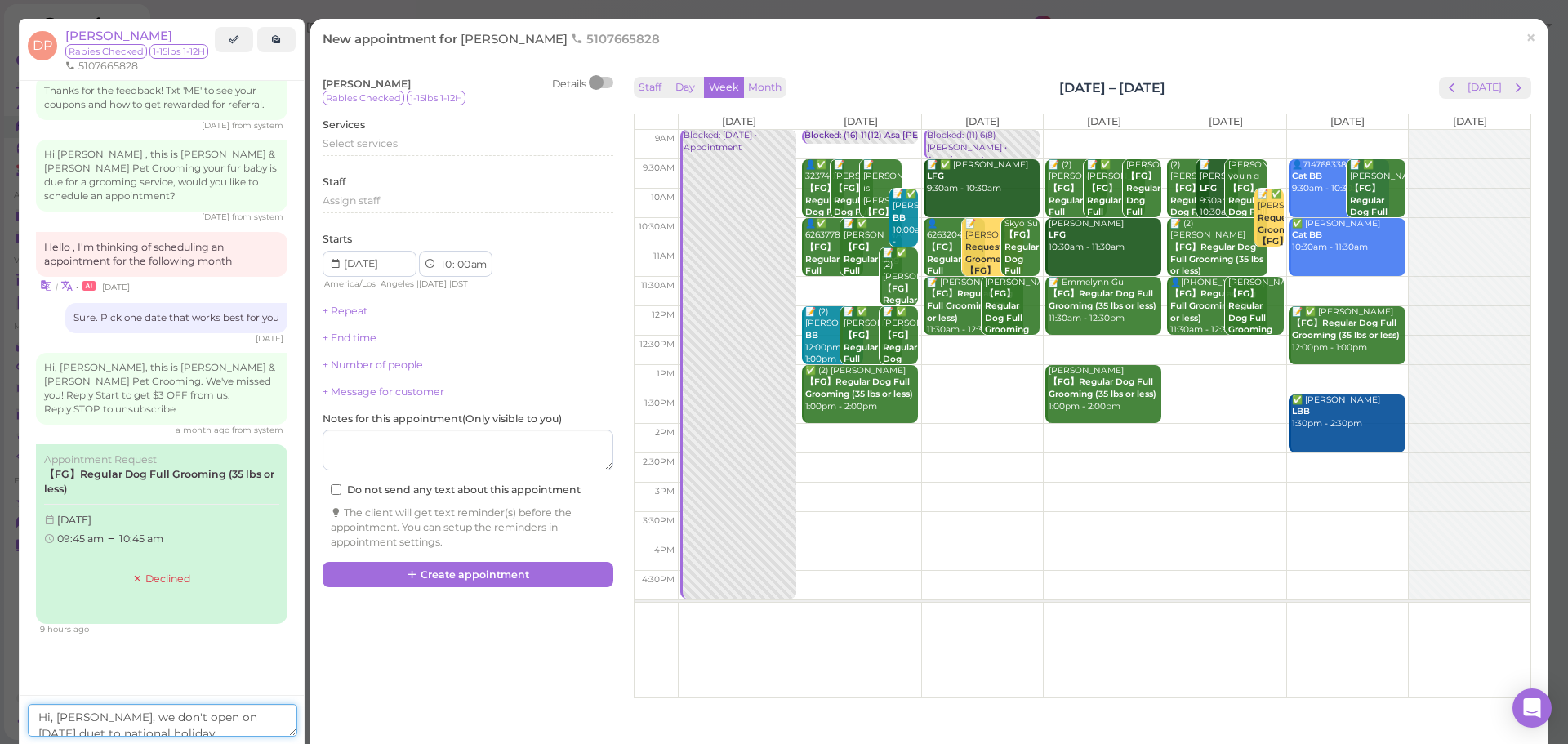
click at [167, 723] on textarea "Hi, [PERSON_NAME], we don't open on [DATE] duet to national holiday," at bounding box center [162, 720] width 269 height 33
click at [162, 729] on textarea "Hi, [PERSON_NAME], we don't open on [DATE] duet to national holiday," at bounding box center [162, 720] width 269 height 33
type textarea "Hi, [PERSON_NAME], we don't open on [DATE] duet to national holiday, but we are…"
drag, startPoint x: 242, startPoint y: 718, endPoint x: 150, endPoint y: 704, distance: 93.3
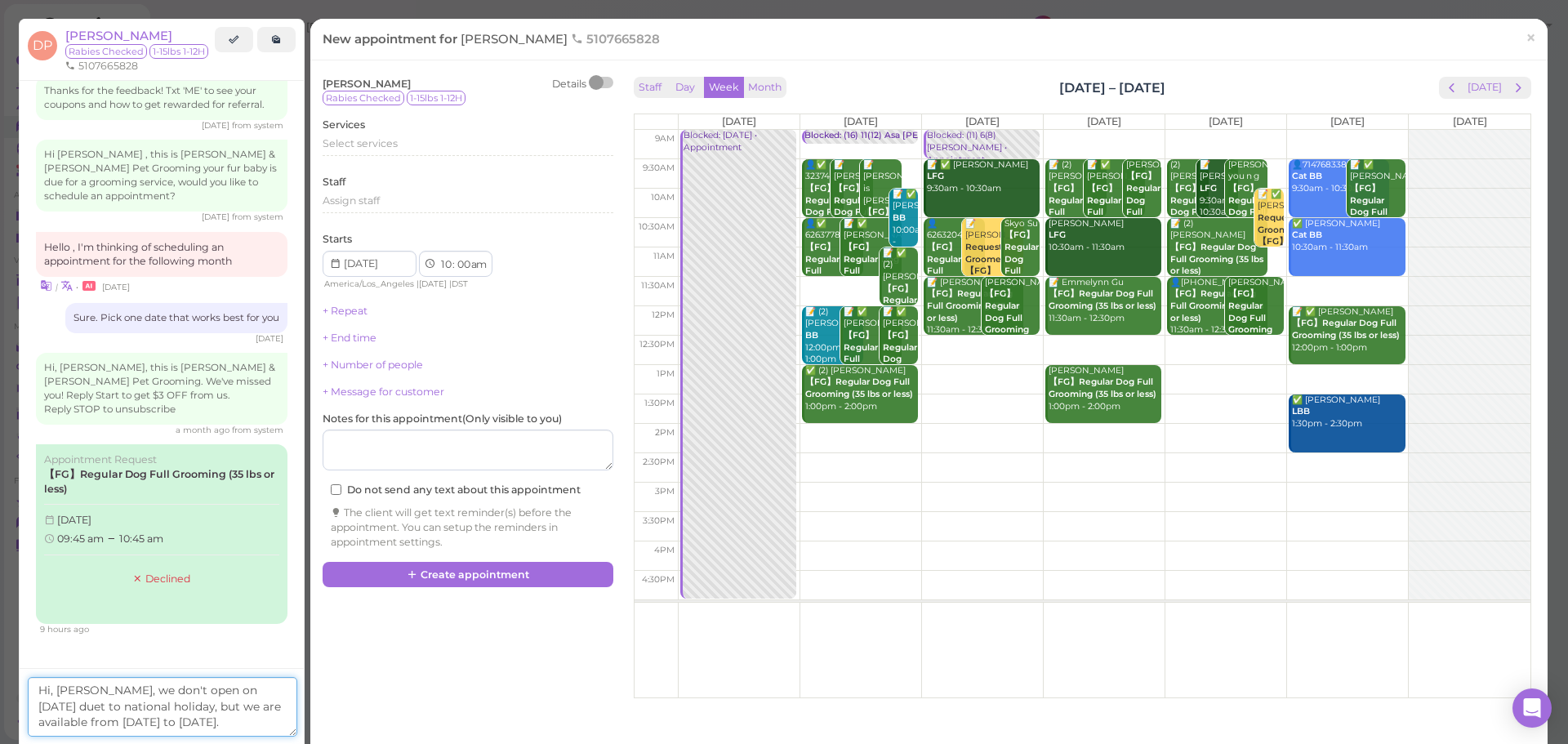
click at [150, 704] on textarea "Hi, [PERSON_NAME], we don't open on [DATE] duet to national holiday, but we are…" at bounding box center [162, 707] width 269 height 60
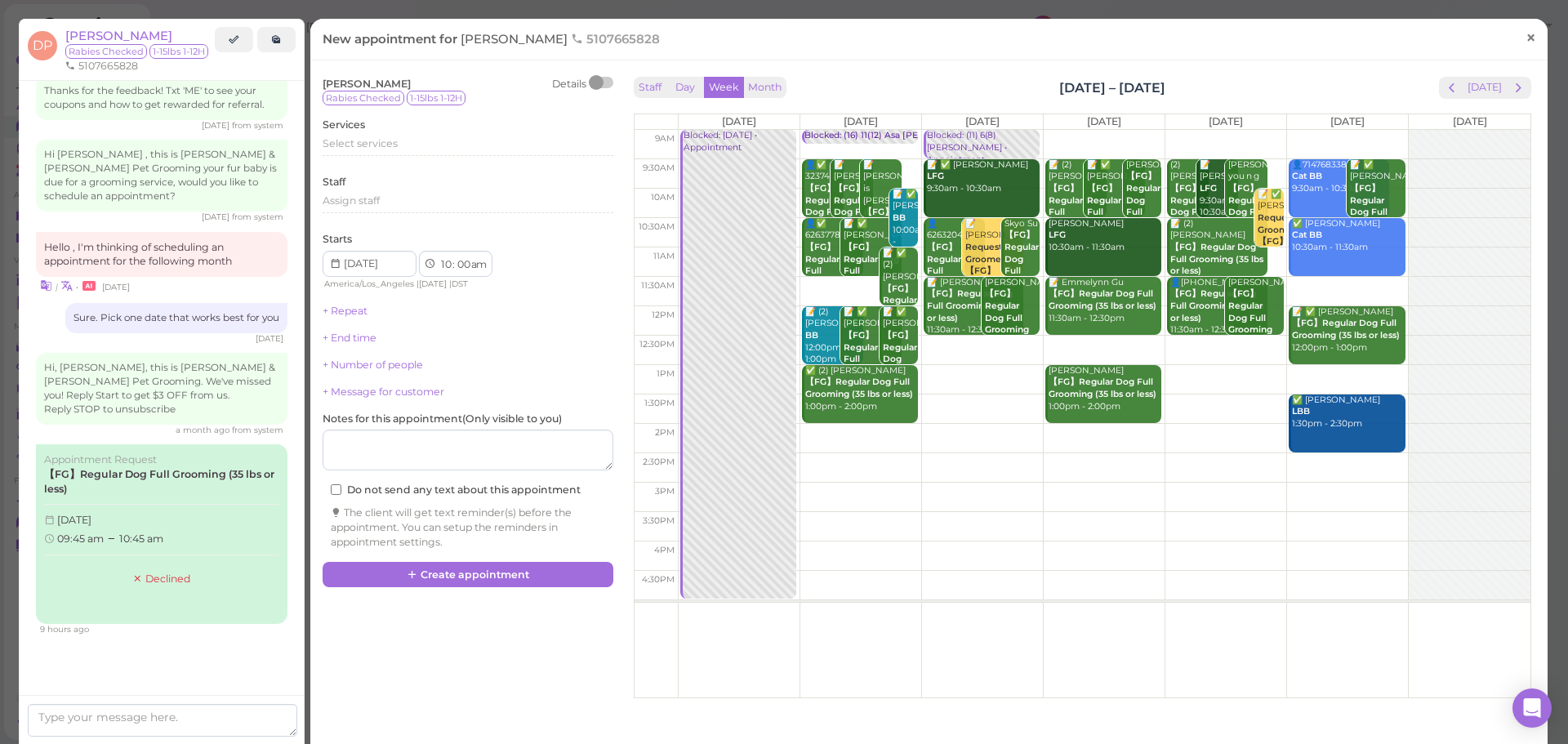
click at [1525, 36] on span "×" at bounding box center [1530, 37] width 11 height 23
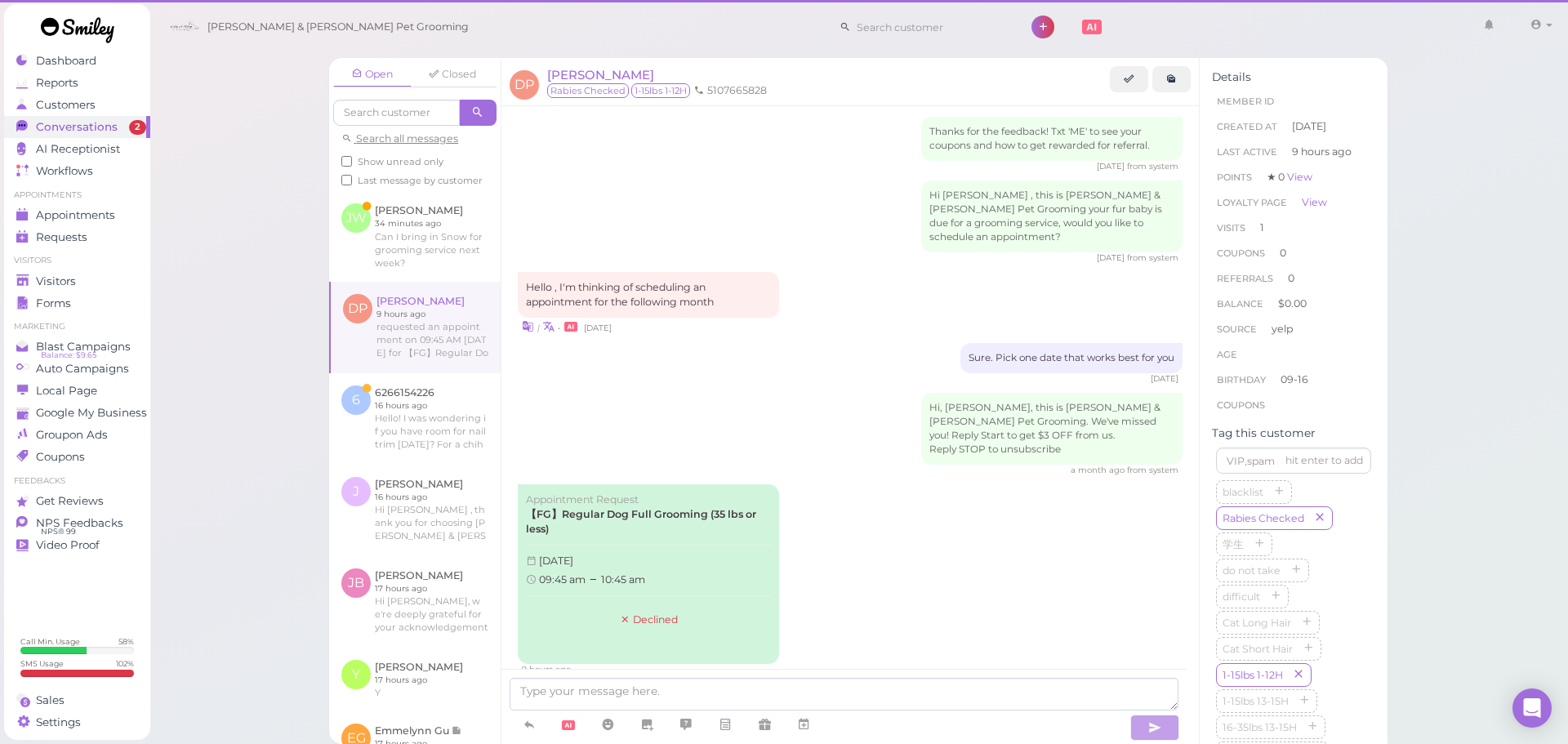
scroll to position [1399, 0]
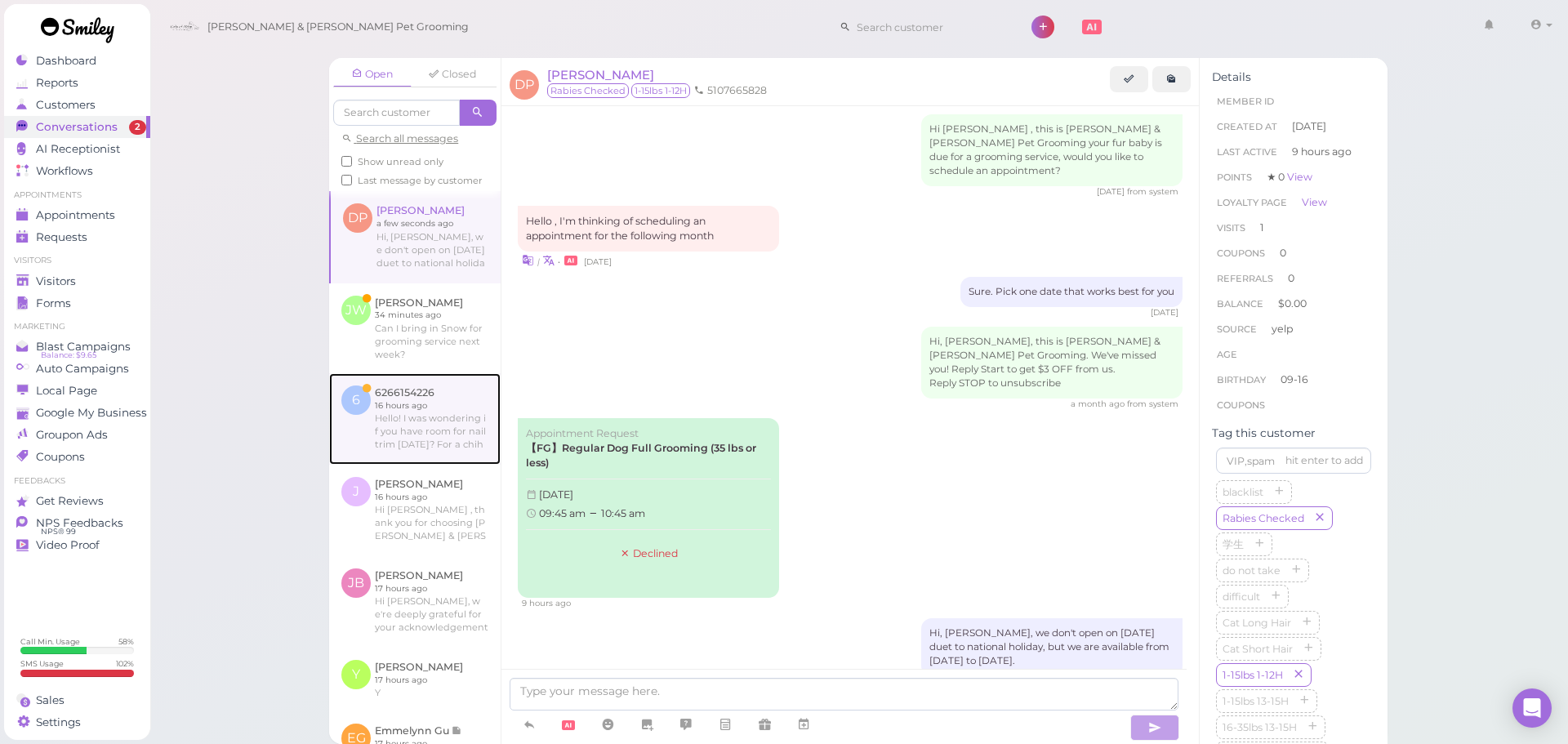
click at [456, 465] on link at bounding box center [414, 418] width 171 height 91
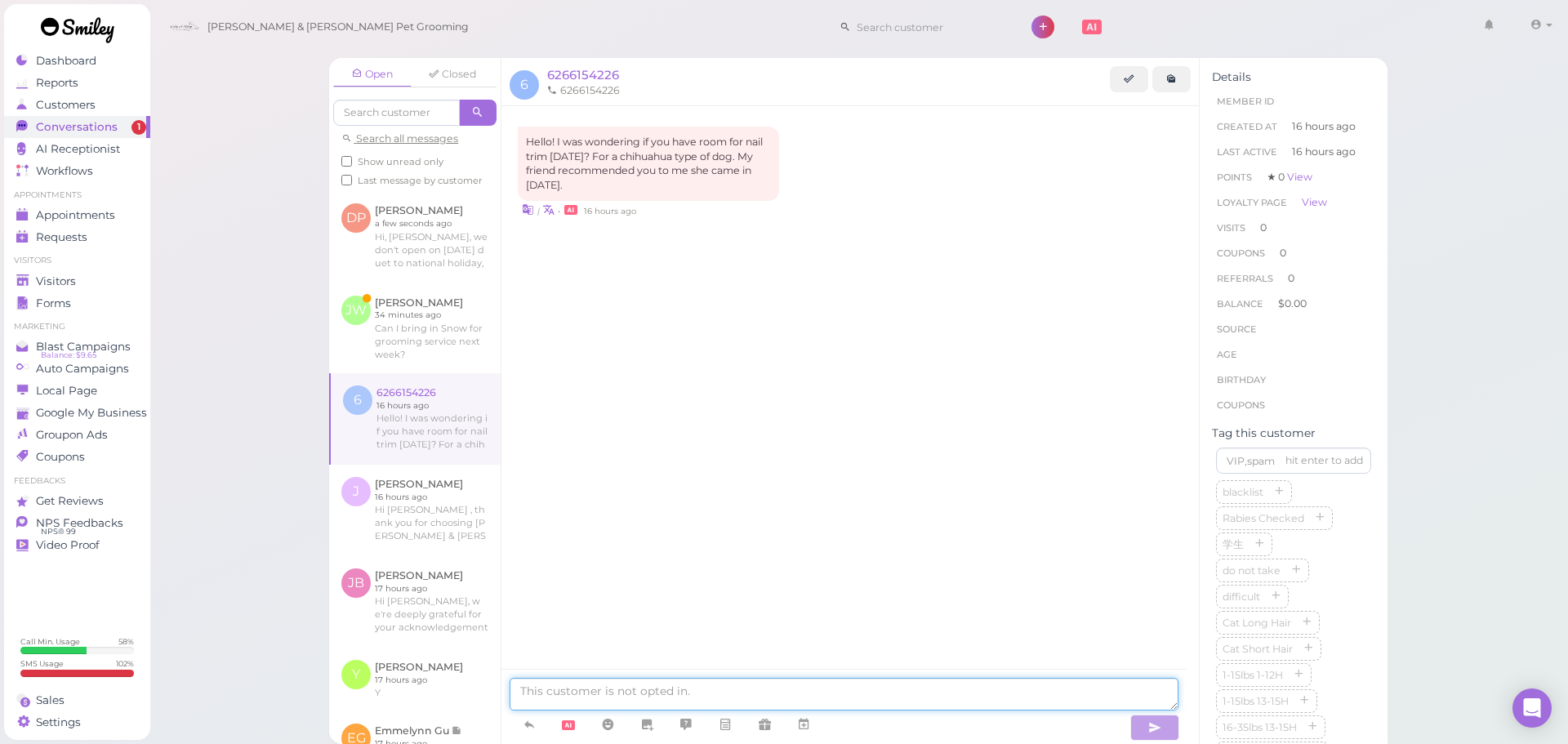
click at [604, 689] on textarea at bounding box center [843, 694] width 669 height 33
paste textarea "but we are available from [DATE] to [DATE]."
click at [518, 687] on textarea "but we are available from [DATE] to [DATE]." at bounding box center [843, 694] width 669 height 33
drag, startPoint x: 668, startPoint y: 687, endPoint x: 469, endPoint y: 686, distance: 198.4
click at [469, 686] on div "Open Closed Search all messages Show unread only Last message by customer DP [P…" at bounding box center [858, 401] width 1058 height 686
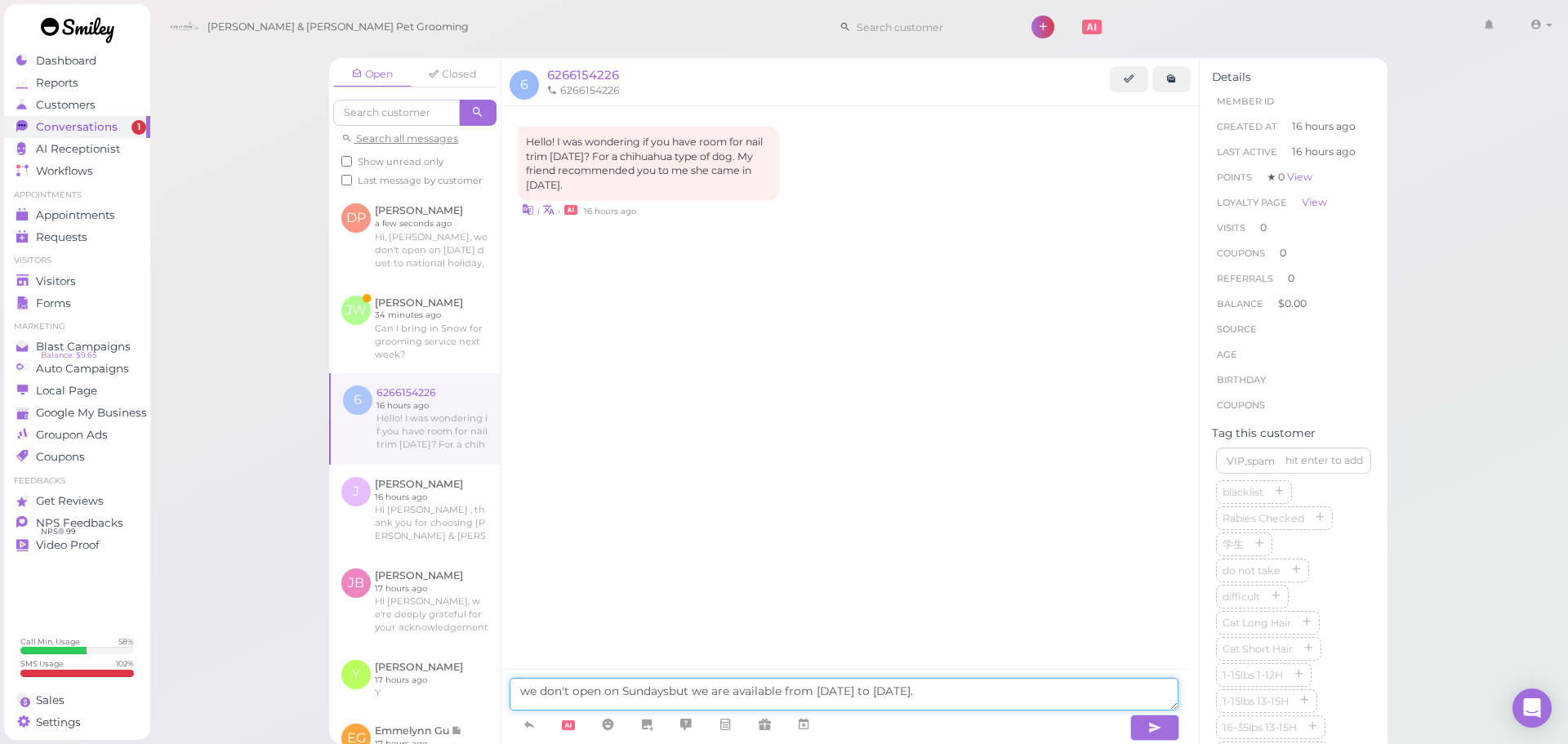
drag, startPoint x: 1046, startPoint y: 696, endPoint x: 300, endPoint y: 694, distance: 745.4
click at [304, 694] on div "Open Closed Search all messages Show unread only Last message by customer DP [P…" at bounding box center [858, 372] width 1419 height 744
type textarea "H"
type textarea "Good morning, yes we are available for a nails trim [DATE], no appointment need…"
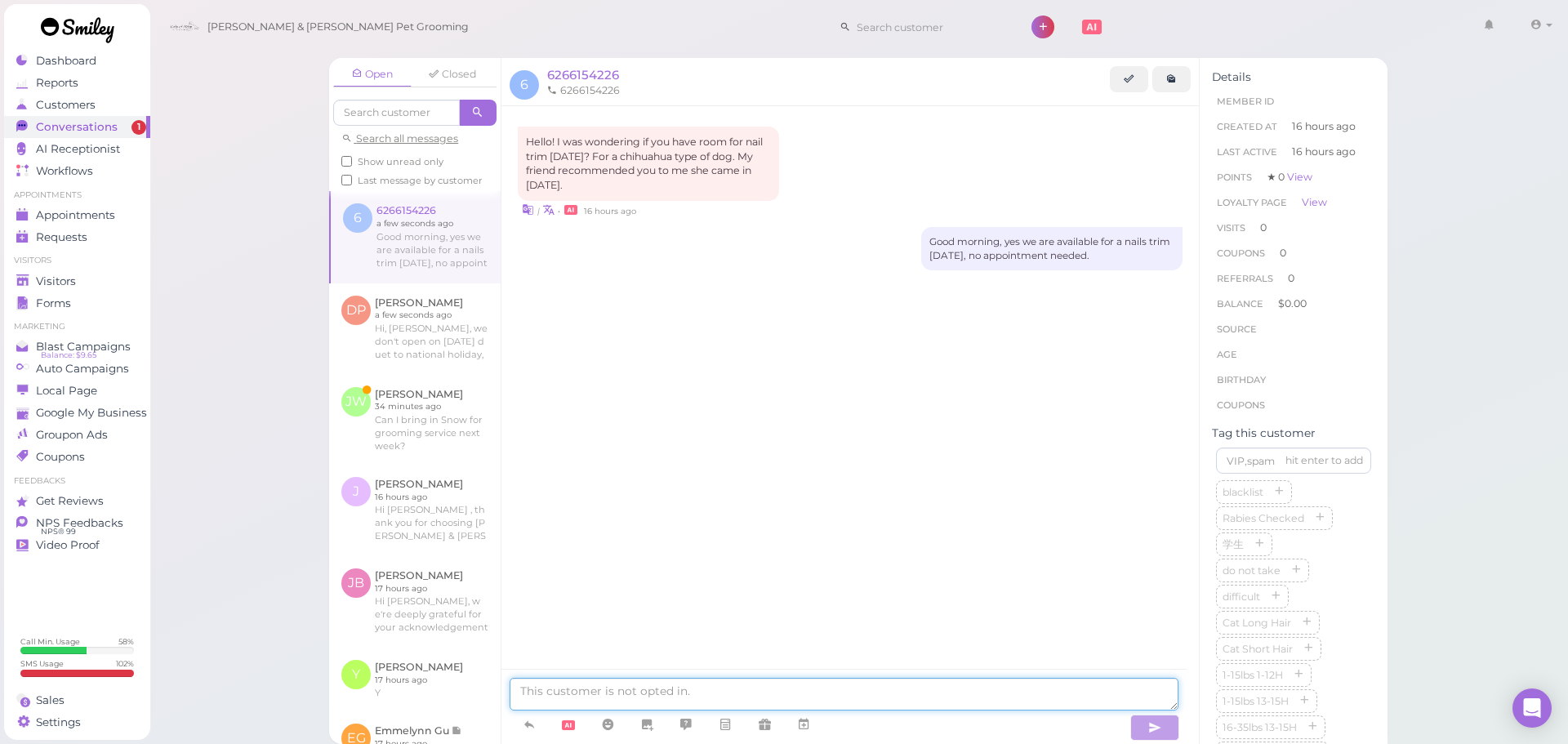
click at [541, 692] on textarea at bounding box center [843, 694] width 669 height 33
type textarea "You are welcome to come [DATE] at anytime before 3pm. Thank you."
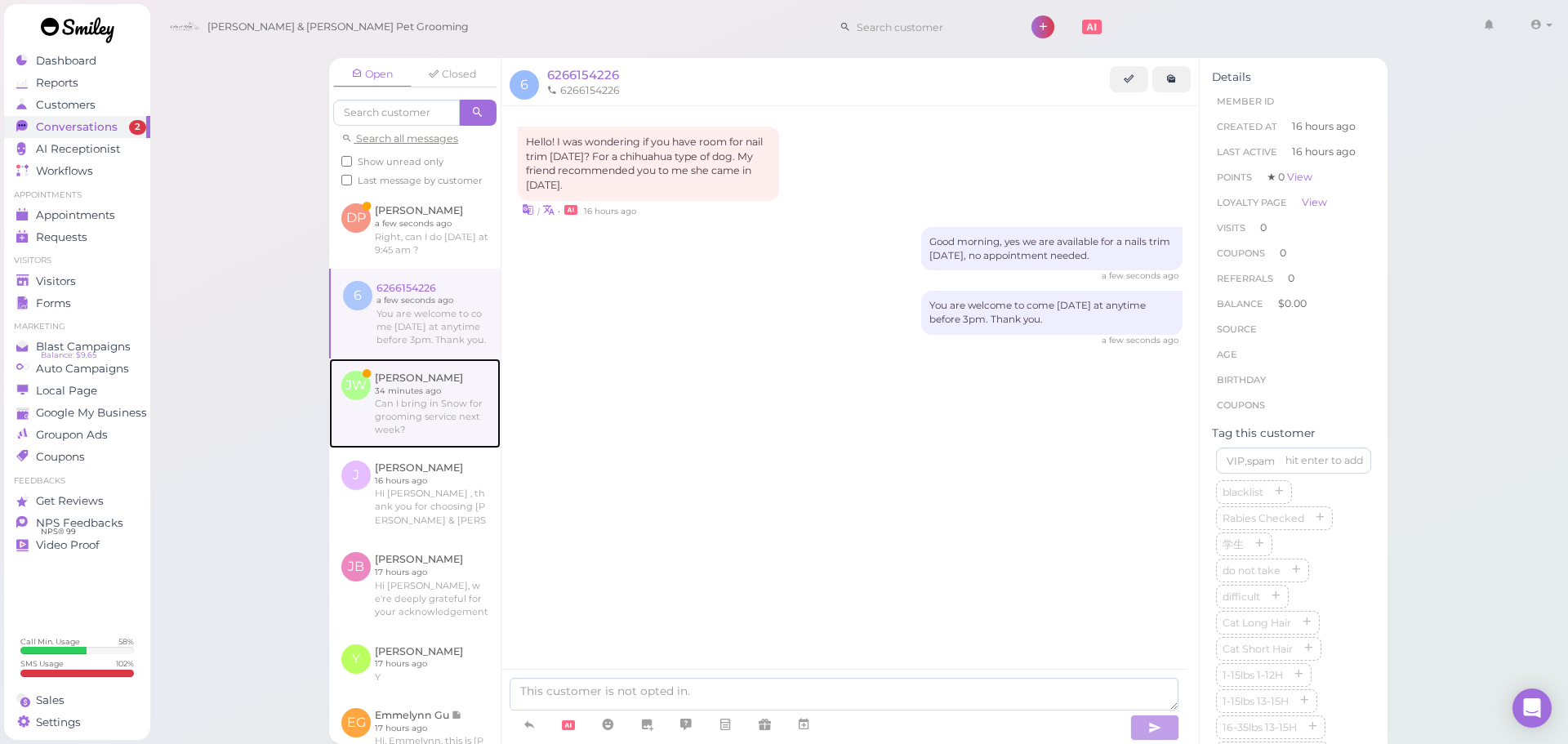
click at [418, 419] on link at bounding box center [414, 403] width 171 height 90
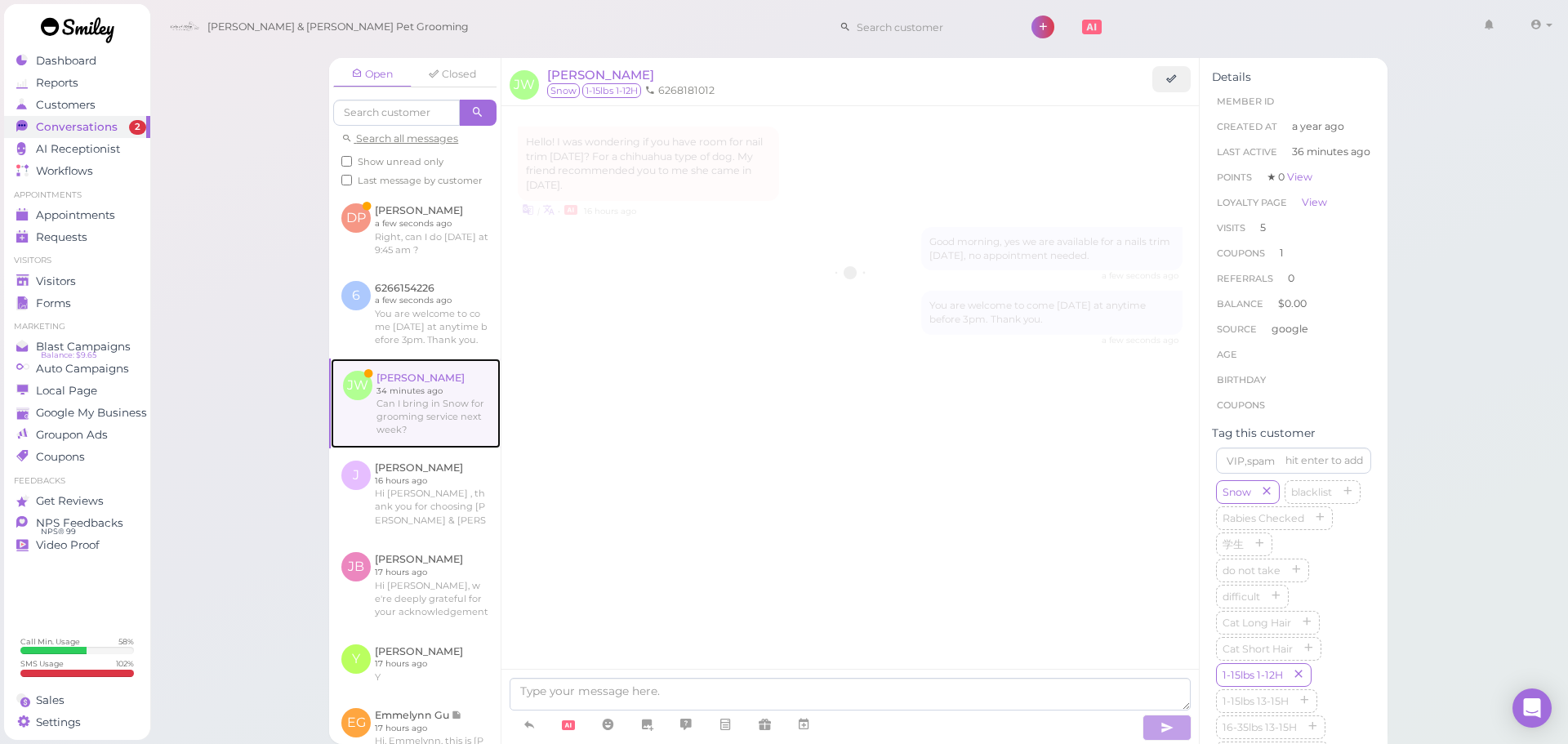
scroll to position [1884, 0]
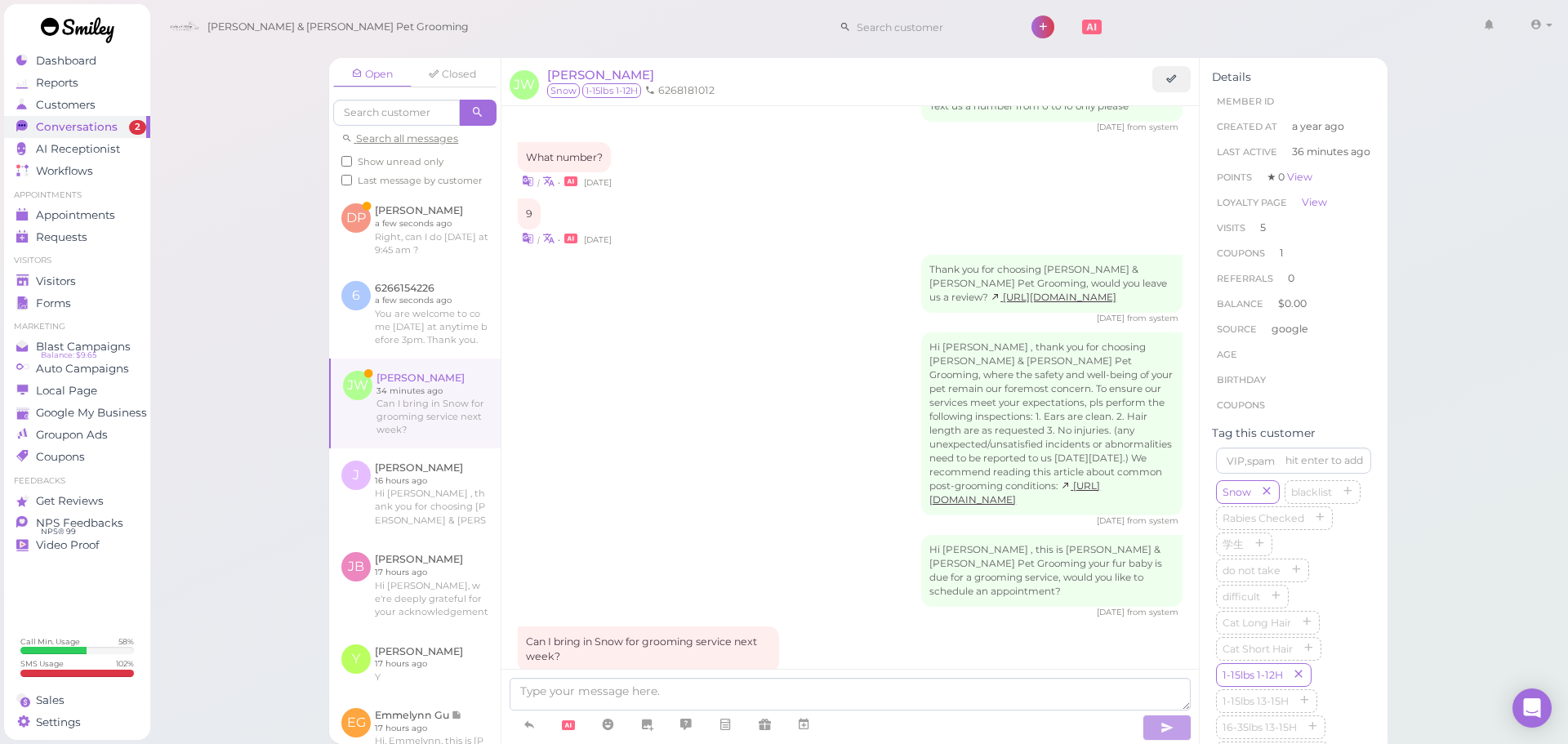
click at [874, 672] on div "| • 36 minutes ago" at bounding box center [850, 680] width 665 height 17
click at [691, 693] on textarea at bounding box center [849, 694] width 681 height 33
paste textarea "but we are available from [DATE] to [DATE]."
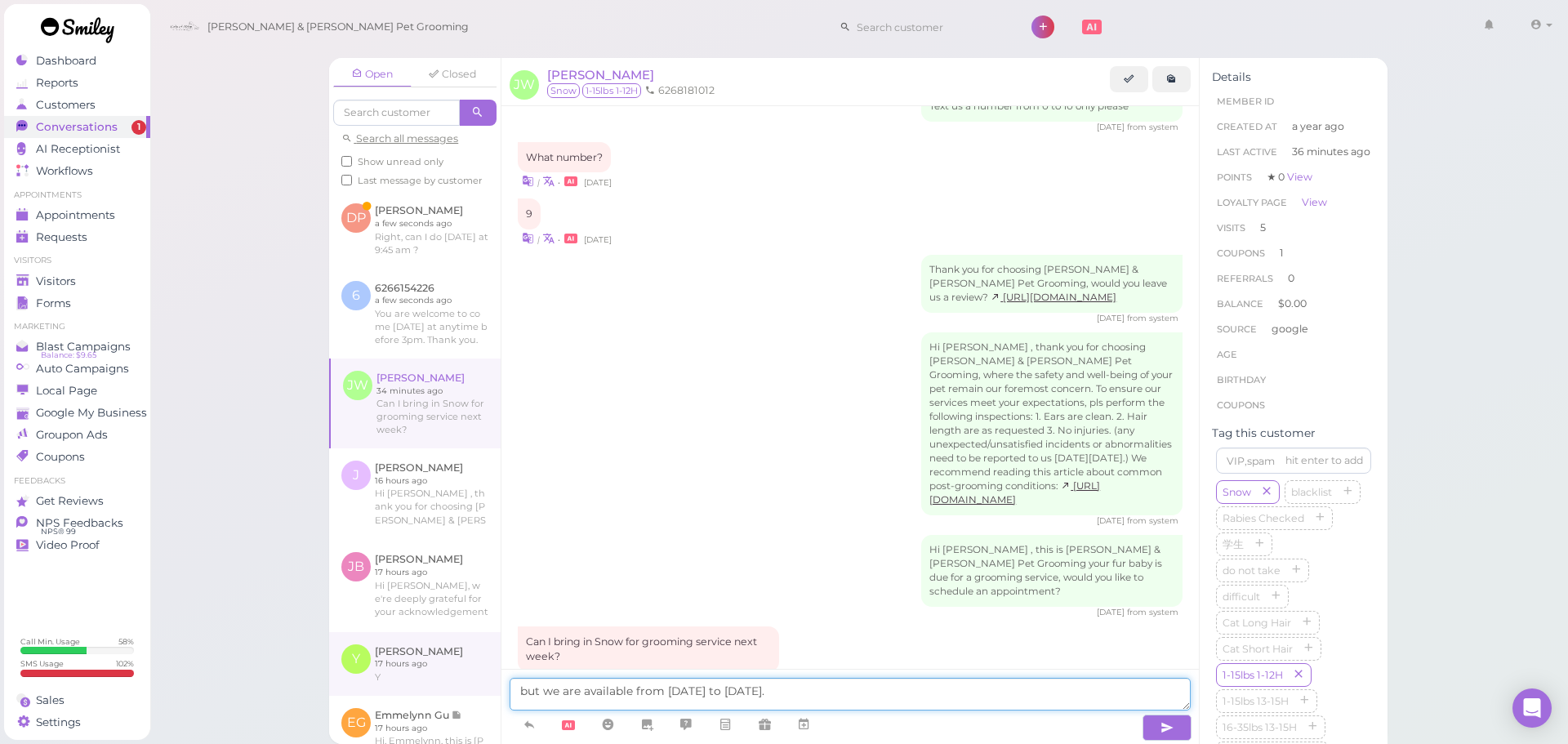
drag, startPoint x: 550, startPoint y: 687, endPoint x: 434, endPoint y: 686, distance: 116.8
click at [434, 686] on div "Open Closed Search all messages Show unread only Last message by customer DP [P…" at bounding box center [858, 401] width 1058 height 686
type textarea "Good morning, we are available from [DATE] to [DATE]."
click at [1165, 731] on icon "button" at bounding box center [1166, 727] width 13 height 16
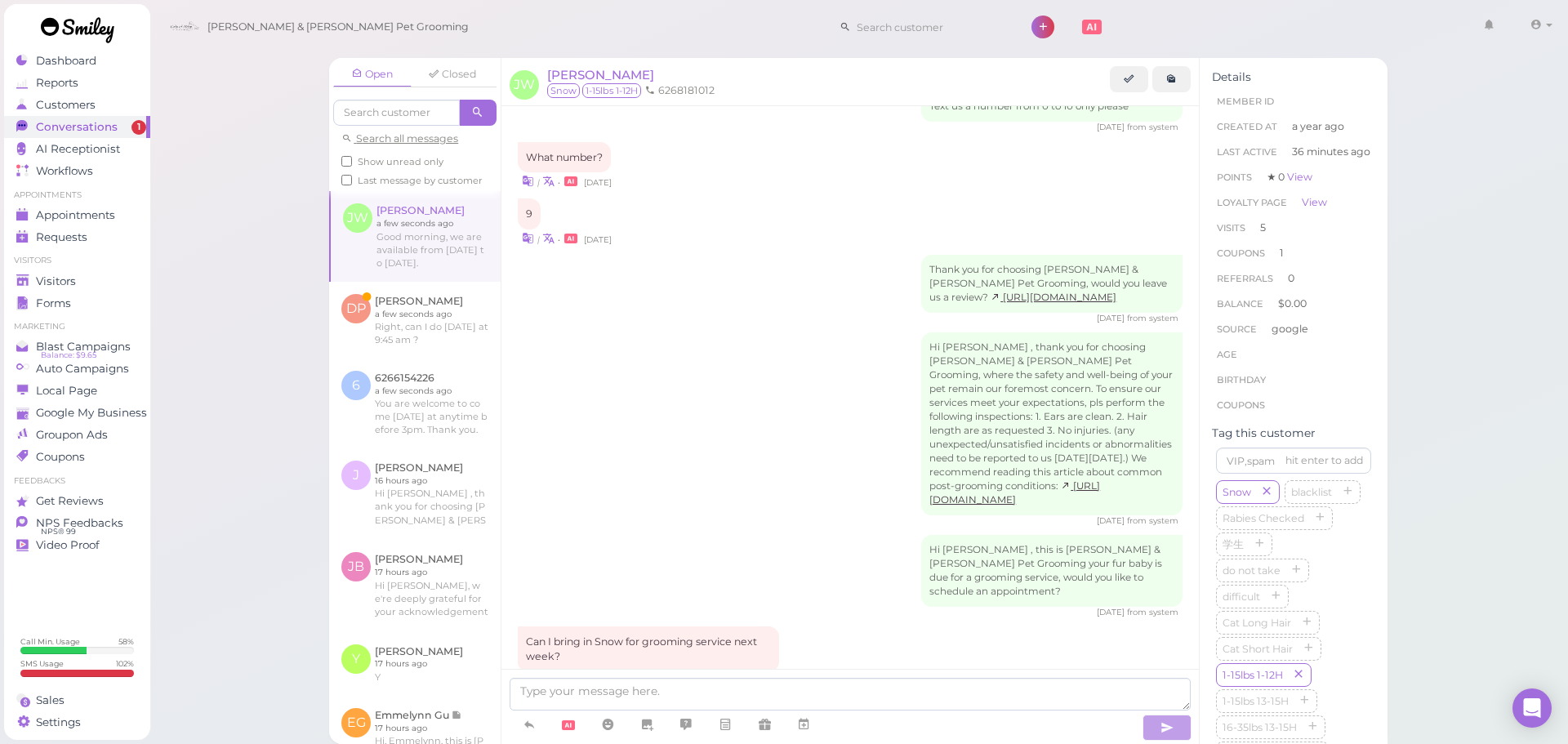
scroll to position [1936, 0]
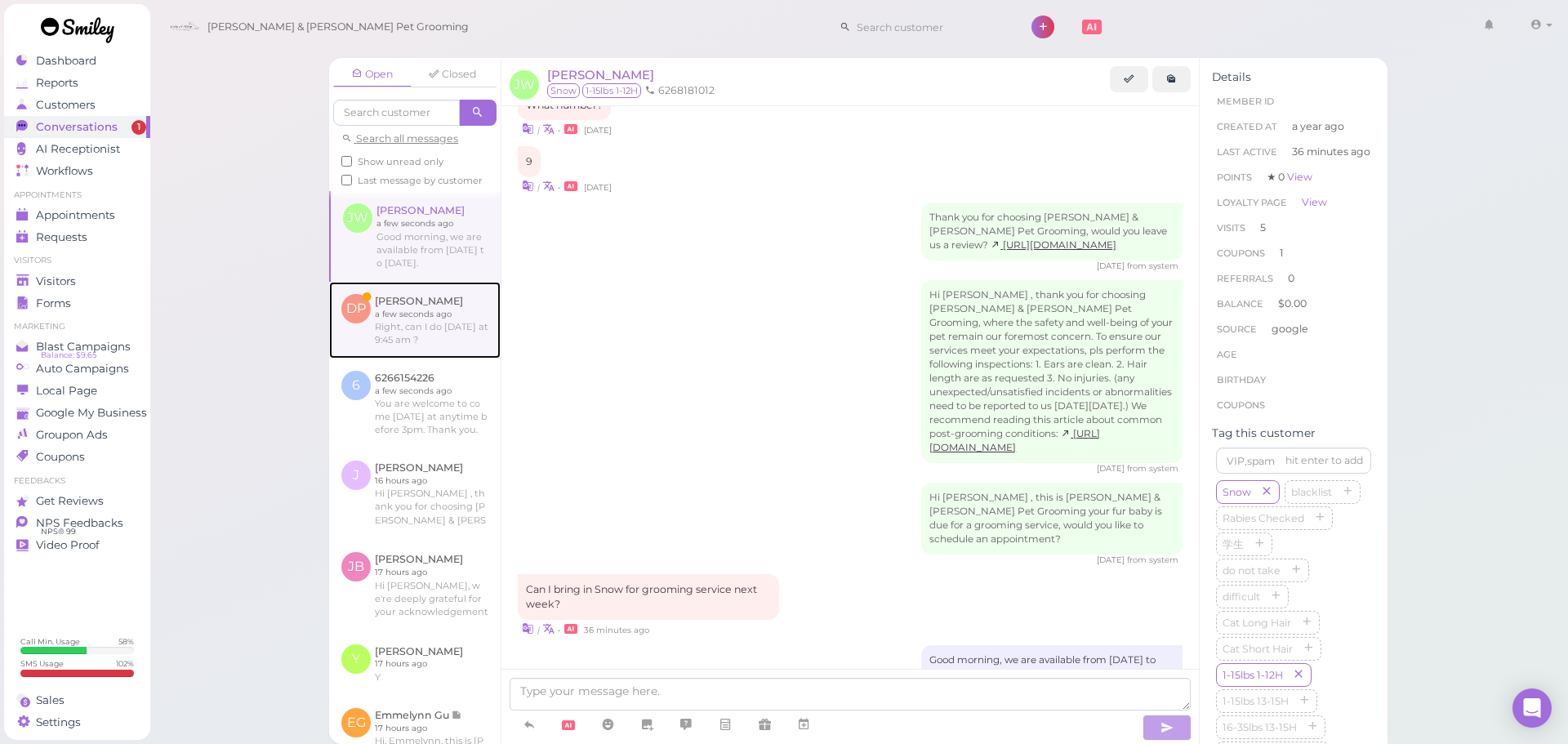
click at [433, 358] on link at bounding box center [414, 320] width 171 height 77
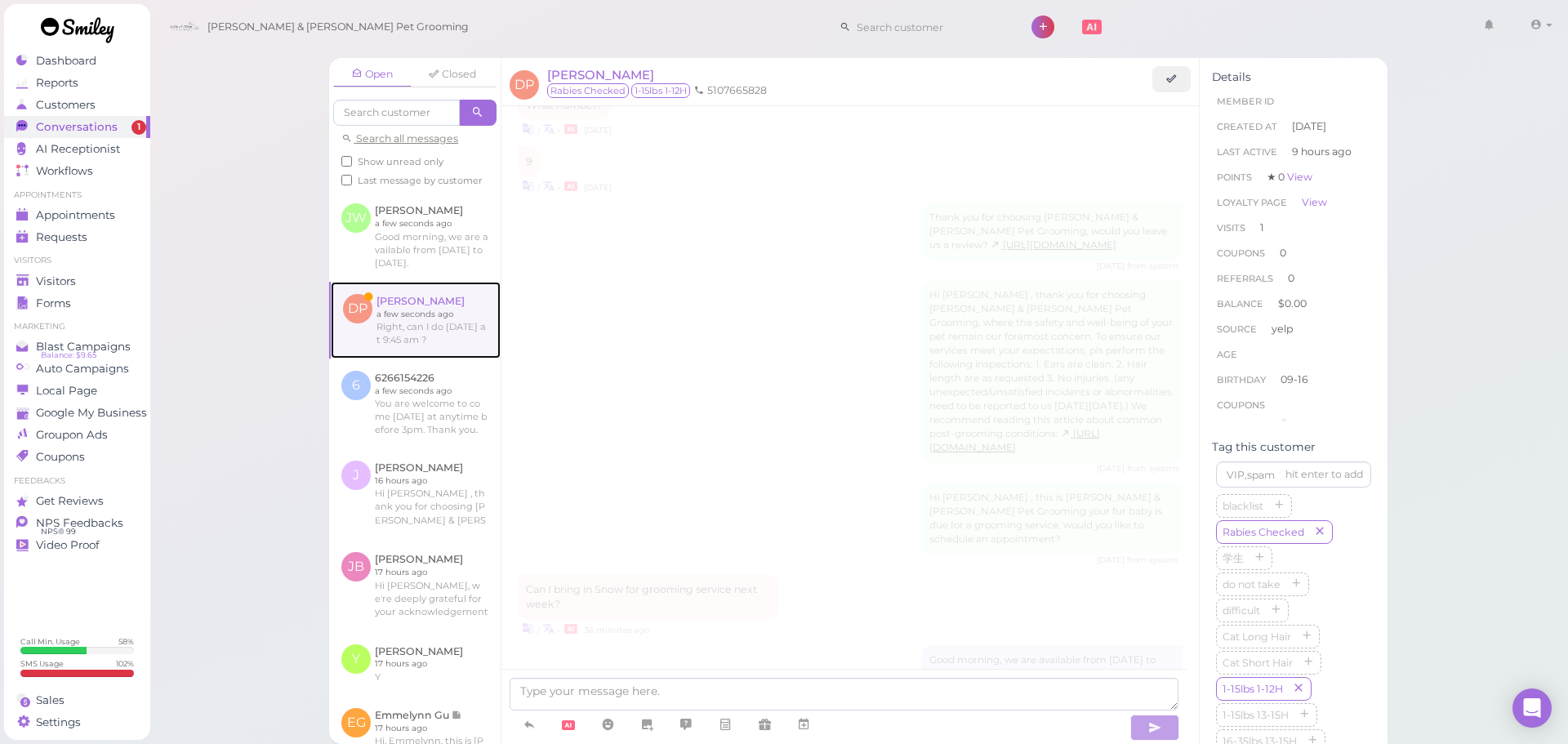
scroll to position [1467, 0]
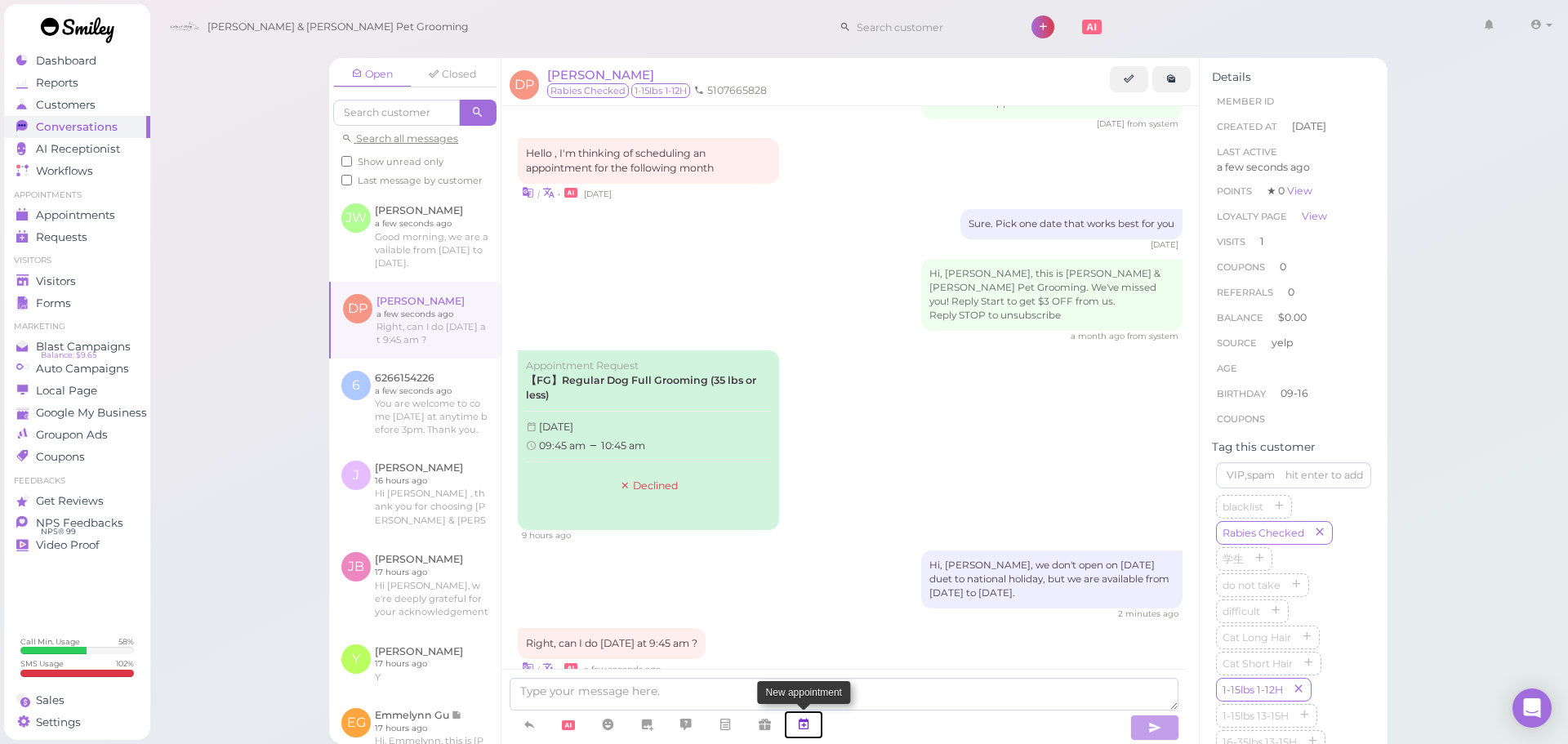
click at [807, 732] on icon at bounding box center [803, 724] width 13 height 16
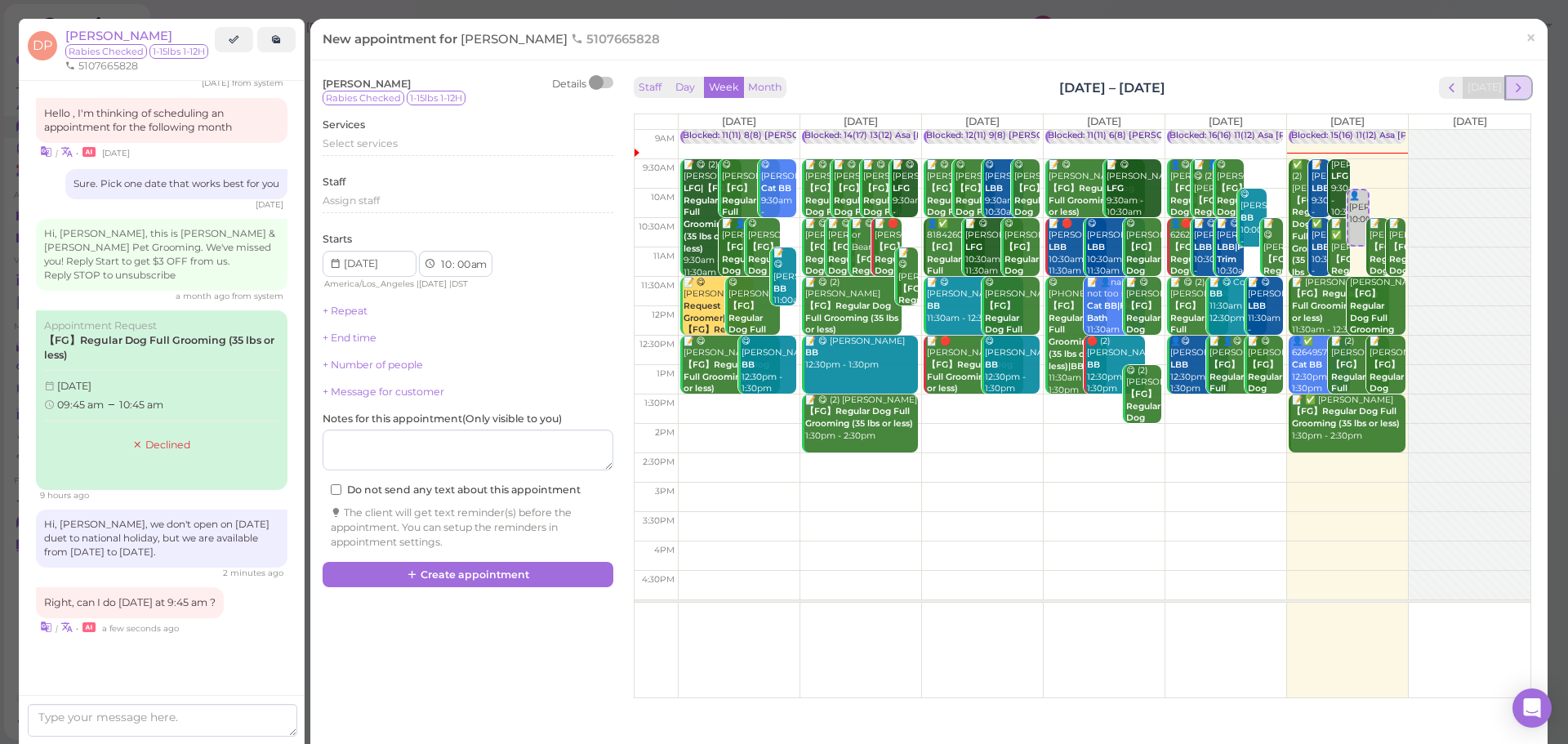
click at [1515, 87] on button "next" at bounding box center [1518, 88] width 25 height 22
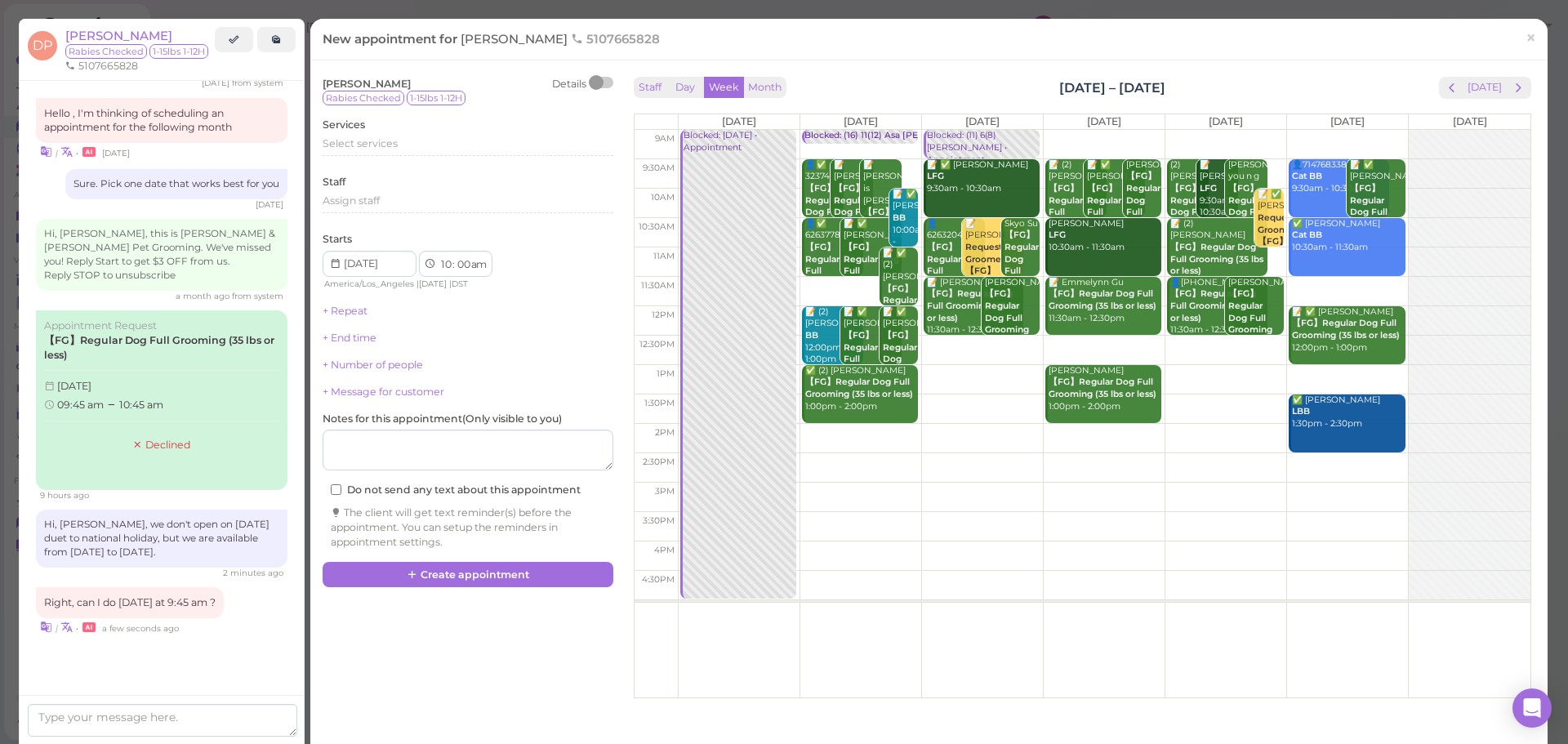
click at [907, 176] on td at bounding box center [1104, 173] width 852 height 29
type input "[DATE]"
select select "9"
select select "45"
click at [361, 148] on span "Select services" at bounding box center [359, 143] width 75 height 12
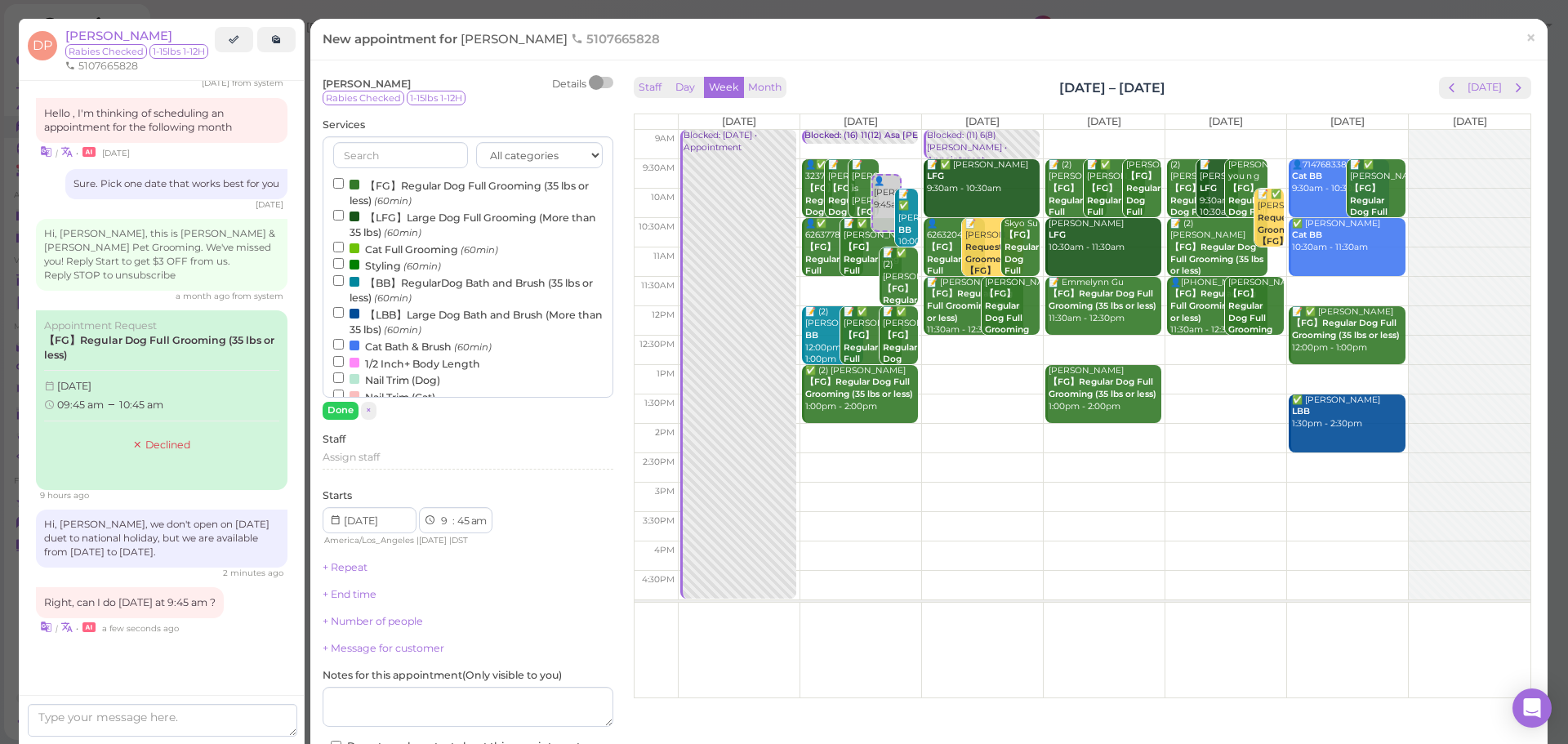
click at [395, 185] on label "【FG】Regular Dog Full Grooming (35 lbs or less) (60min)" at bounding box center [467, 192] width 269 height 32
click at [344, 185] on input "【FG】Regular Dog Full Grooming (35 lbs or less) (60min)" at bounding box center [338, 183] width 11 height 11
click at [337, 406] on button "Done" at bounding box center [340, 410] width 36 height 17
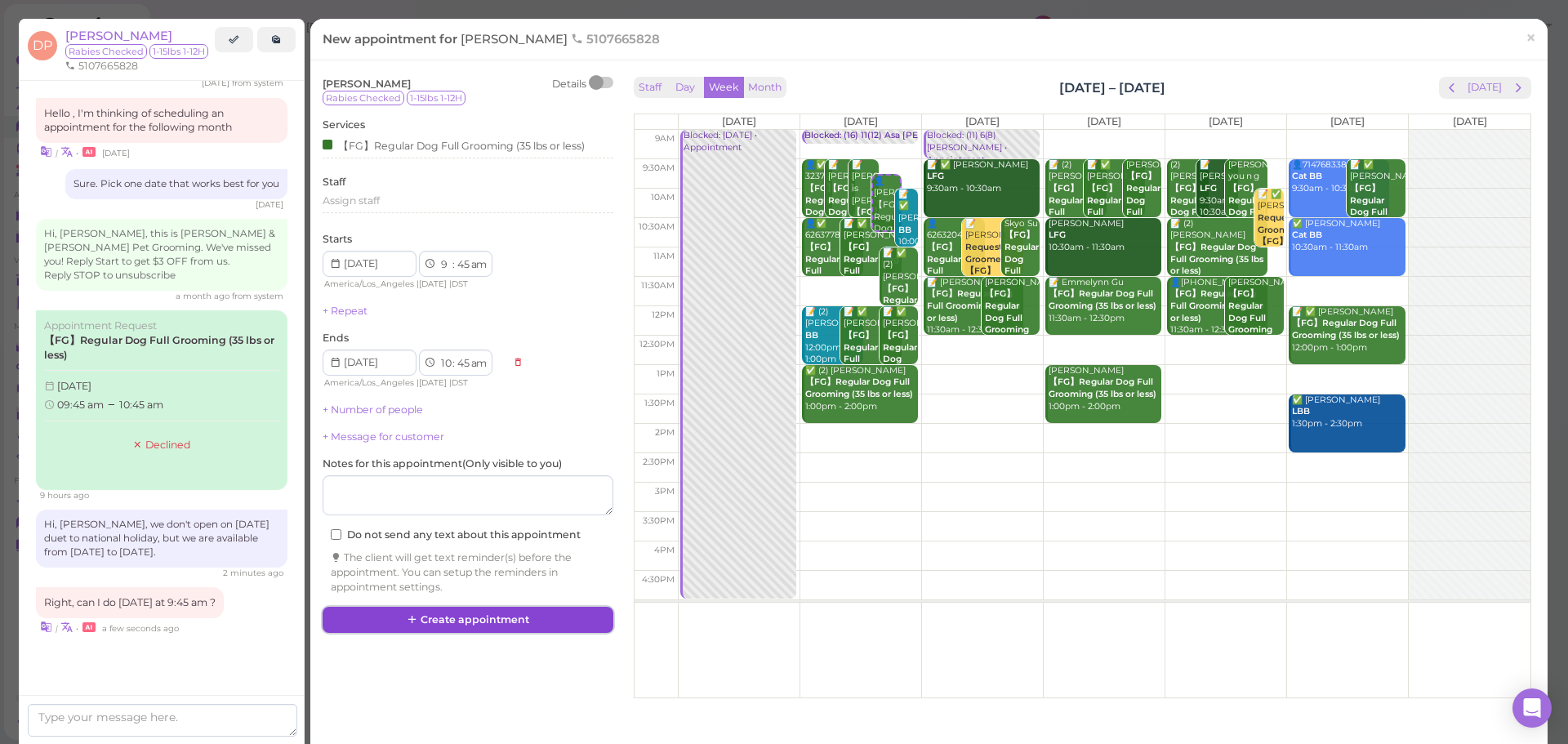
click at [457, 616] on button "Create appointment" at bounding box center [467, 620] width 291 height 26
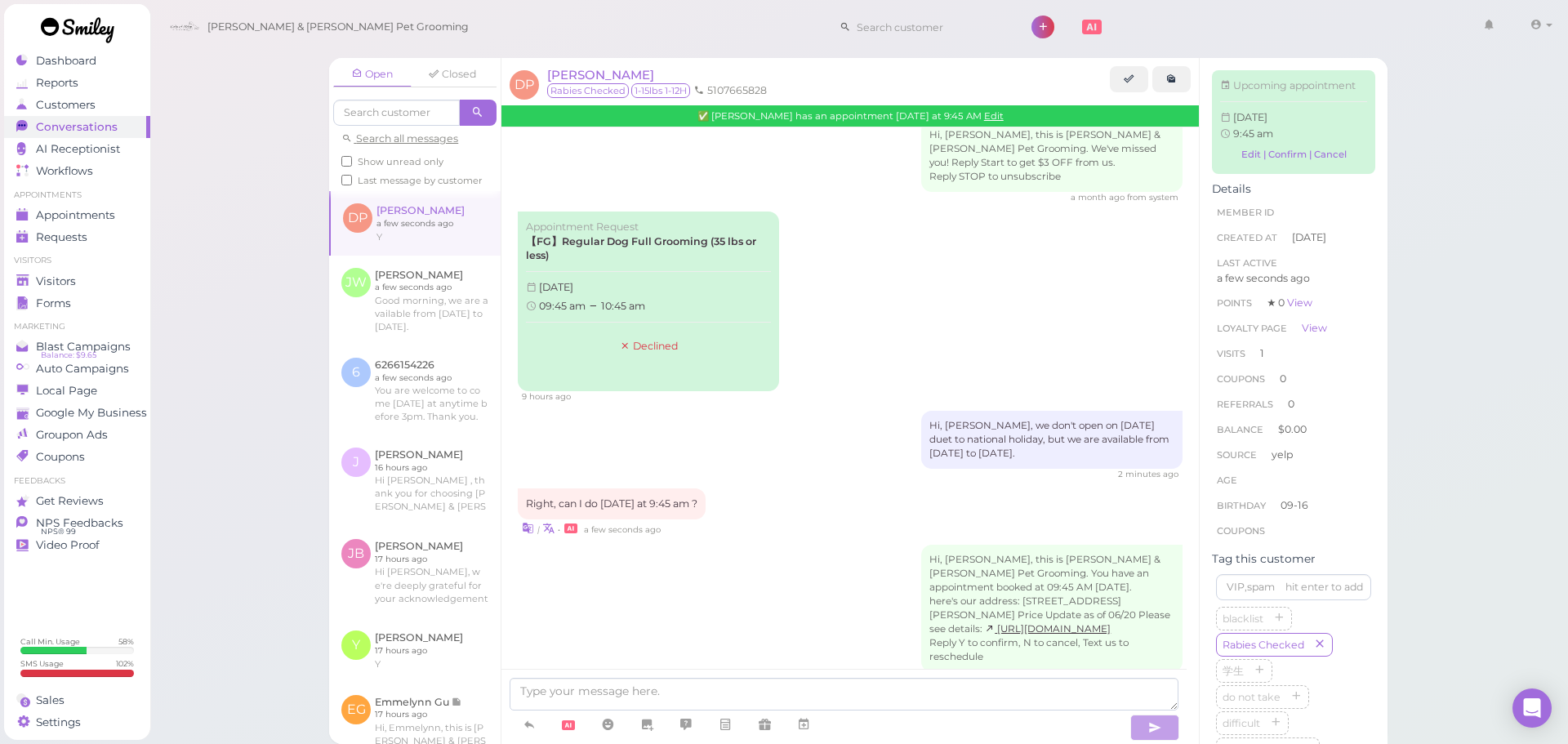
scroll to position [1685, 0]
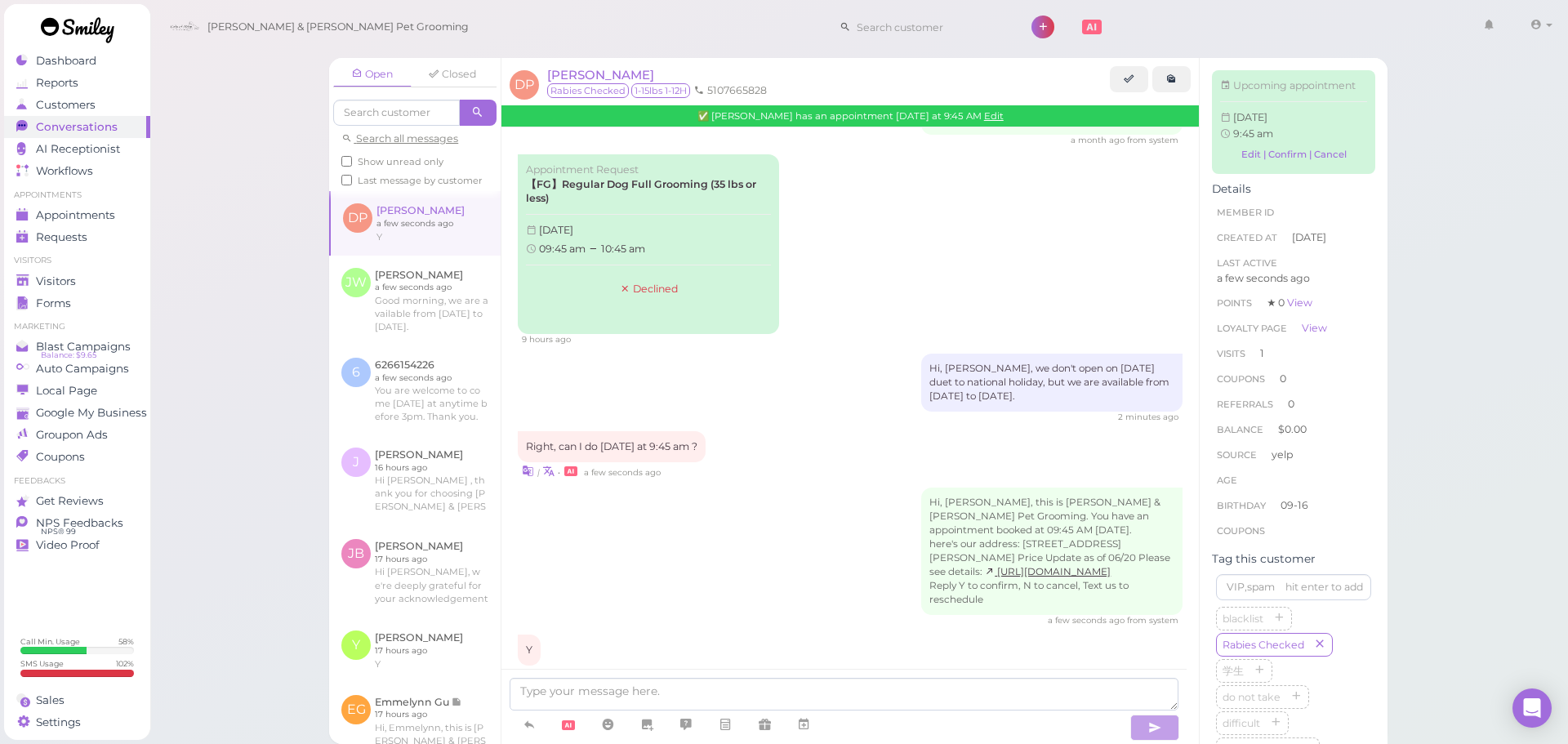
drag, startPoint x: 814, startPoint y: 385, endPoint x: 591, endPoint y: 357, distance: 224.6
click at [814, 431] on div "Right, can I do [DATE] at 9:45 am ? | • a few seconds ago" at bounding box center [850, 455] width 665 height 48
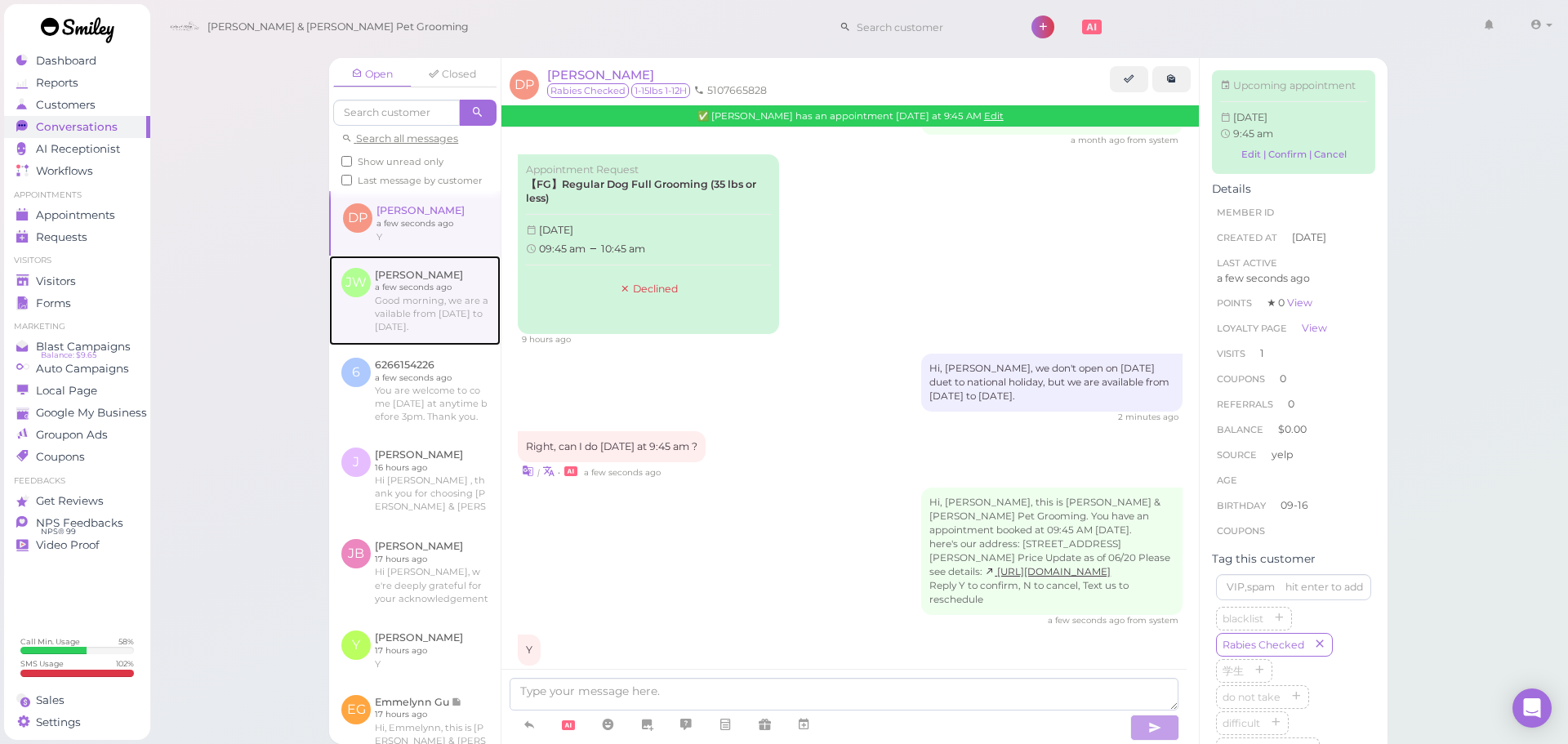
click at [418, 333] on link at bounding box center [414, 301] width 171 height 90
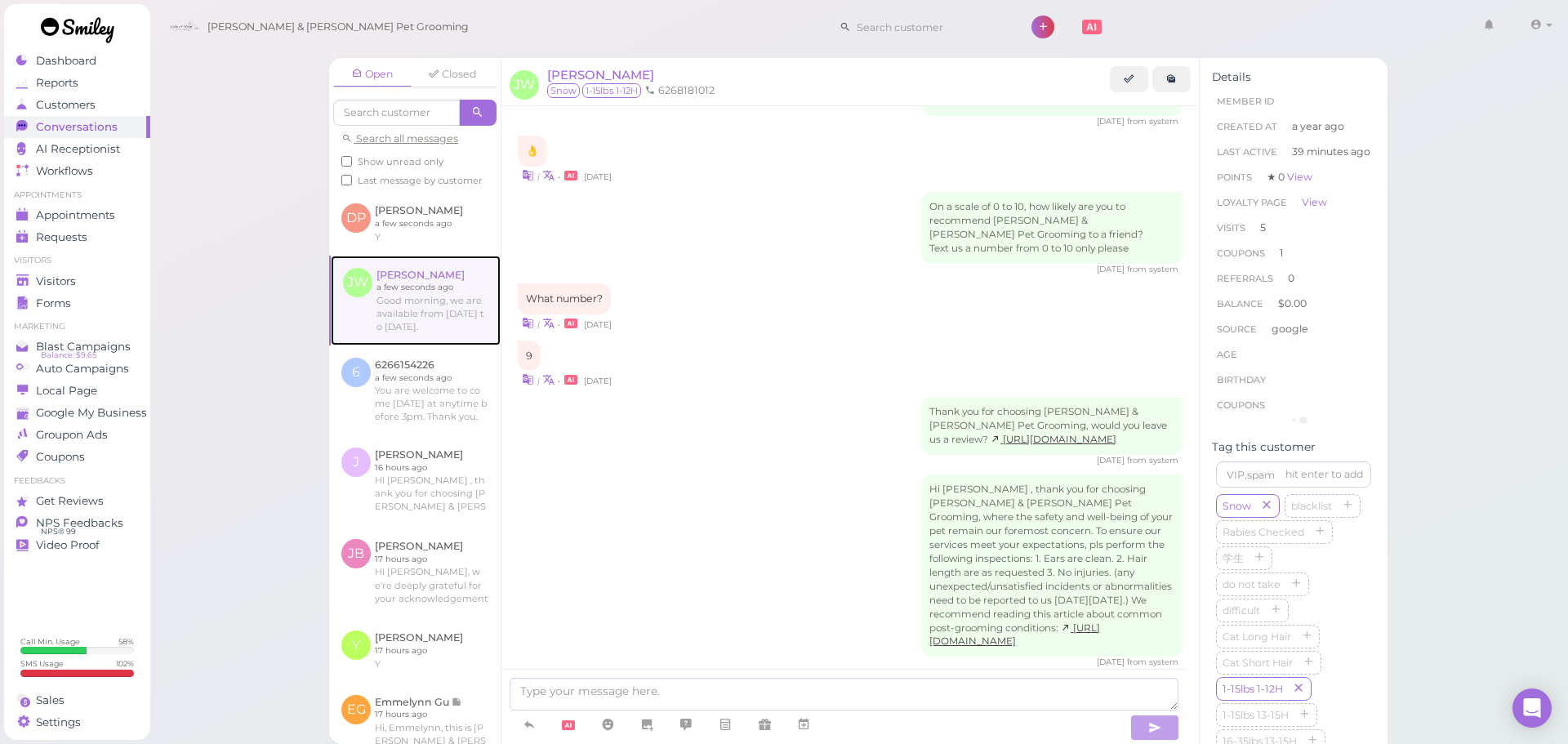
scroll to position [1891, 0]
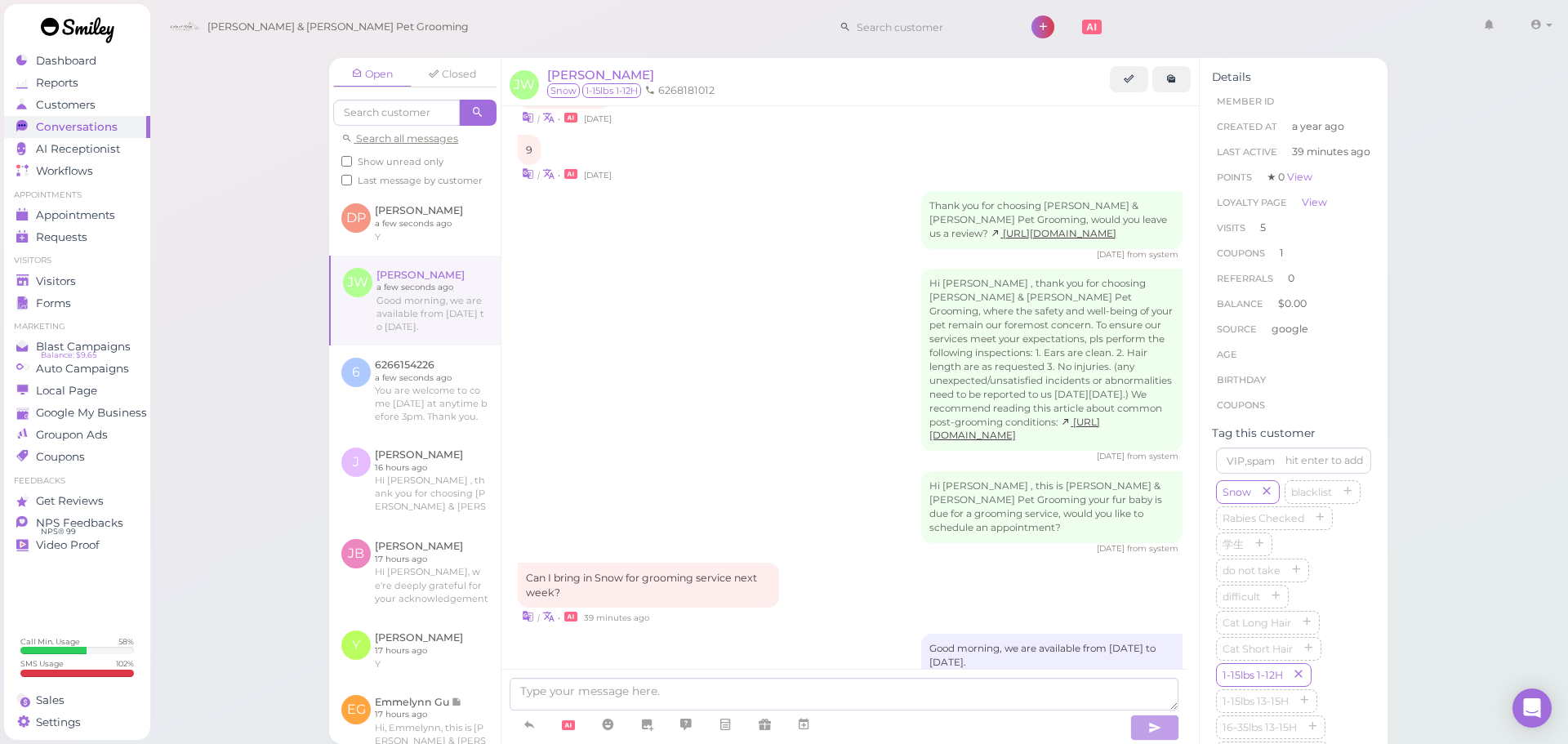
click at [699, 367] on div "Hi [PERSON_NAME] , thank you for choosing [PERSON_NAME] & [PERSON_NAME] Pet Gro…" at bounding box center [850, 366] width 665 height 194
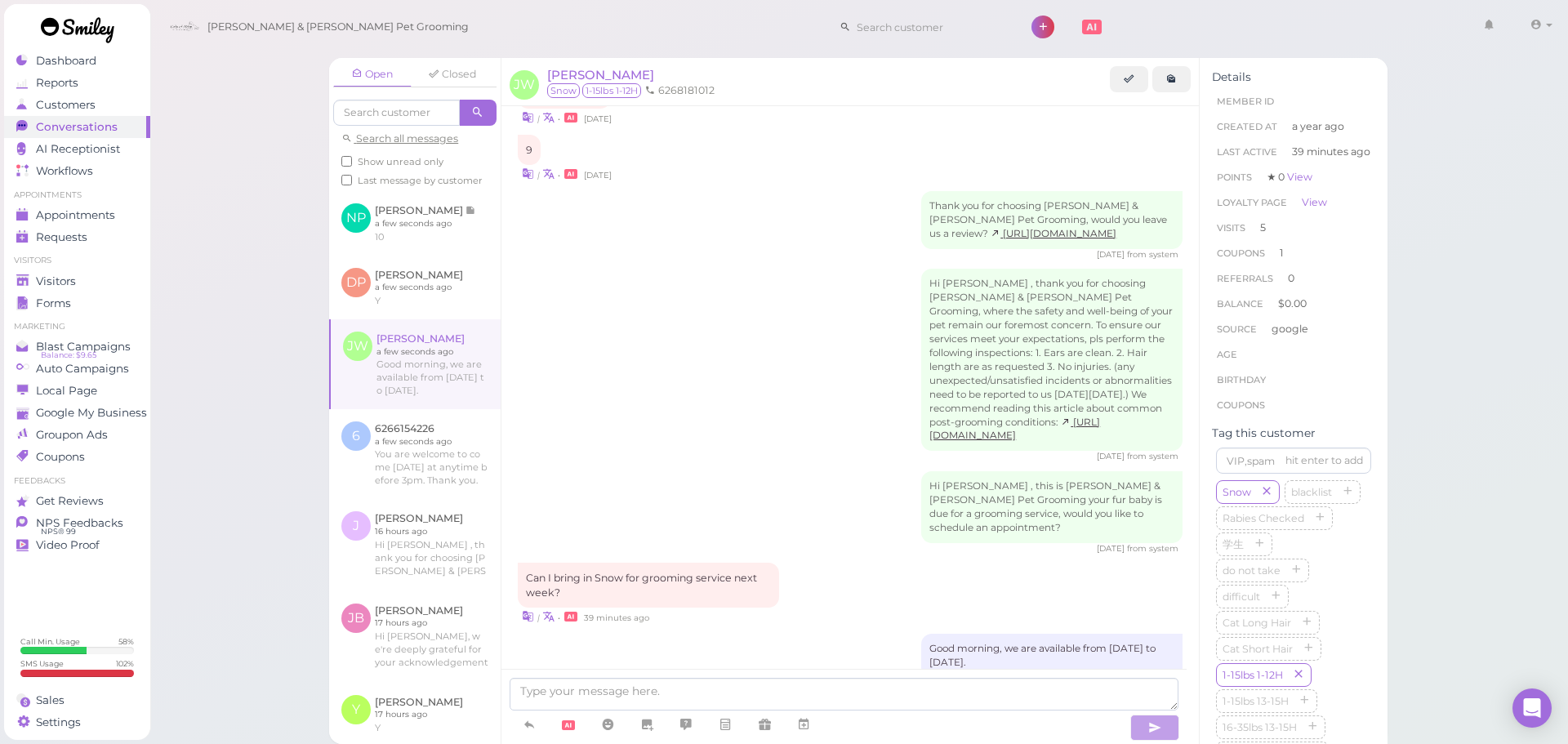
click at [587, 327] on div "Hi [PERSON_NAME] , thank you for choosing [PERSON_NAME] & [PERSON_NAME] Pet Gro…" at bounding box center [850, 366] width 665 height 194
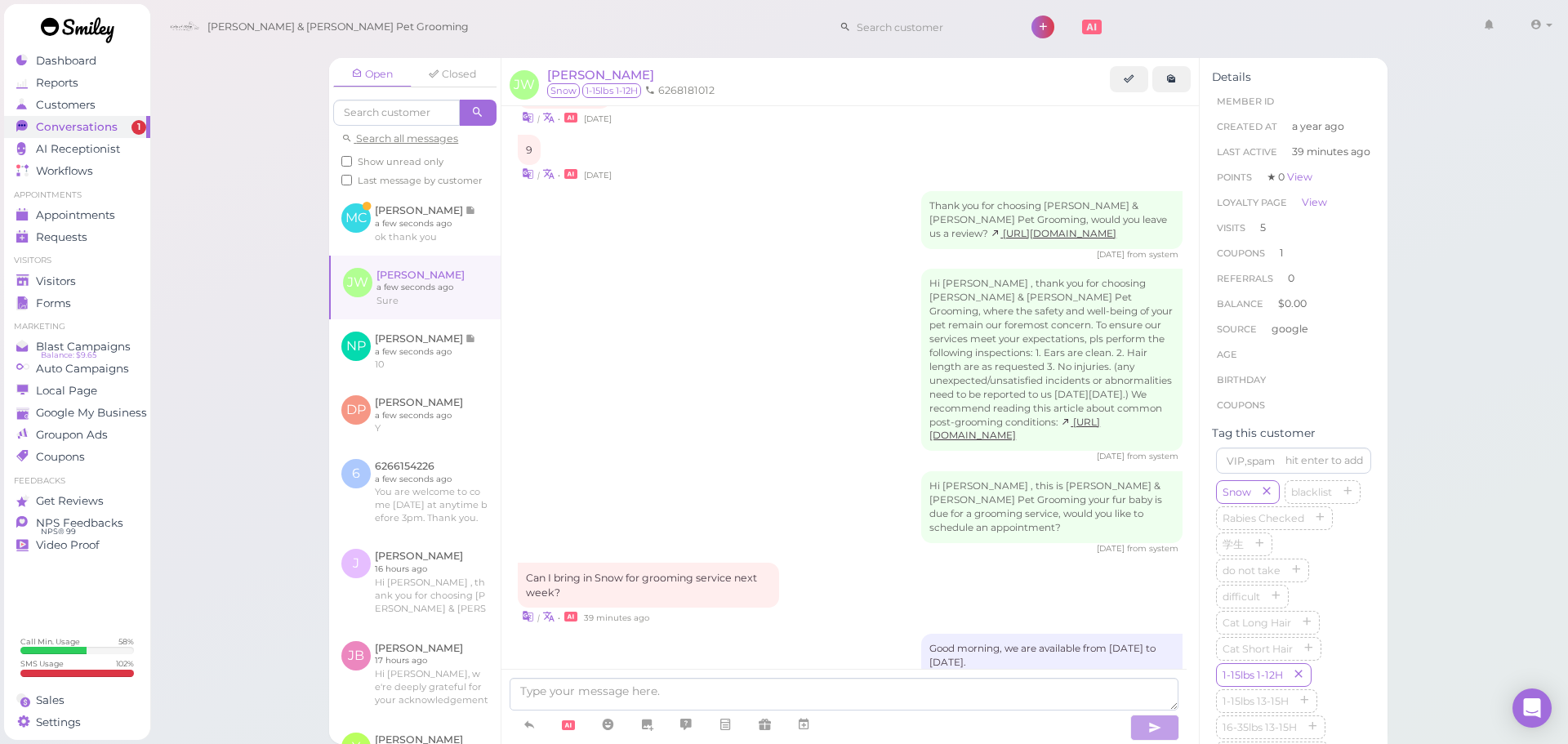
scroll to position [2053, 0]
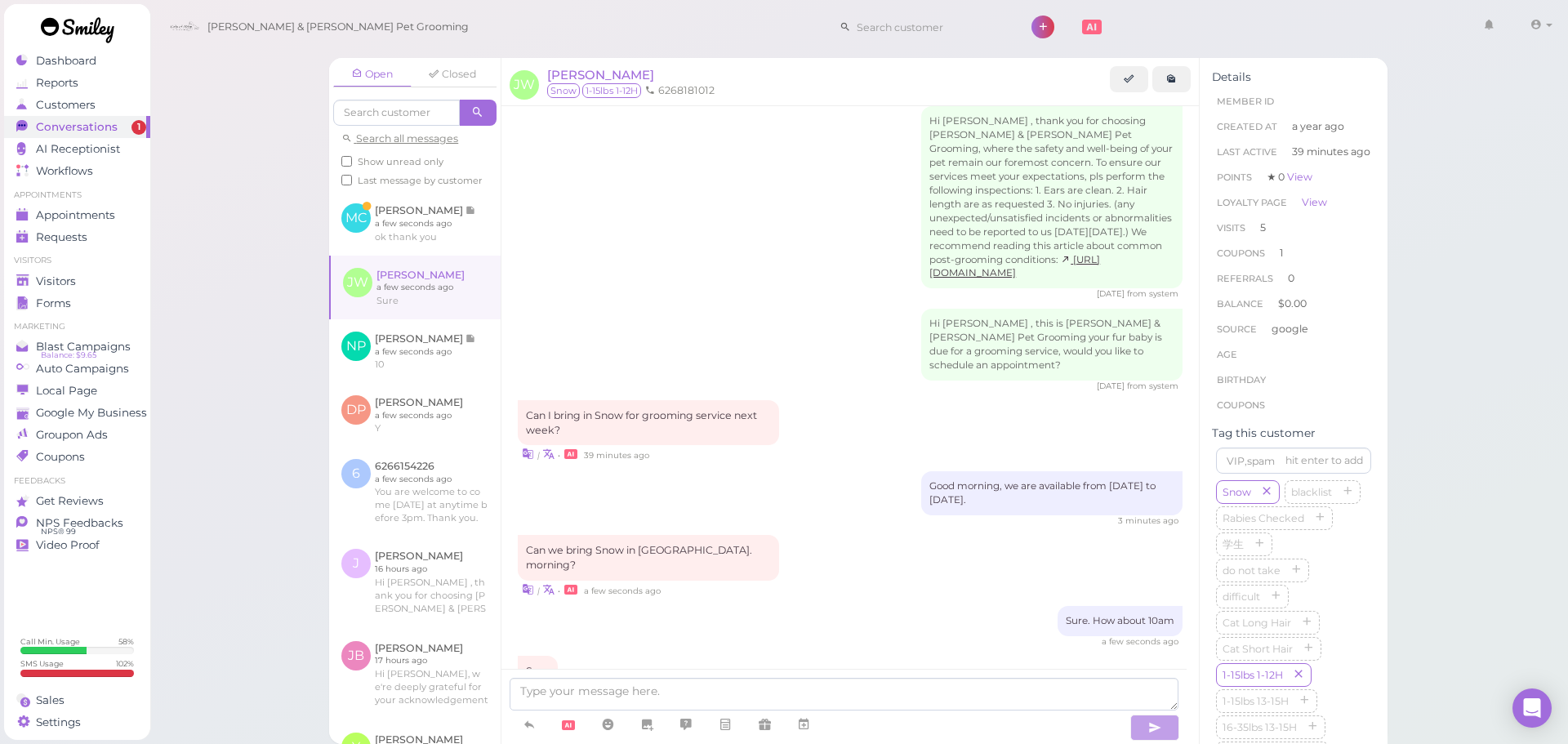
click at [821, 687] on div "| • a few seconds ago" at bounding box center [850, 695] width 665 height 17
click at [585, 73] on span "[PERSON_NAME]" at bounding box center [600, 75] width 107 height 16
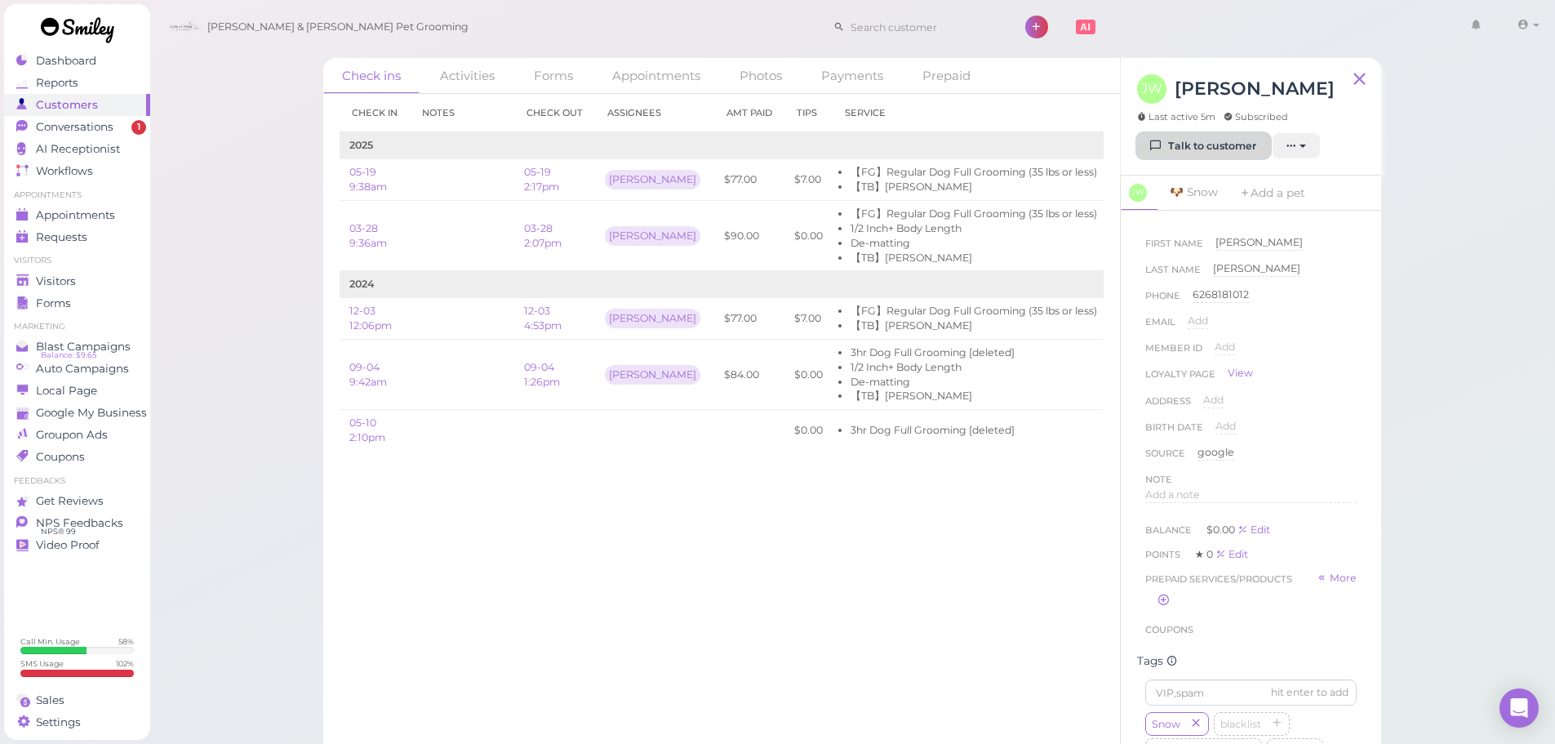
click at [1208, 149] on link "Talk to customer" at bounding box center [1203, 146] width 133 height 26
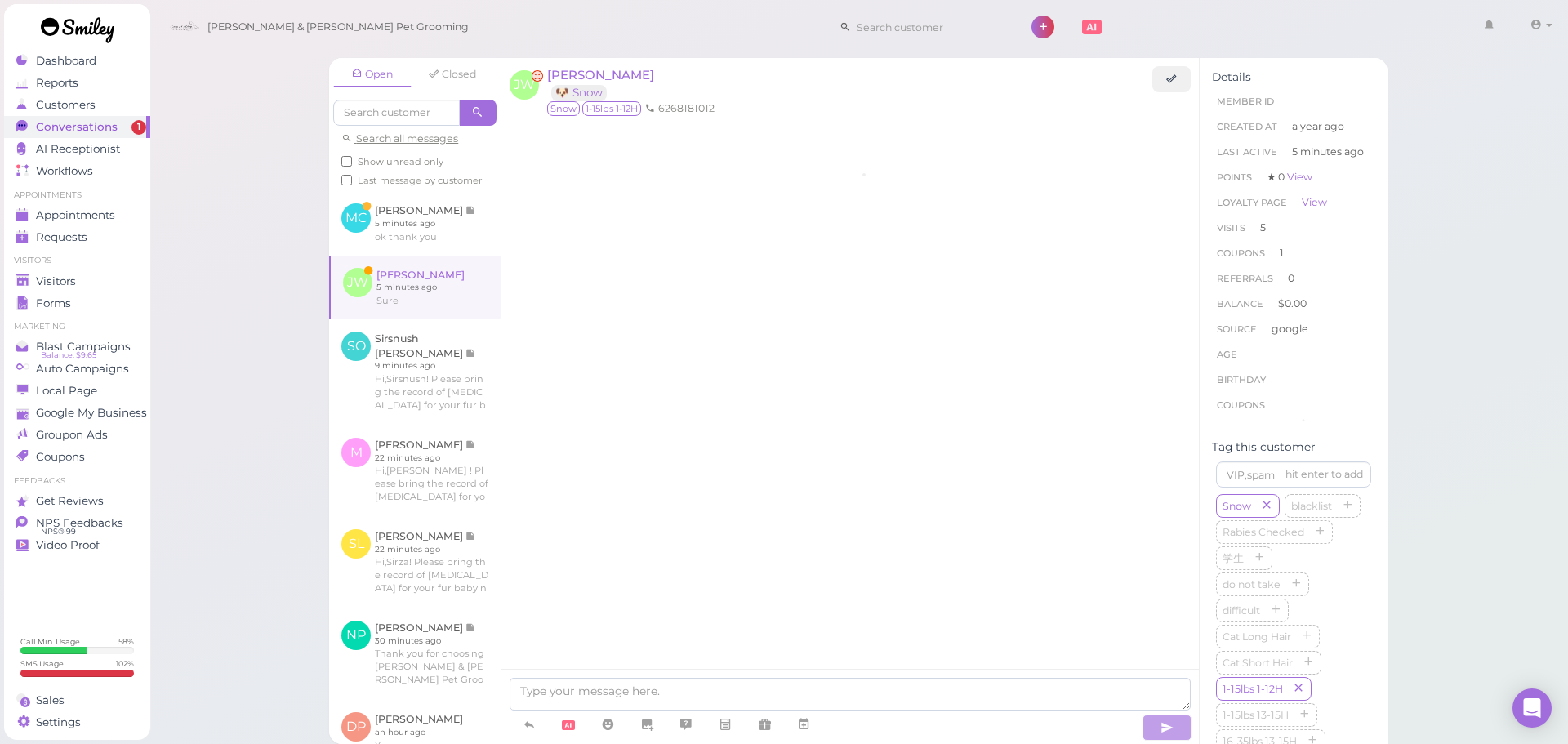
scroll to position [1814, 0]
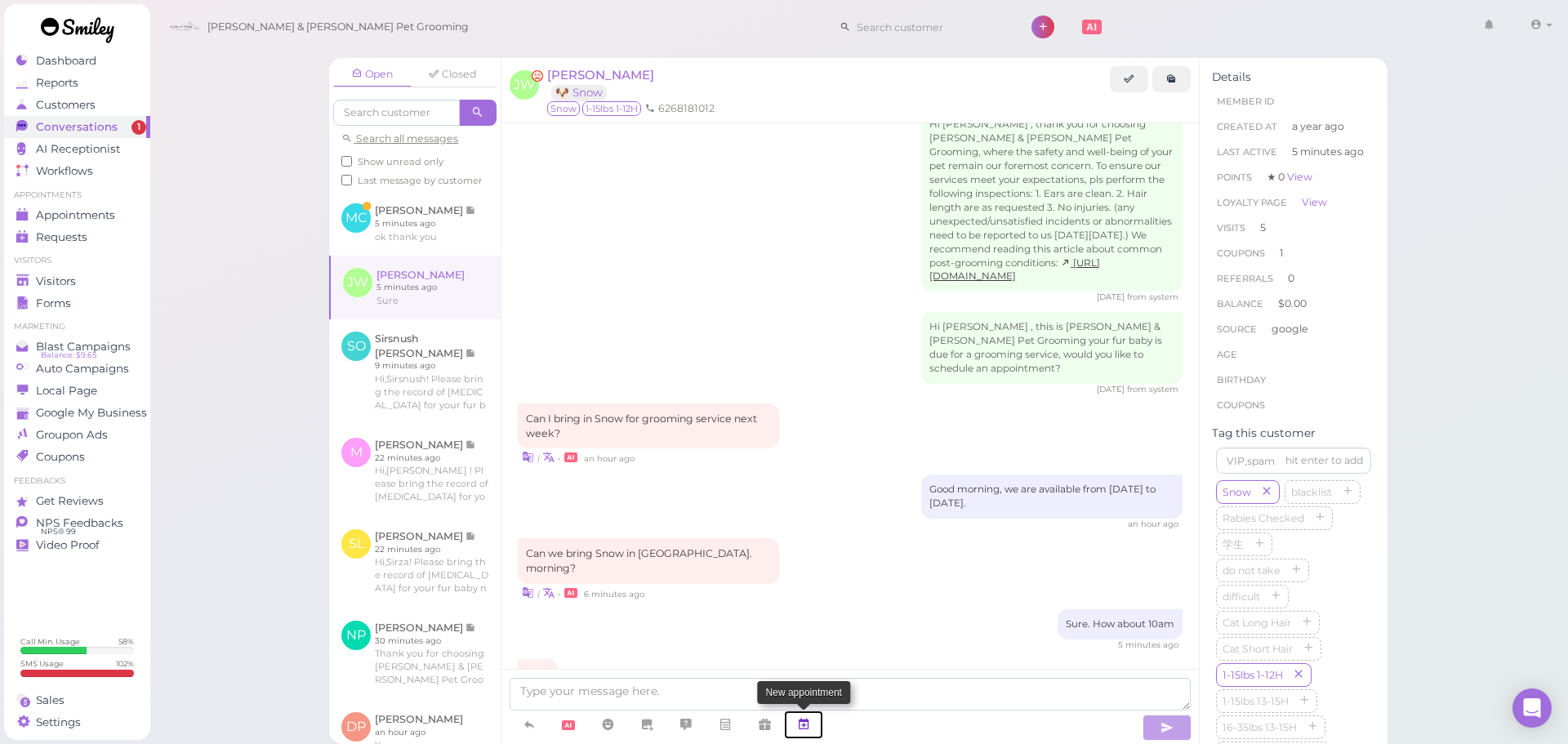
click at [809, 725] on icon at bounding box center [803, 724] width 13 height 16
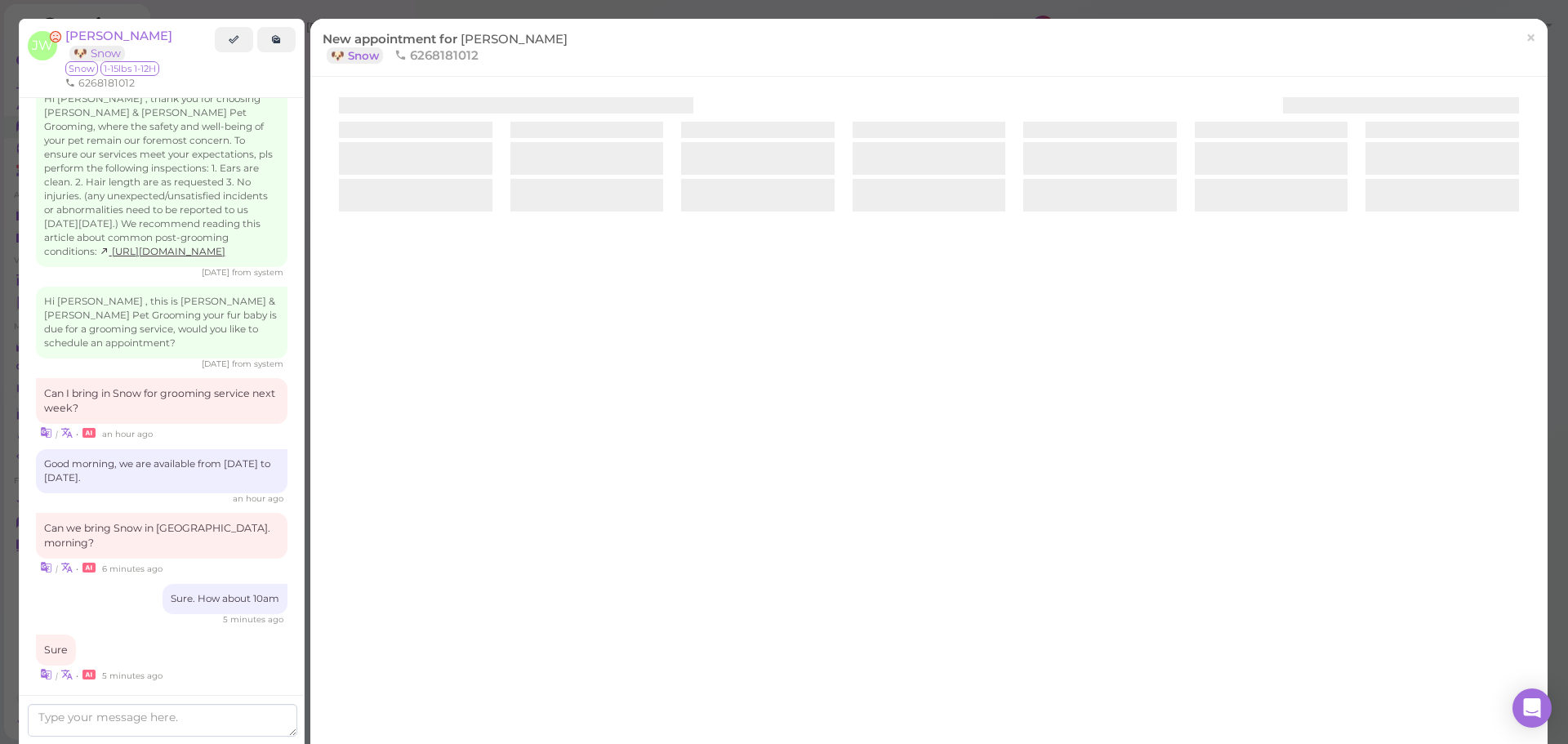
scroll to position [1846, 0]
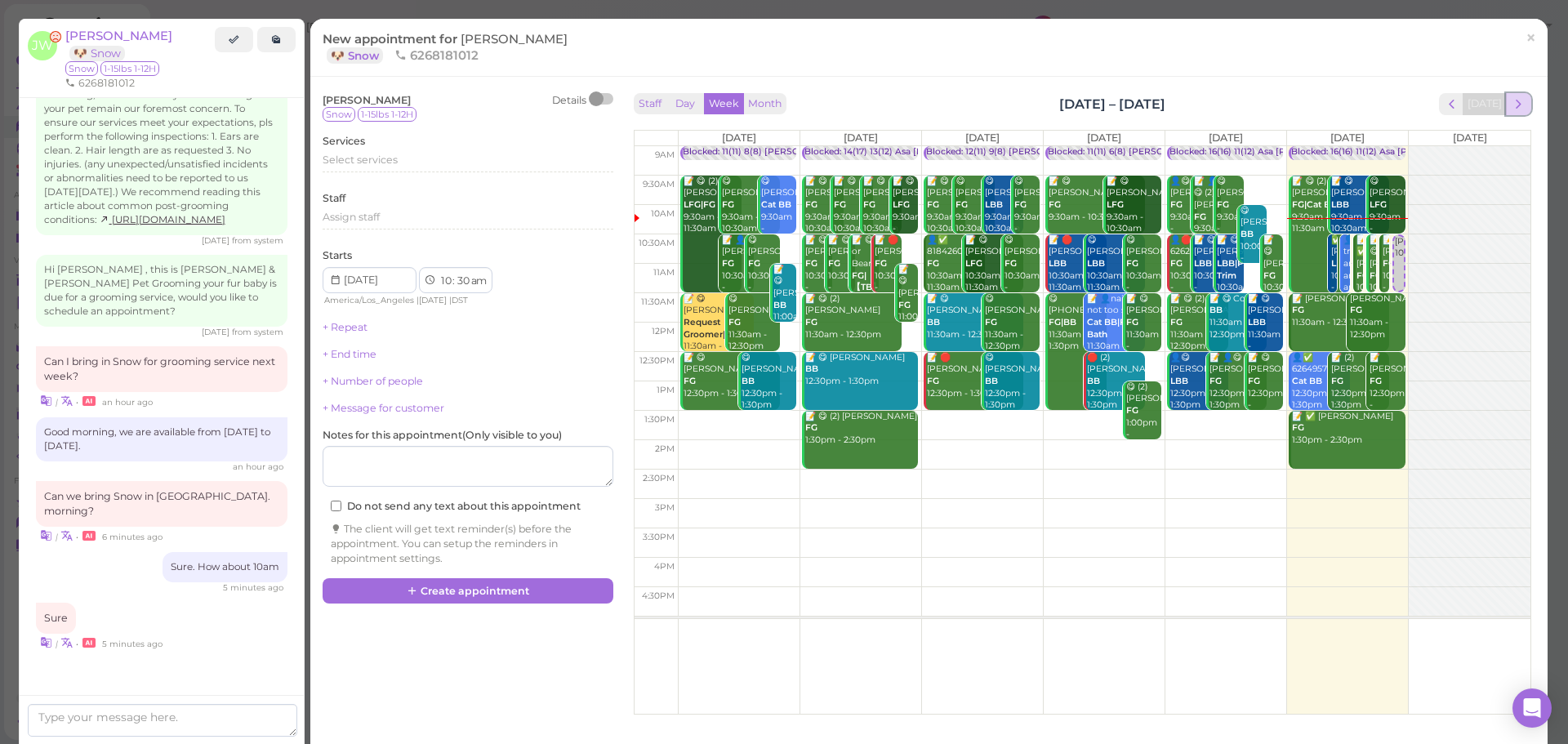
click at [1506, 93] on button "next" at bounding box center [1518, 104] width 25 height 22
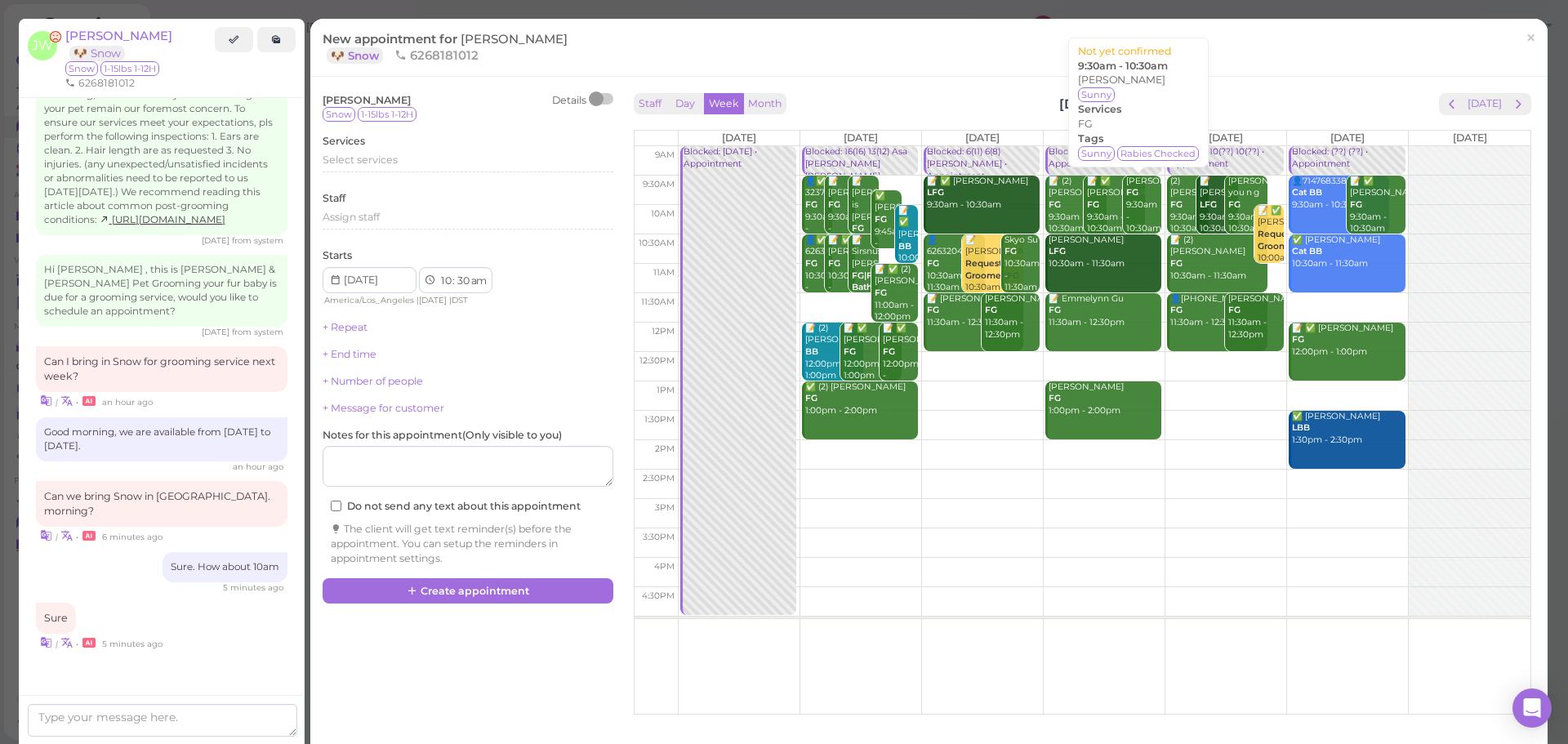
click at [1152, 207] on div "[PERSON_NAME] FG 9:30am - 10:30am" at bounding box center [1143, 206] width 36 height 60
click at [1156, 206] on td at bounding box center [1104, 219] width 852 height 29
type input "[DATE]"
select select "00"
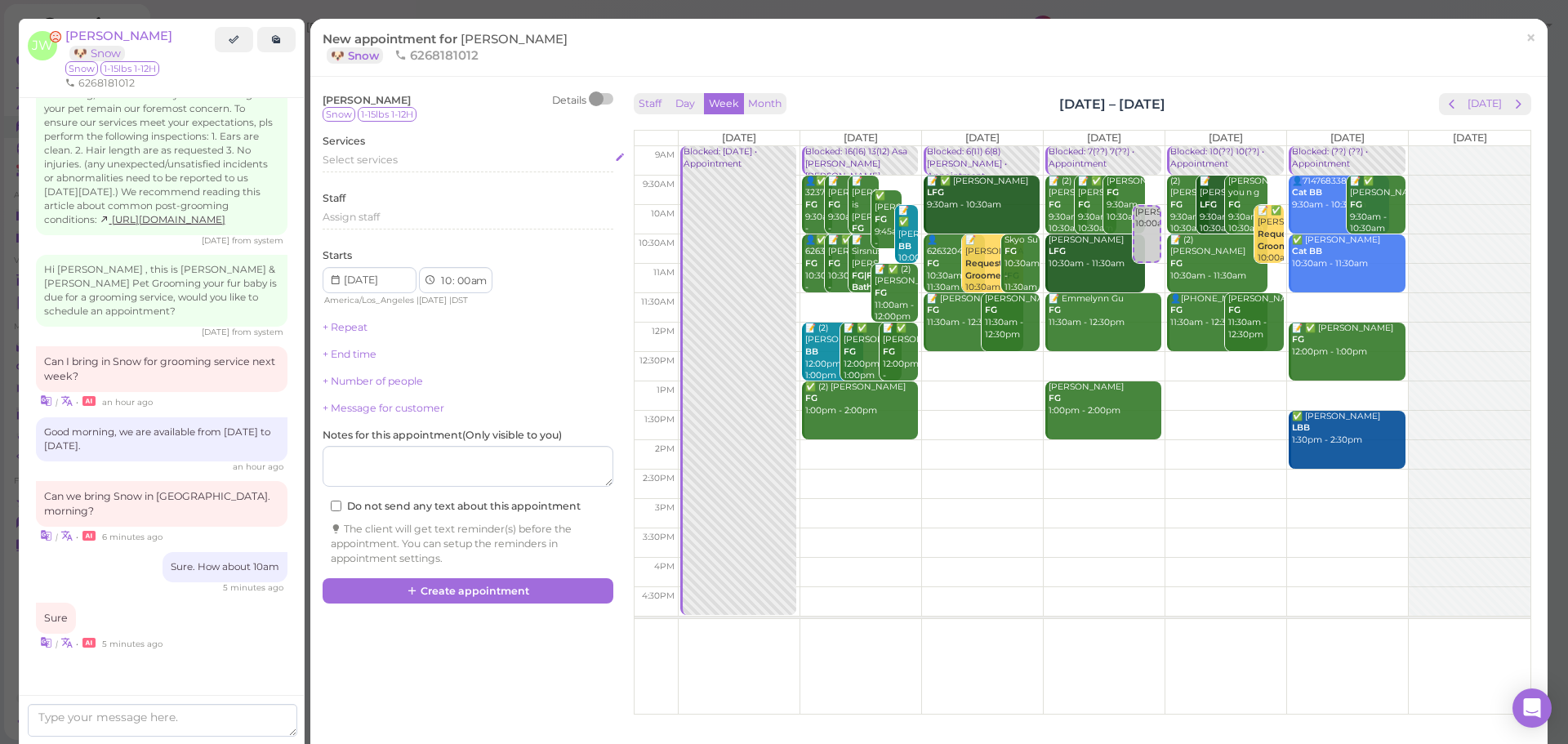
click at [396, 164] on span "Select services" at bounding box center [359, 159] width 75 height 12
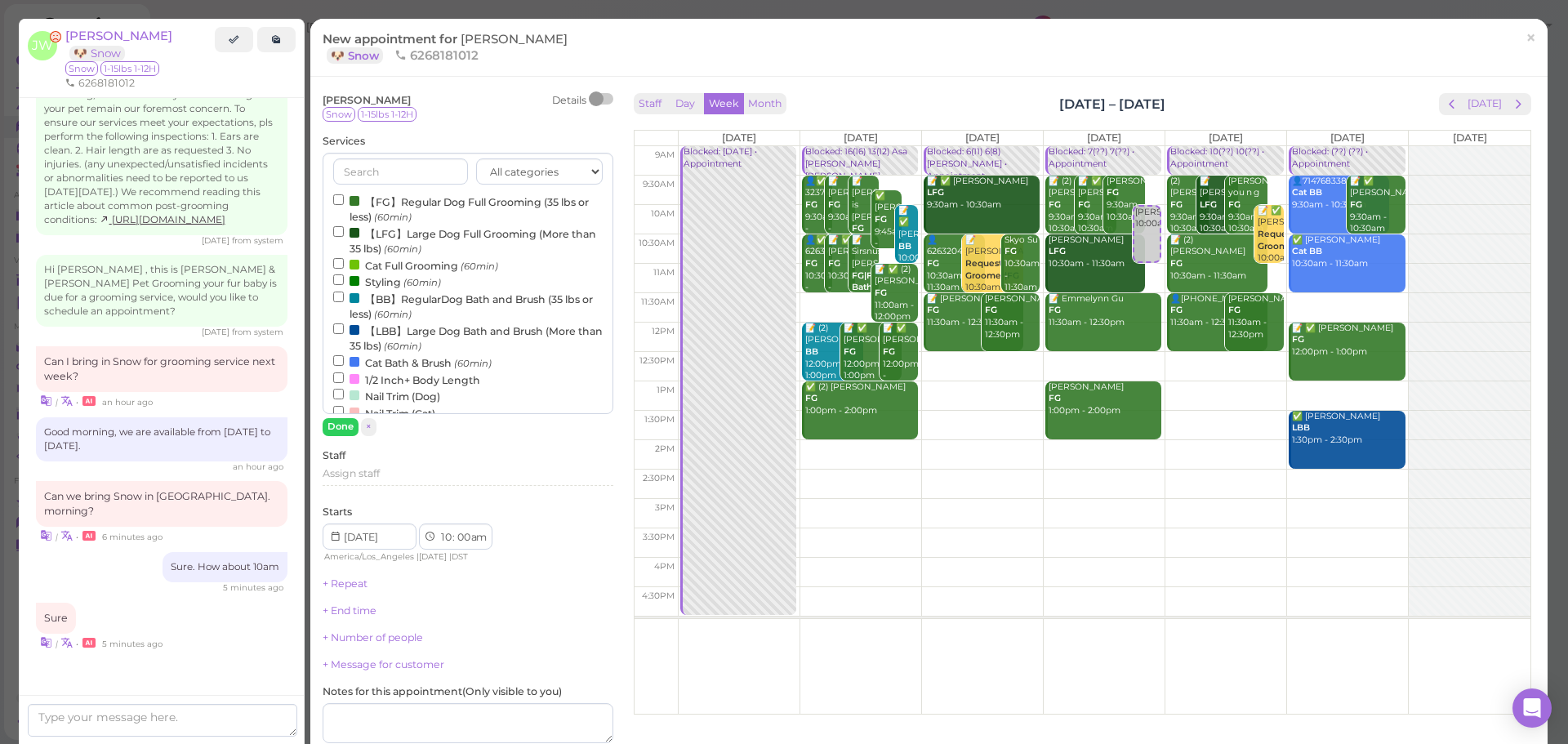
click at [432, 207] on label "【FG】Regular Dog Full Grooming (35 lbs or less) (60min)" at bounding box center [467, 209] width 269 height 32
click at [344, 205] on input "【FG】Regular Dog Full Grooming (35 lbs or less) (60min)" at bounding box center [338, 199] width 11 height 11
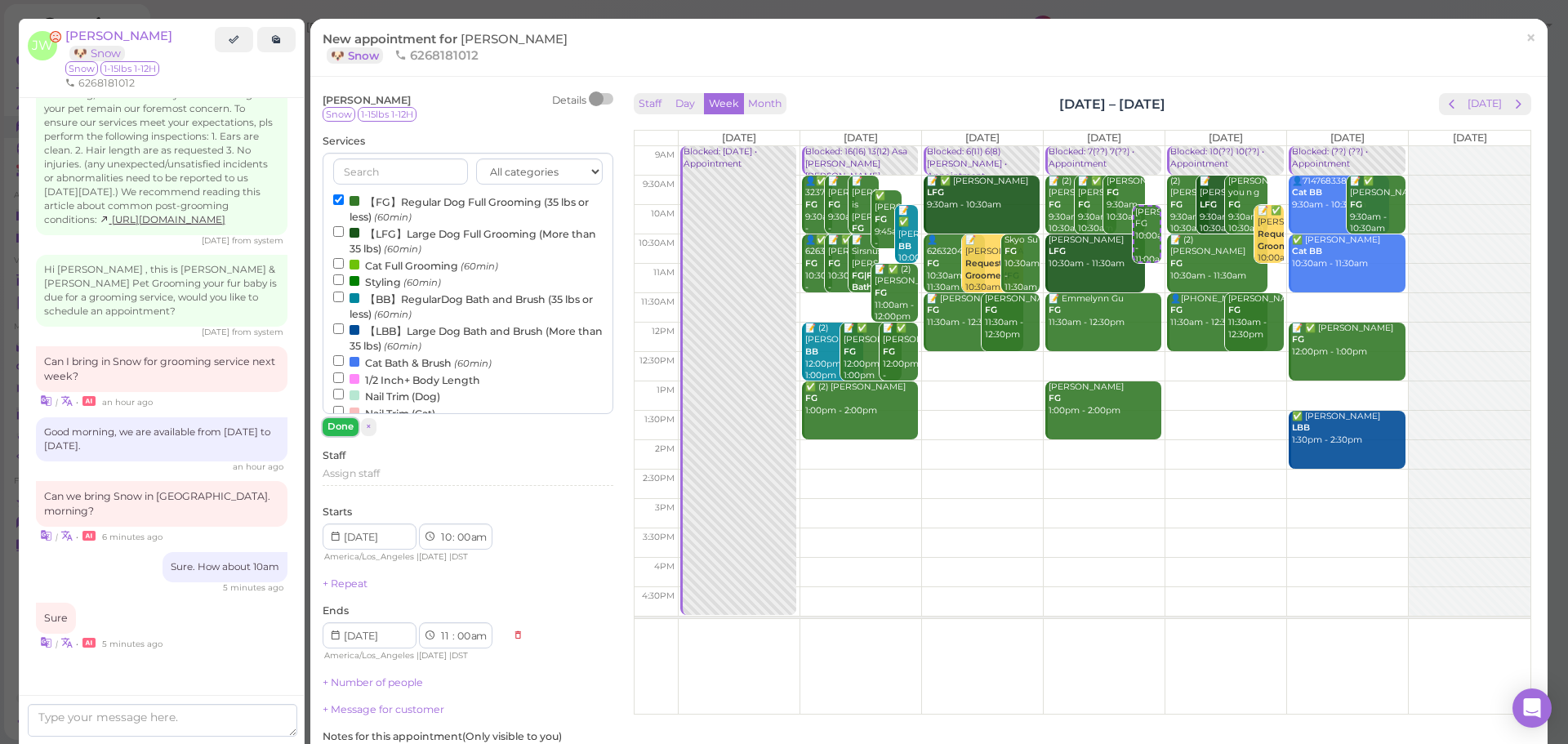
click at [345, 435] on button "Done" at bounding box center [340, 426] width 36 height 17
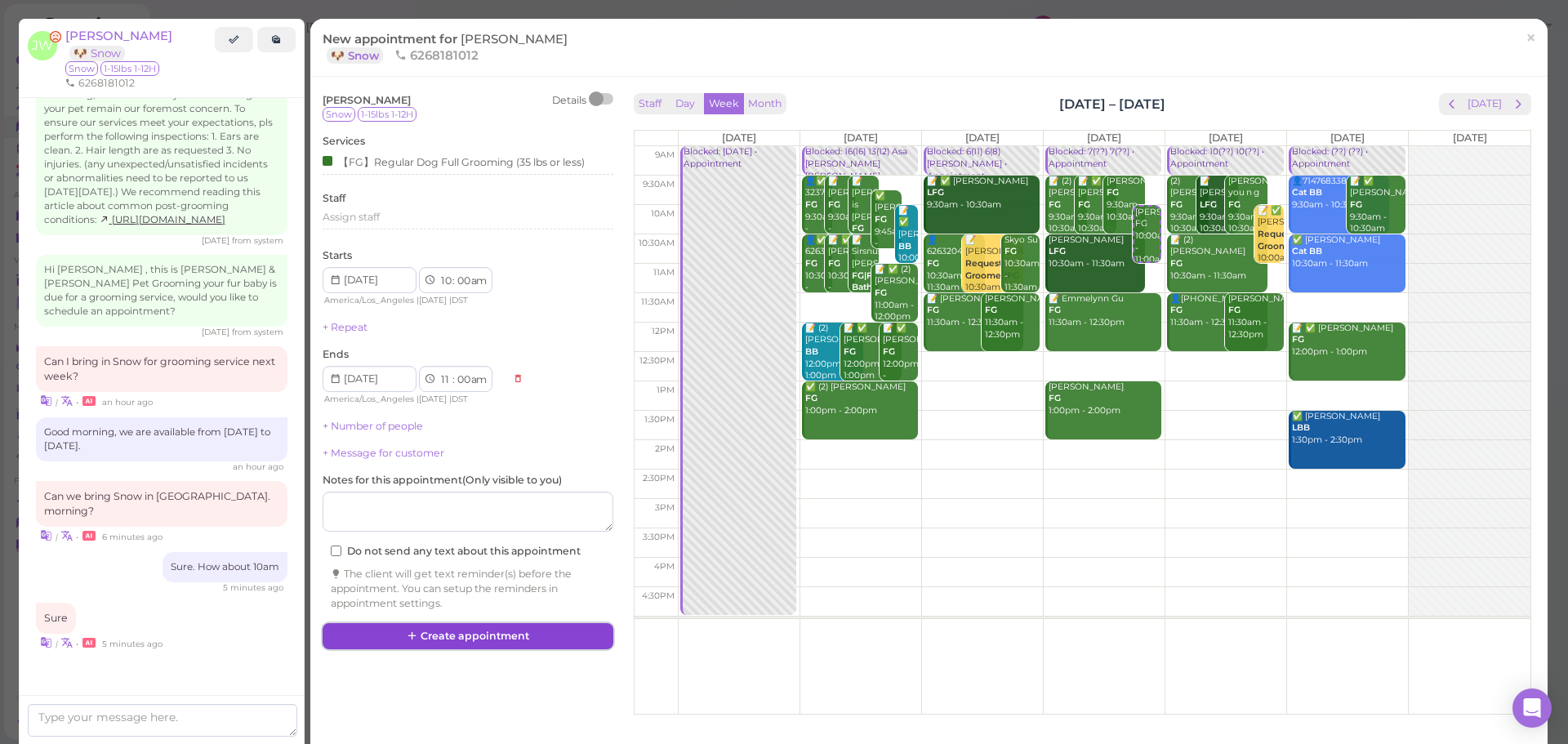
click at [467, 631] on button "Create appointment" at bounding box center [467, 636] width 291 height 26
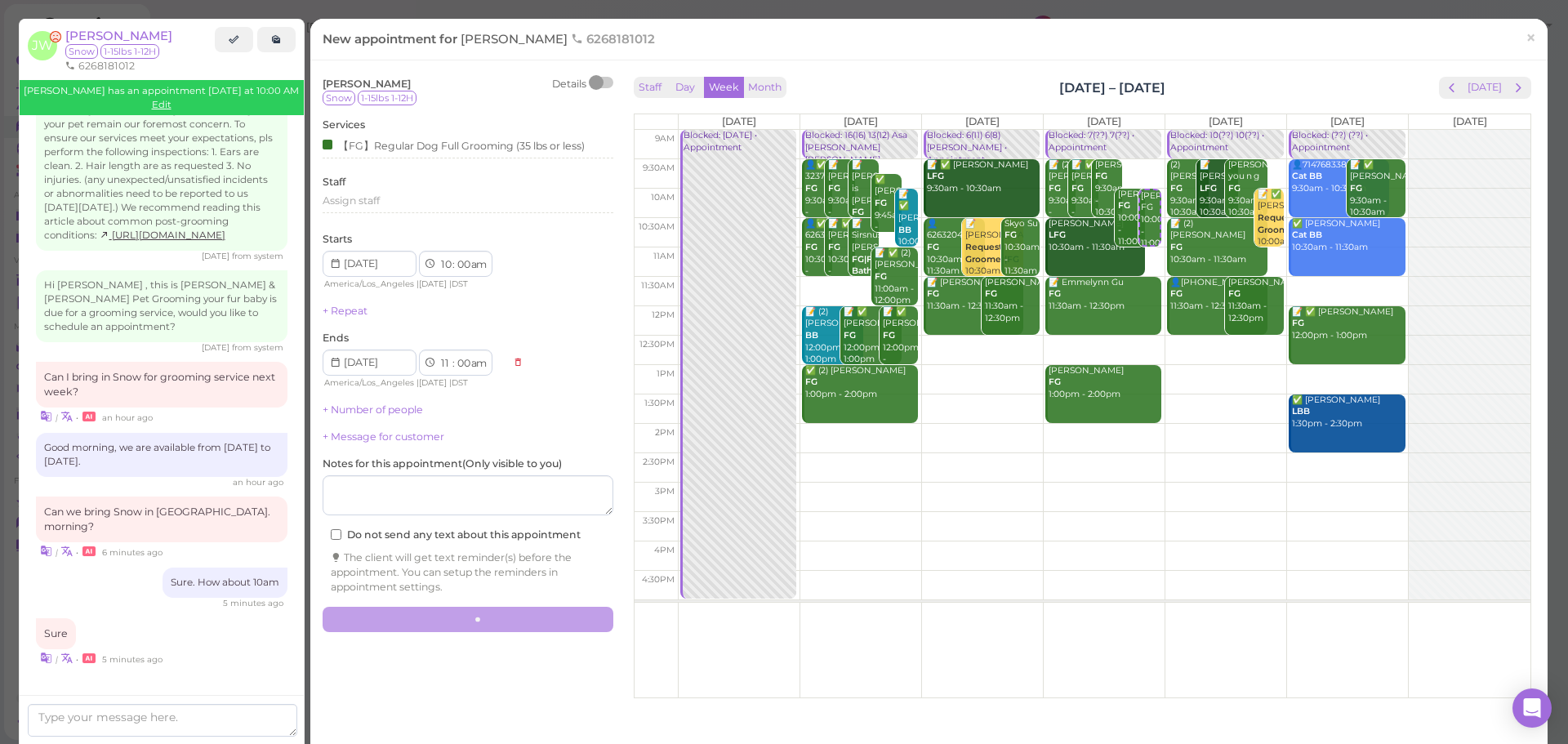
scroll to position [1814, 0]
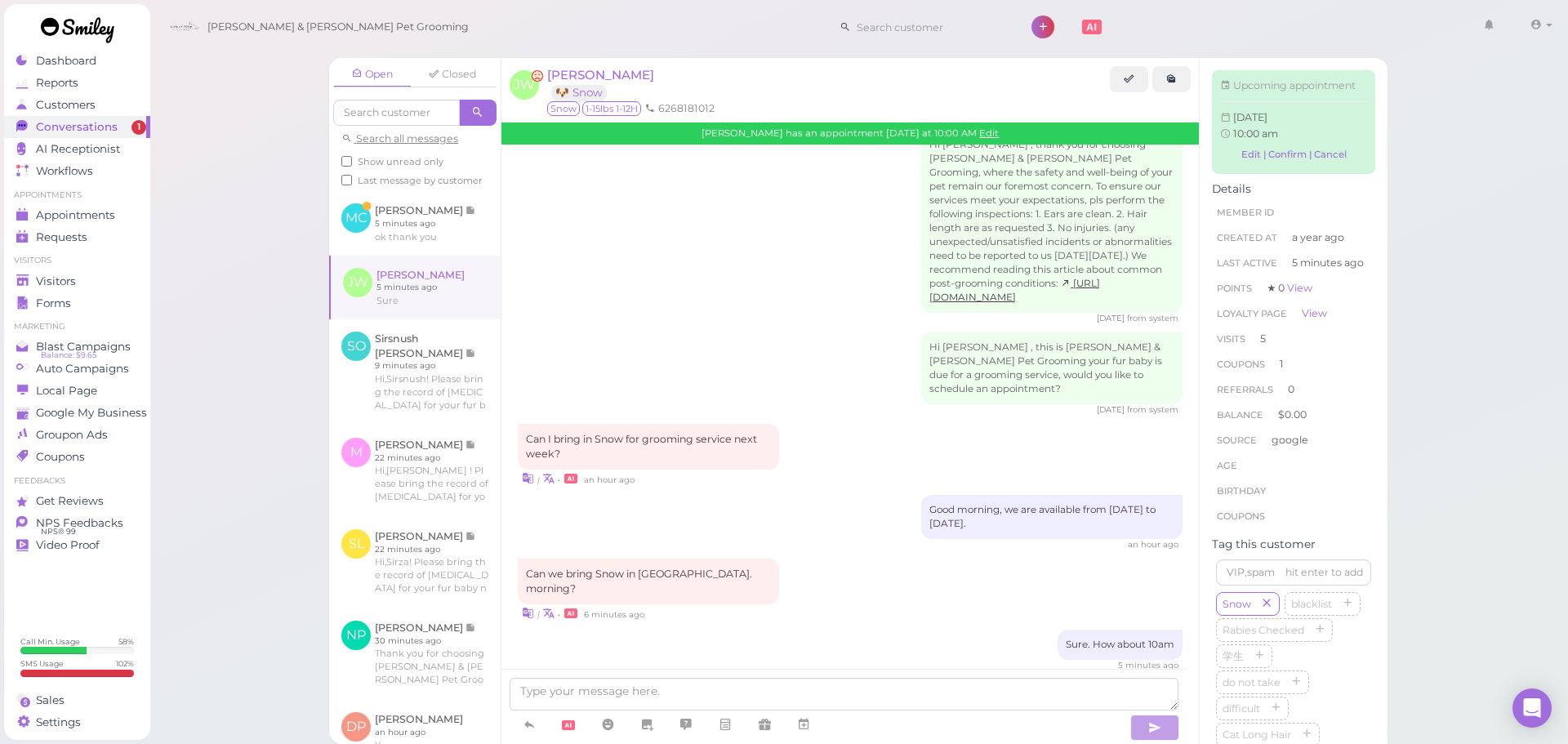
scroll to position [1983, 0]
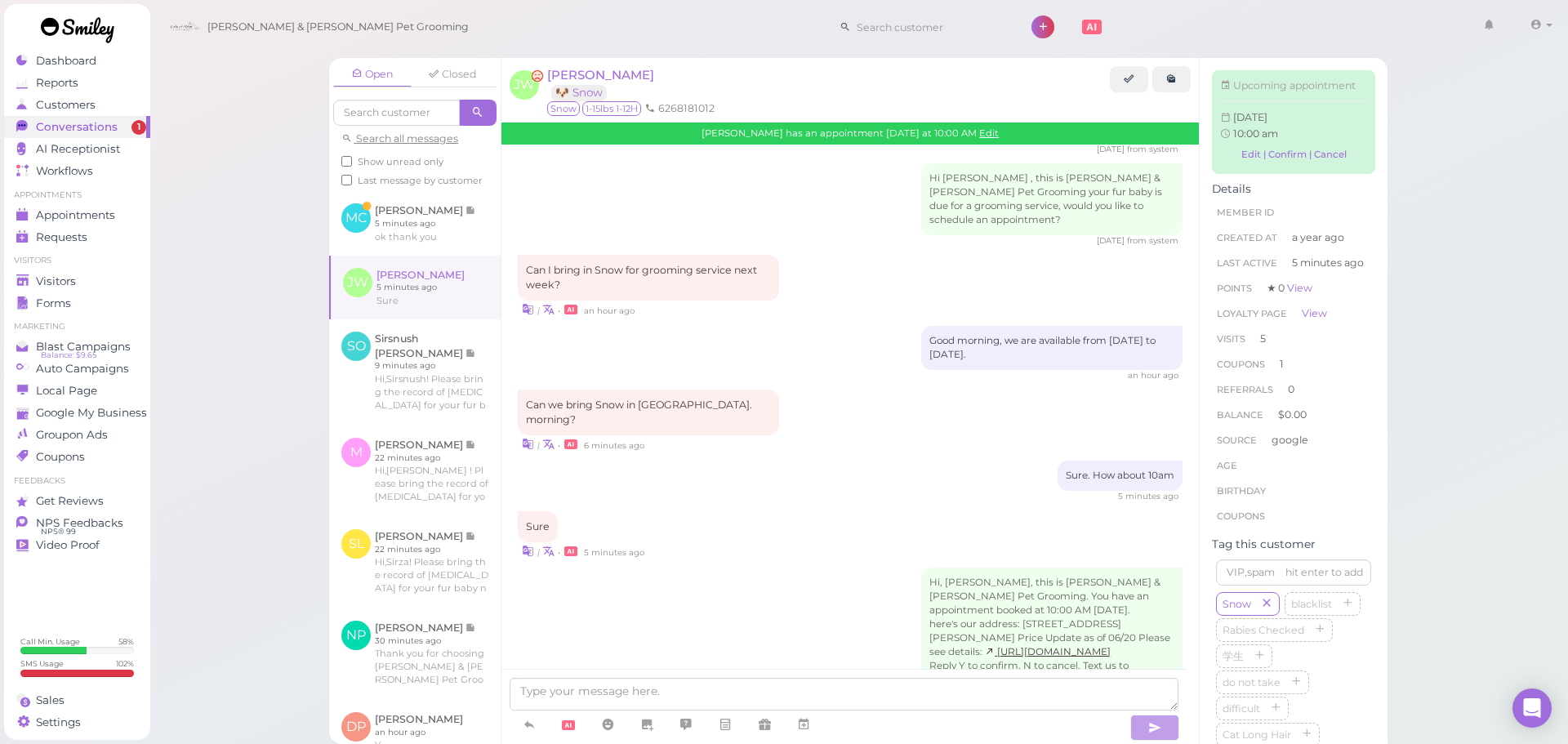
click at [827, 567] on div "Hi, [PERSON_NAME], this is [PERSON_NAME] & [PERSON_NAME] Pet Grooming. You have…" at bounding box center [850, 636] width 665 height 139
click at [418, 242] on link at bounding box center [414, 223] width 171 height 64
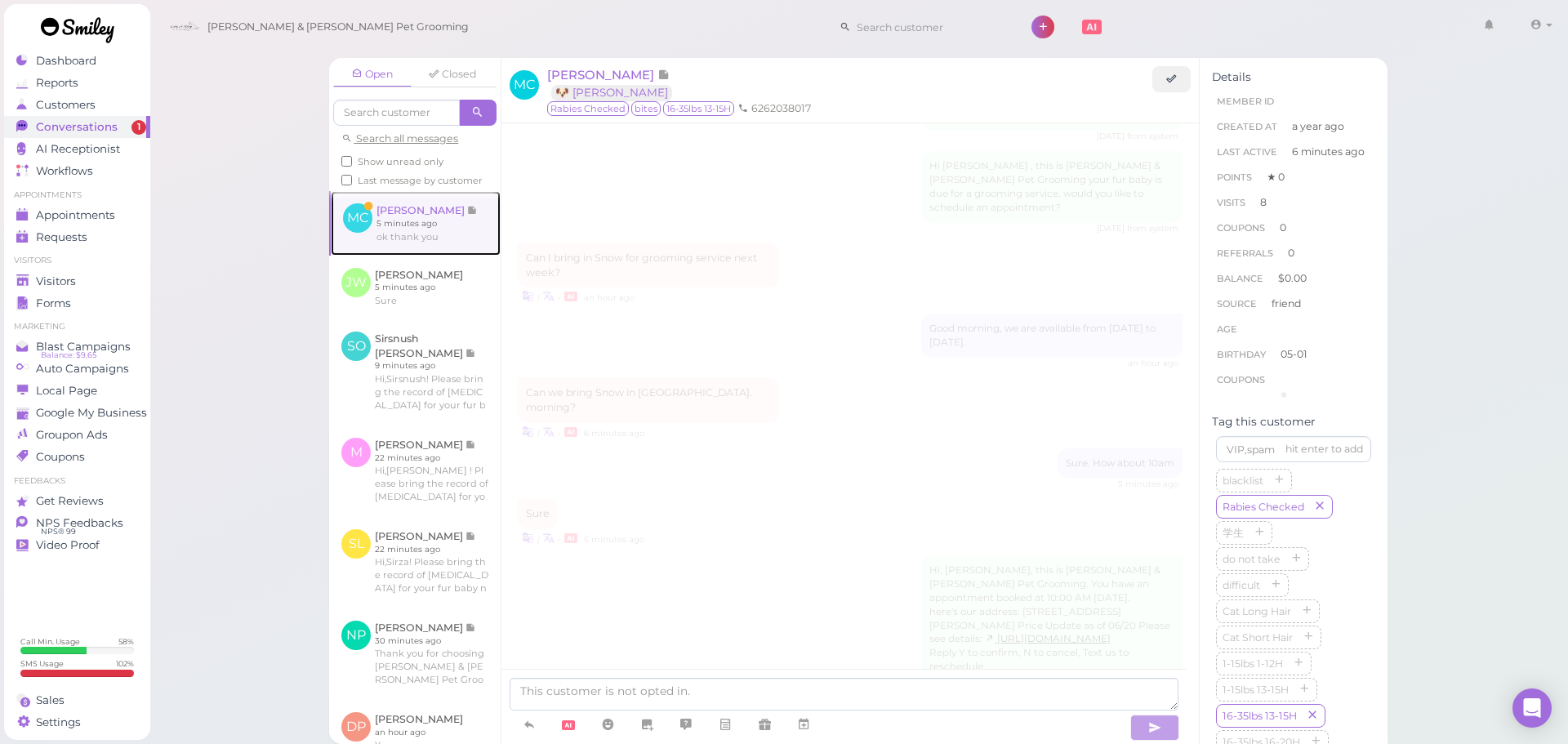
scroll to position [1773, 0]
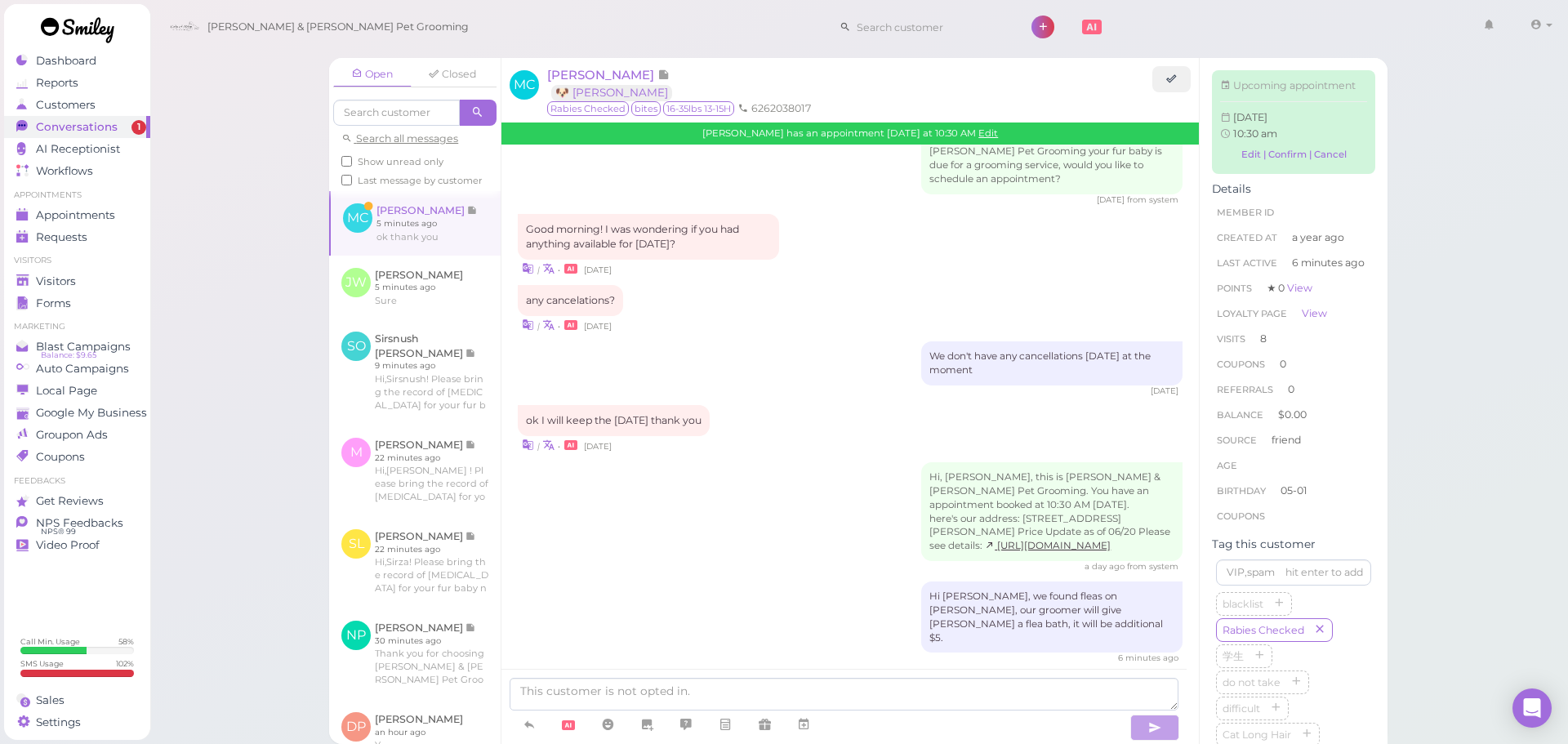
click at [881, 482] on div "Hi, [PERSON_NAME], this is [PERSON_NAME] & [PERSON_NAME] Pet Grooming. You have…" at bounding box center [850, 517] width 665 height 111
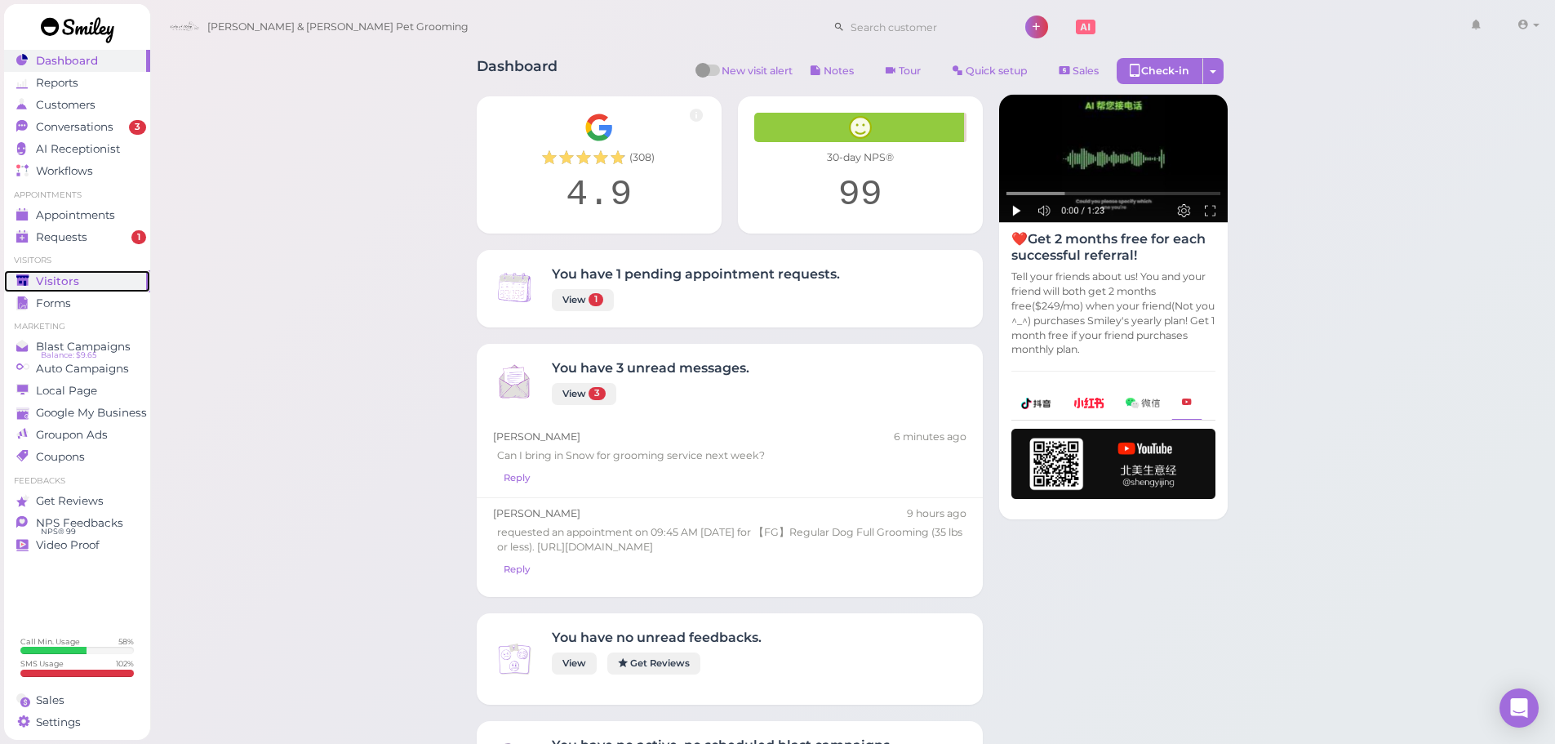
click at [82, 279] on div "Visitors" at bounding box center [75, 281] width 118 height 14
